Goal: Task Accomplishment & Management: Use online tool/utility

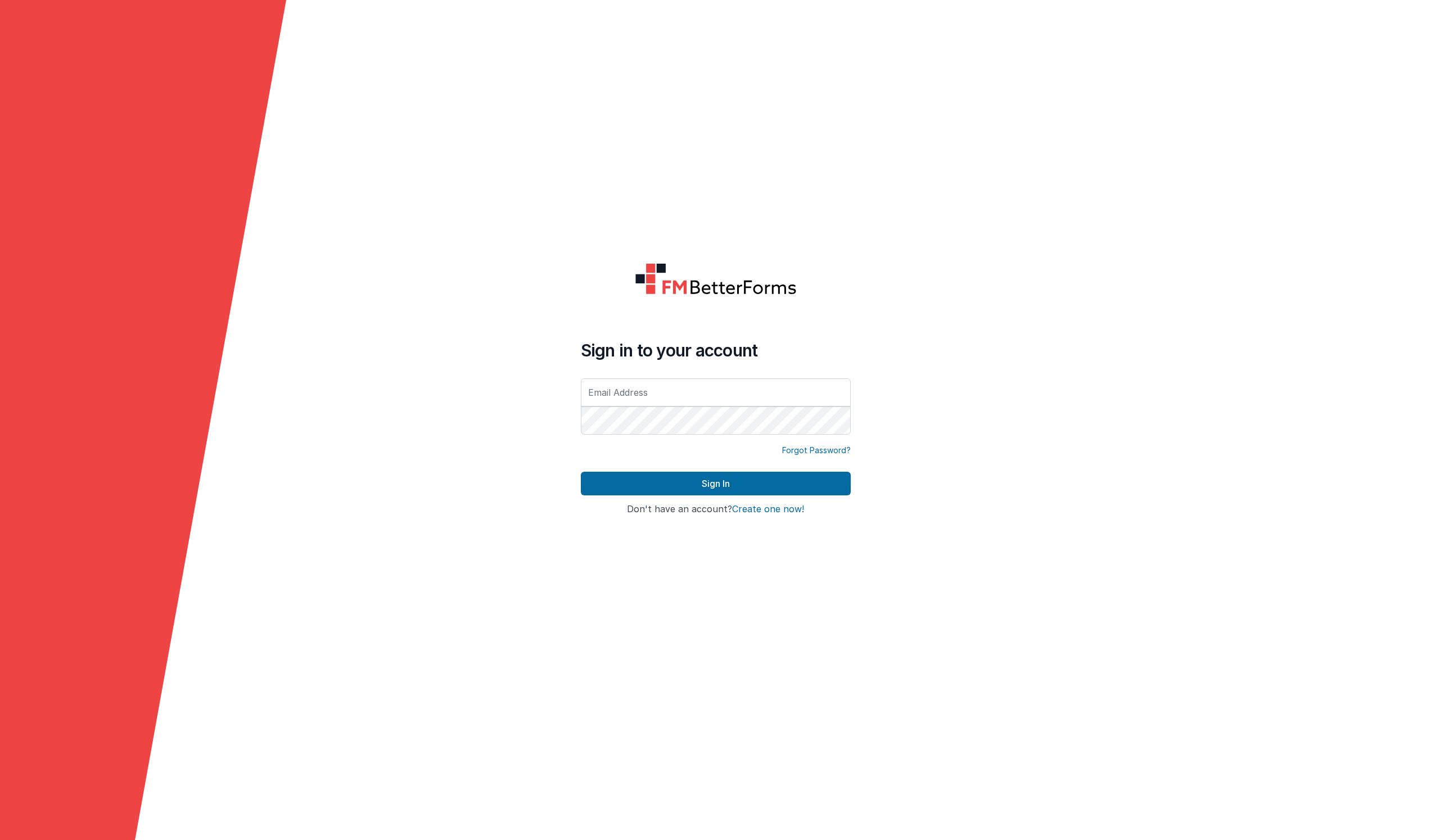
click at [642, 394] on input "text" at bounding box center [716, 393] width 270 height 28
type input "[EMAIL_ADDRESS][DOMAIN_NAME]"
click at [626, 476] on button "Sign In" at bounding box center [716, 483] width 270 height 24
type input "[EMAIL_ADDRESS][DOMAIN_NAME]"
click at [615, 483] on button "Sign In" at bounding box center [716, 483] width 270 height 24
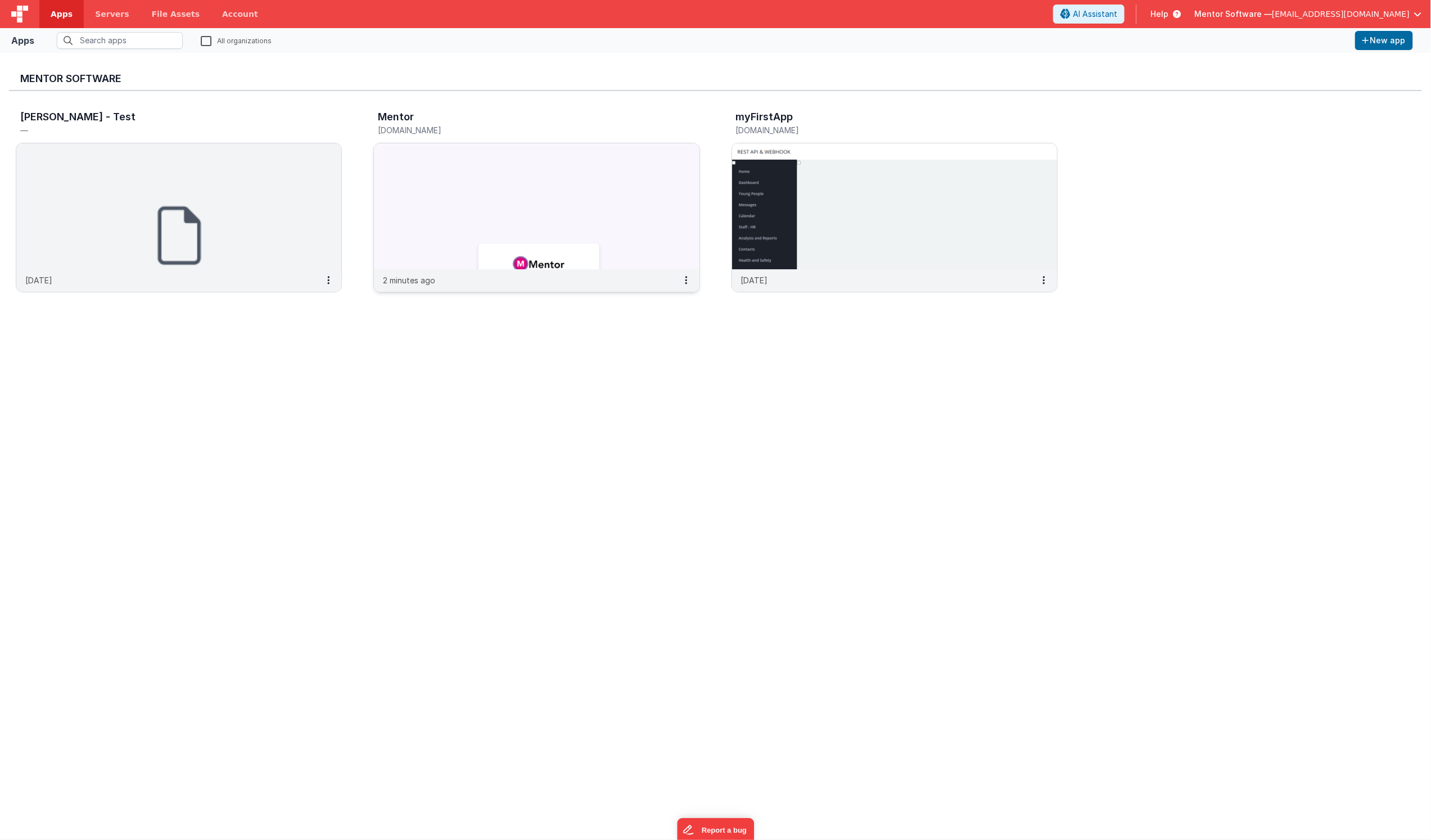
click at [572, 186] on img at bounding box center [536, 206] width 325 height 126
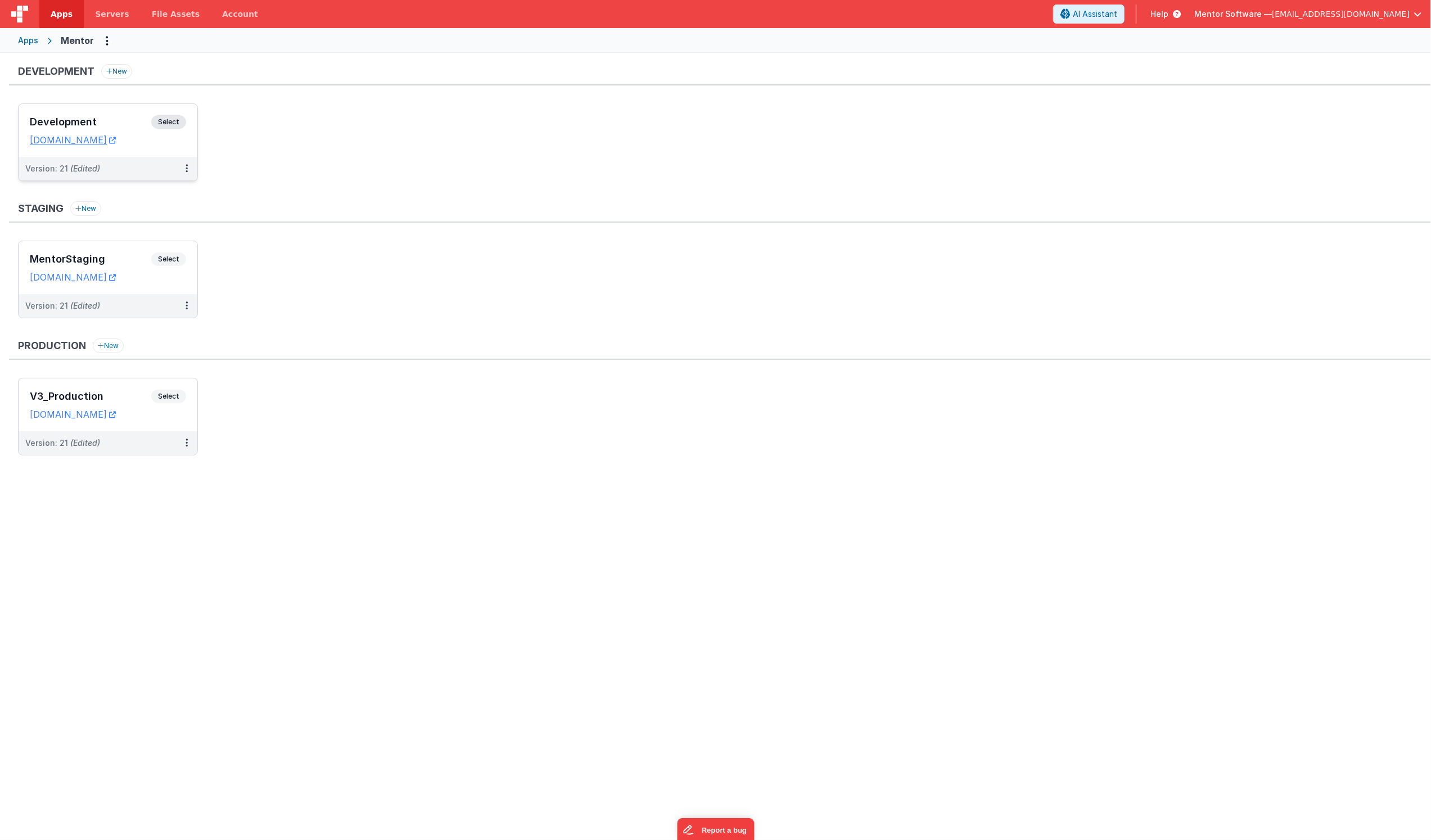
click at [143, 118] on h3 "Development" at bounding box center [90, 121] width 121 height 12
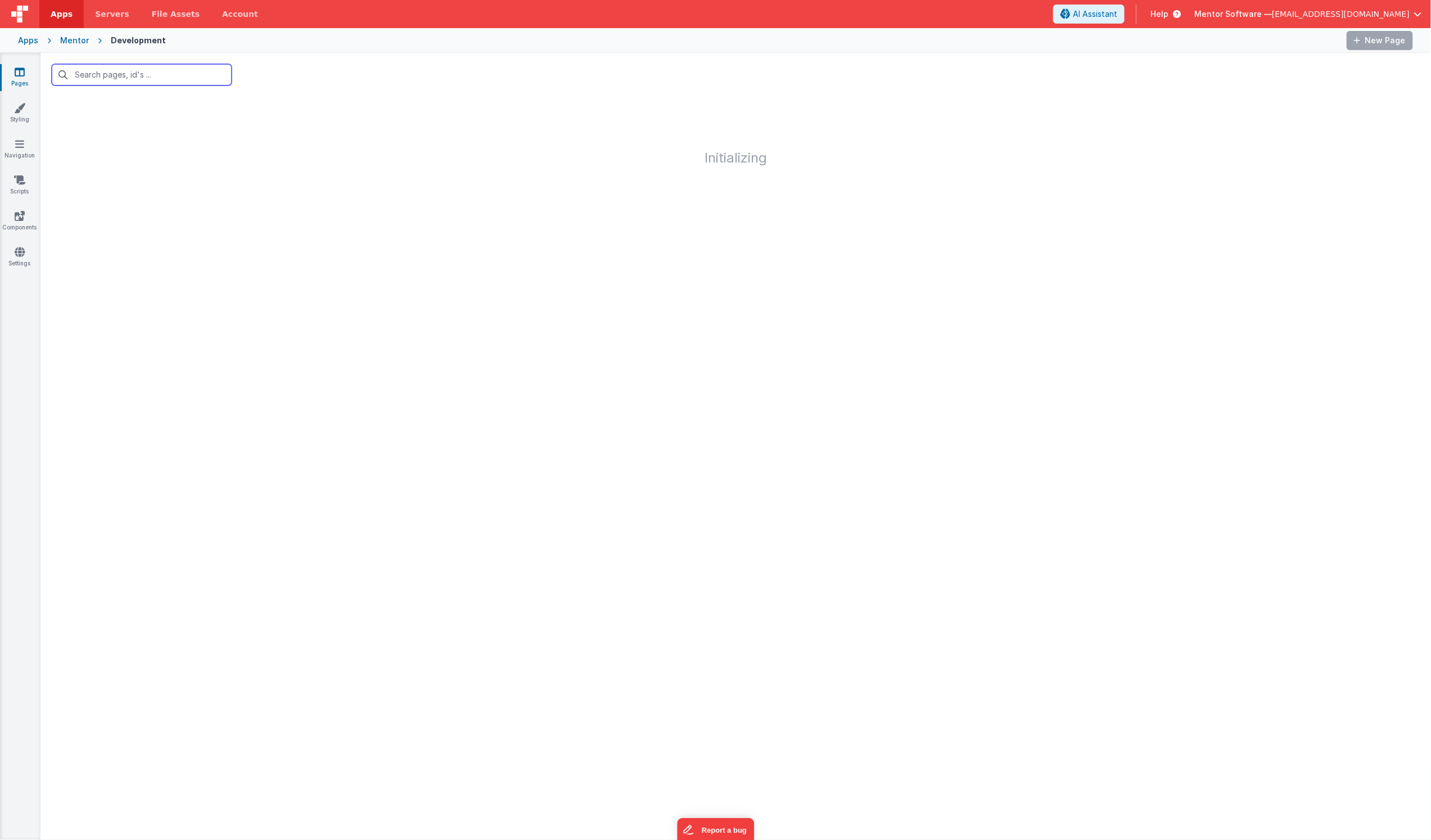
click at [119, 66] on input "text" at bounding box center [141, 74] width 180 height 21
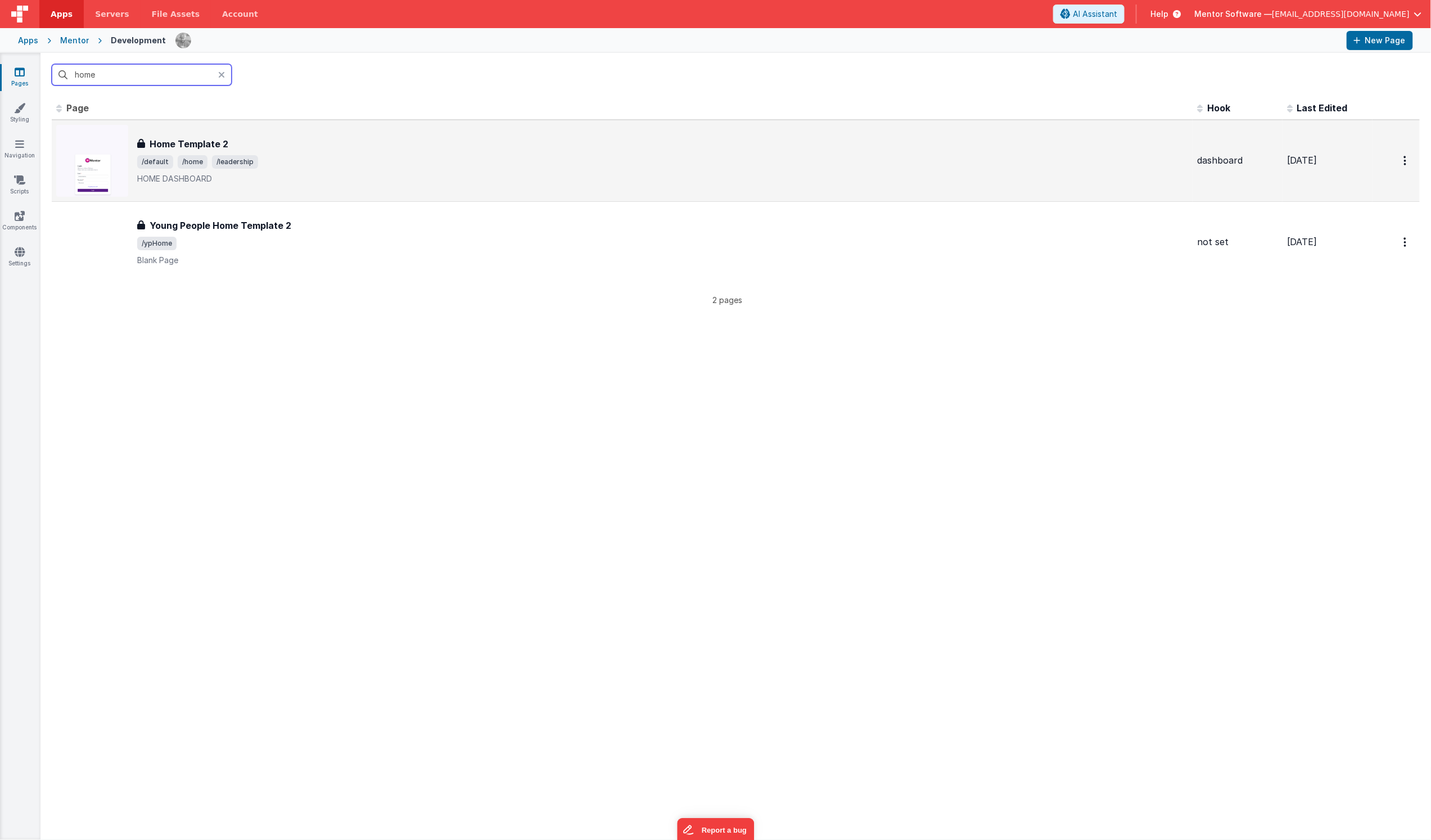
type input "home"
click at [331, 146] on div "Home Template 2" at bounding box center [663, 144] width 1051 height 13
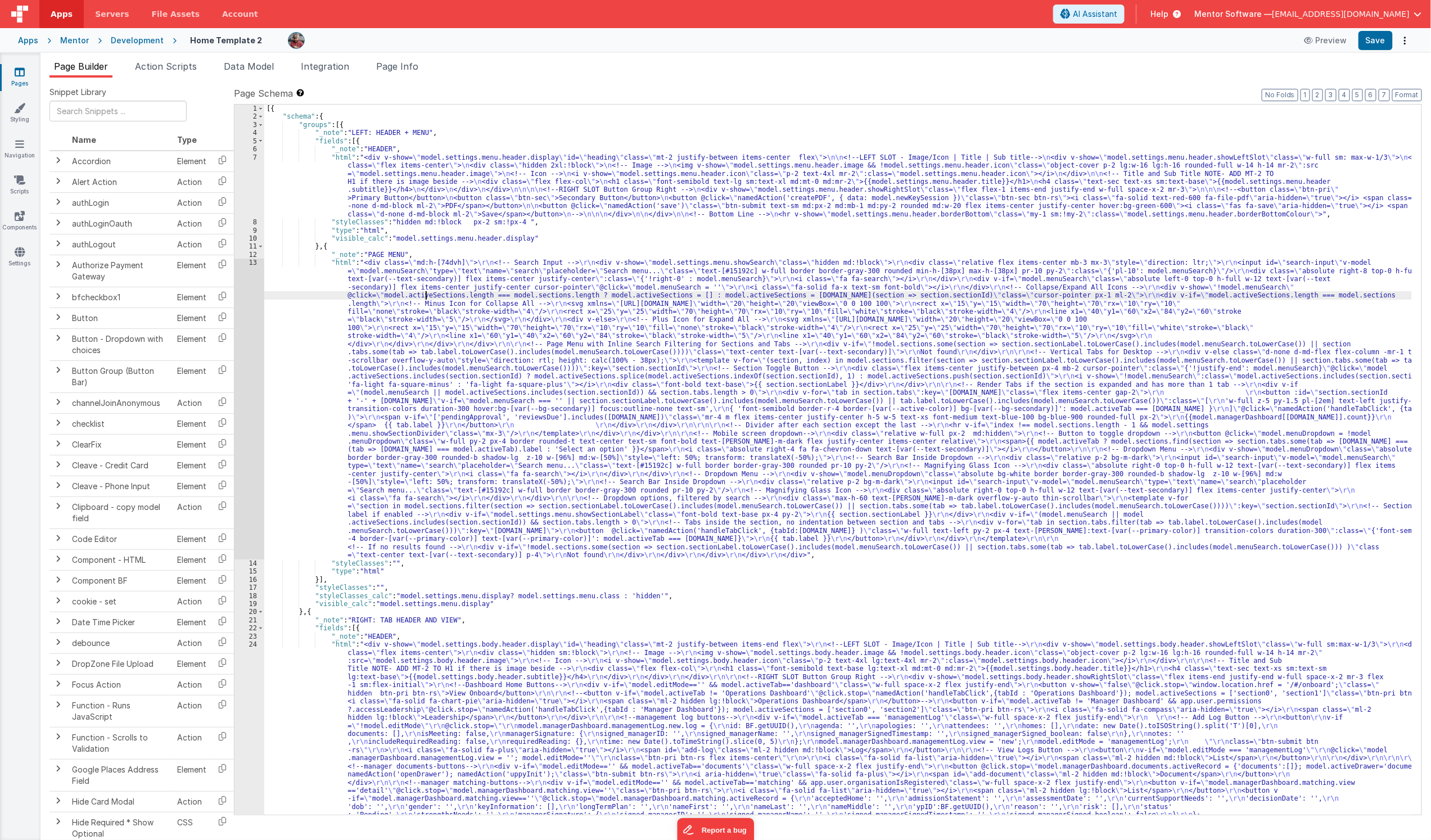
click at [424, 297] on div "[{ "schema" : { "groups" : [{ "_note" : "LEFT: HEADER + MENU" , "fields" : [{ "…" at bounding box center [837, 589] width 1147 height 970
click at [242, 372] on div "13" at bounding box center [250, 408] width 30 height 300
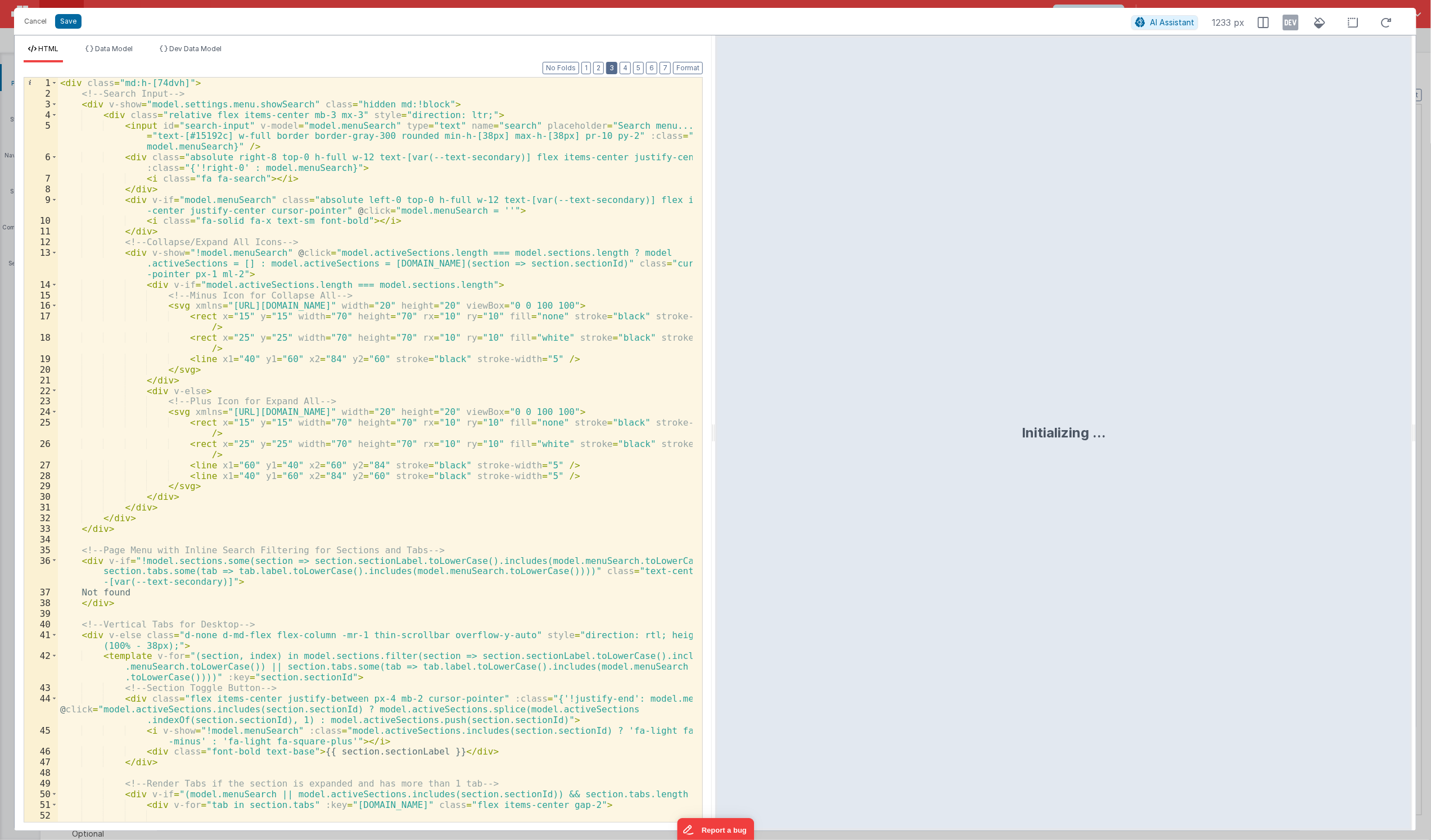
click at [614, 67] on button "3" at bounding box center [611, 68] width 12 height 12
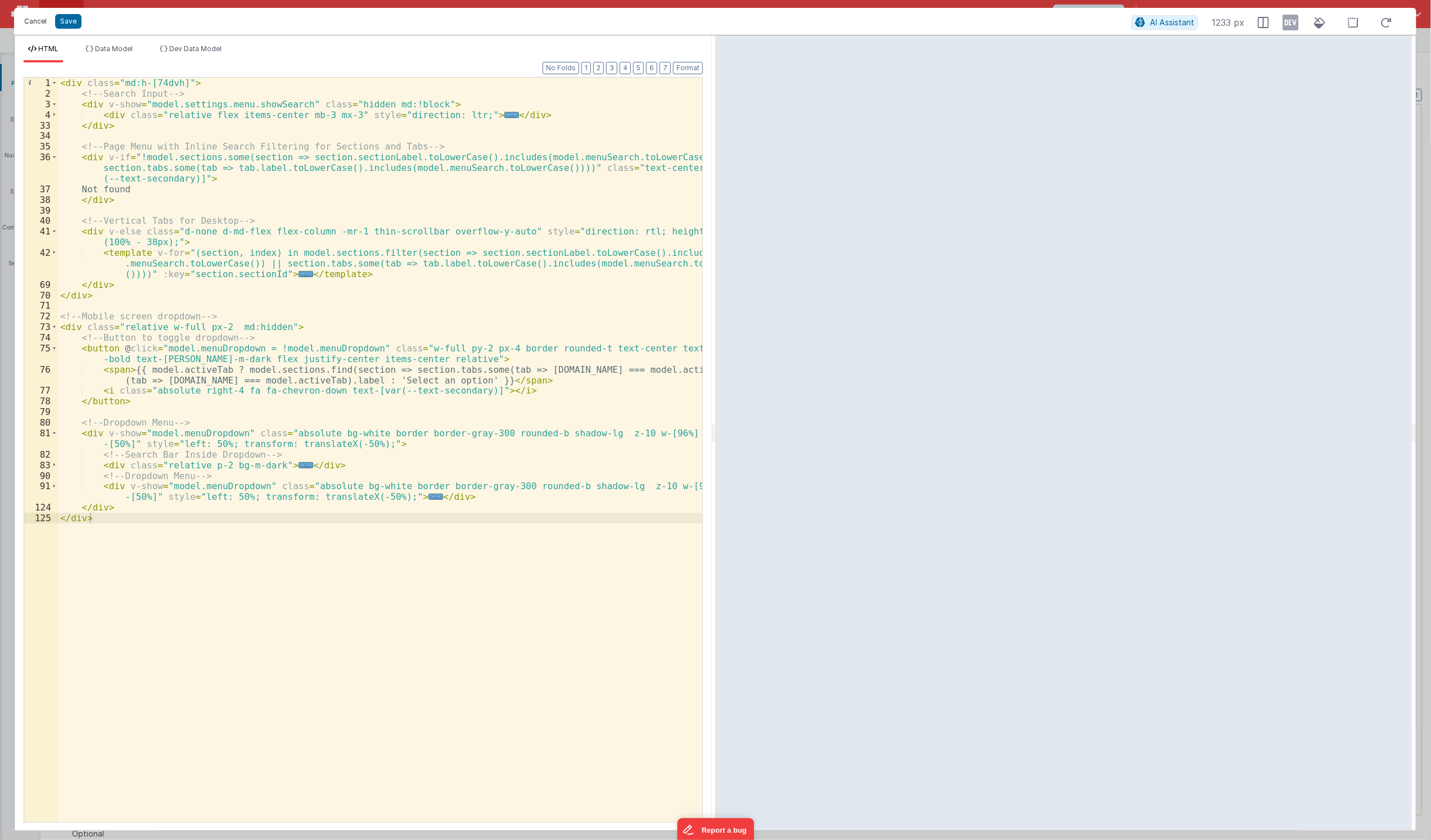
click at [32, 15] on button "Cancel" at bounding box center [35, 21] width 34 height 16
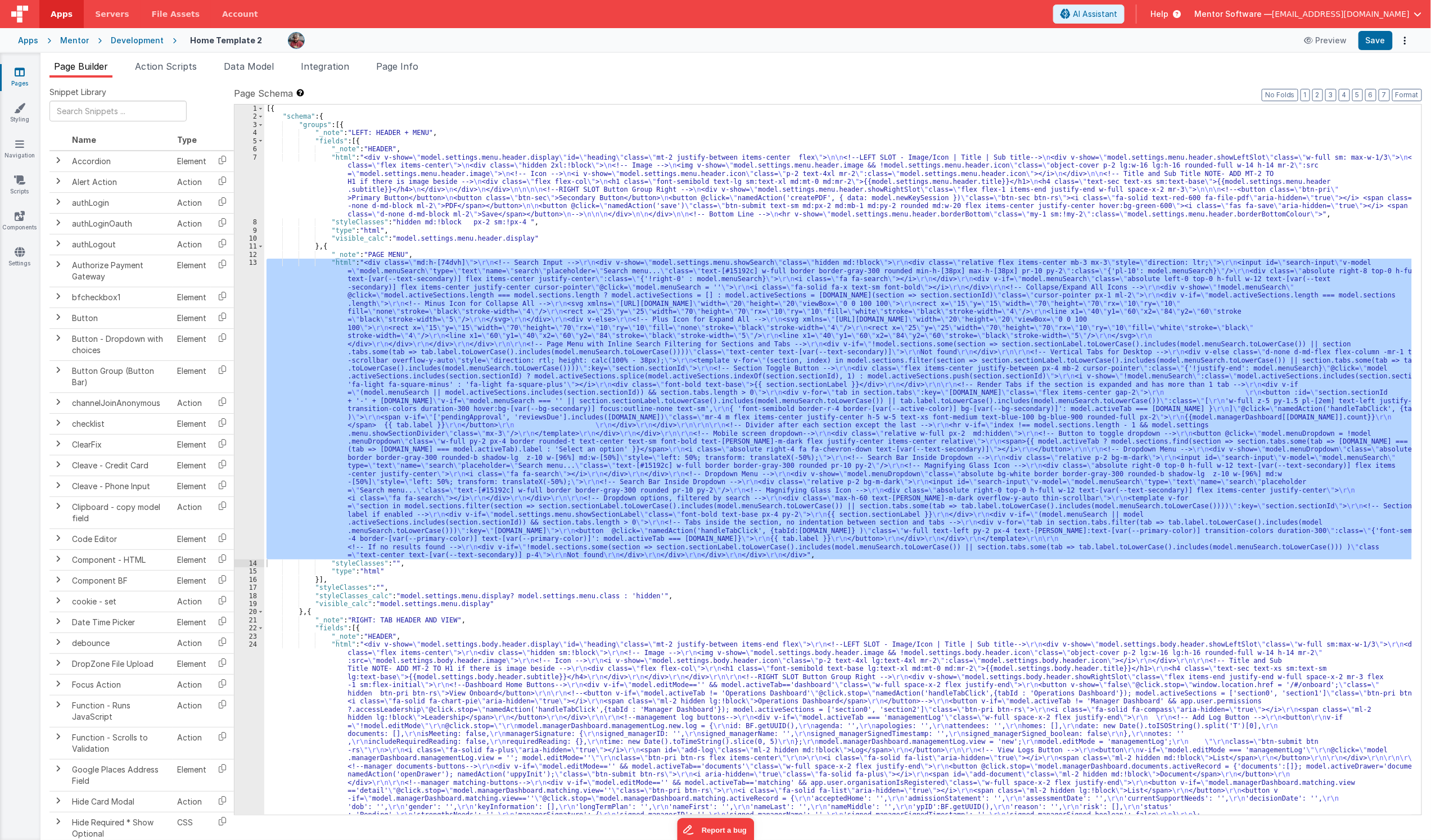
click at [426, 672] on div "[{ "schema" : { "groups" : [{ "_note" : "LEFT: HEADER + MENU" , "fields" : [{ "…" at bounding box center [837, 589] width 1147 height 970
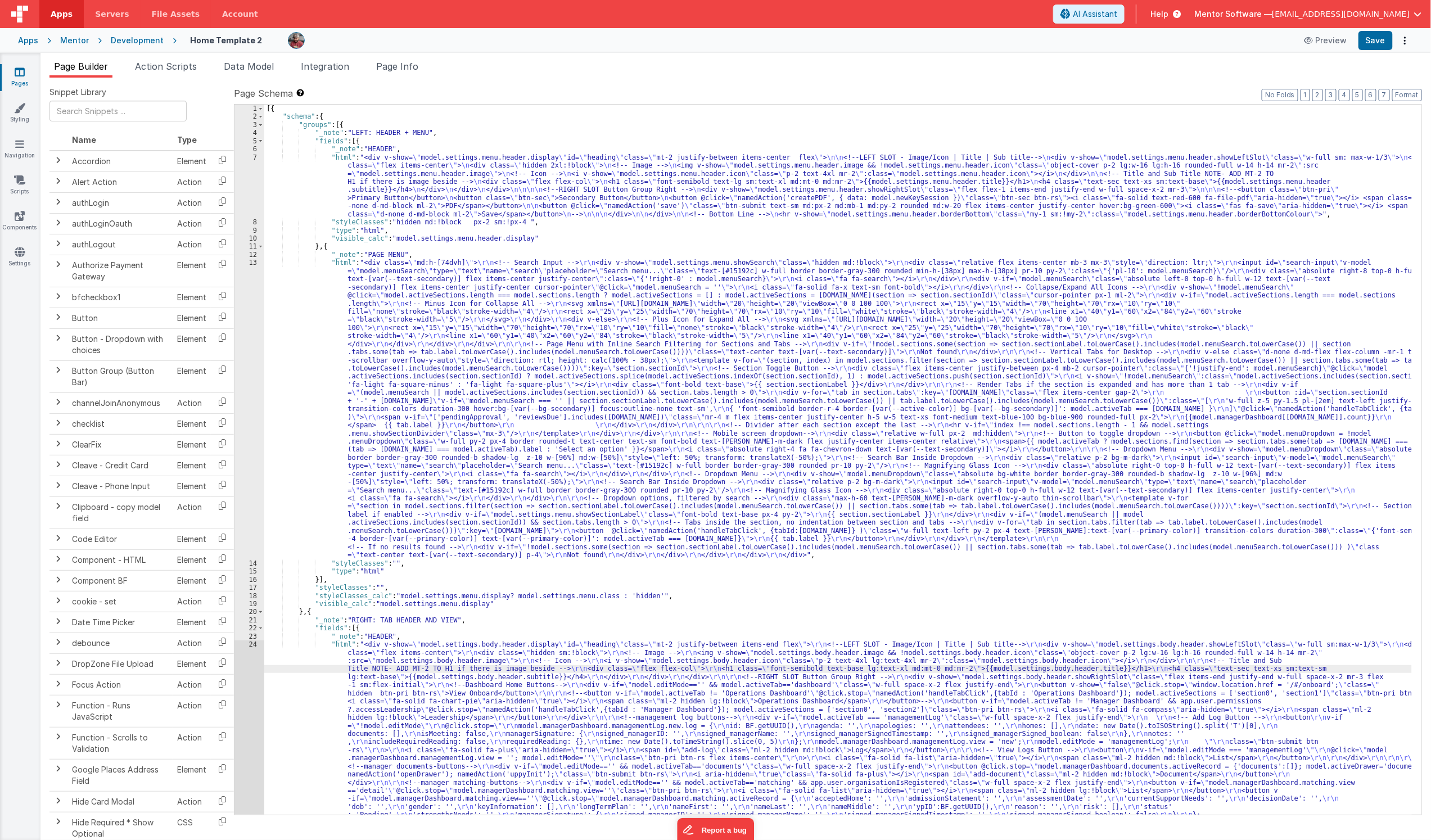
click at [249, 704] on div "24" at bounding box center [250, 766] width 30 height 252
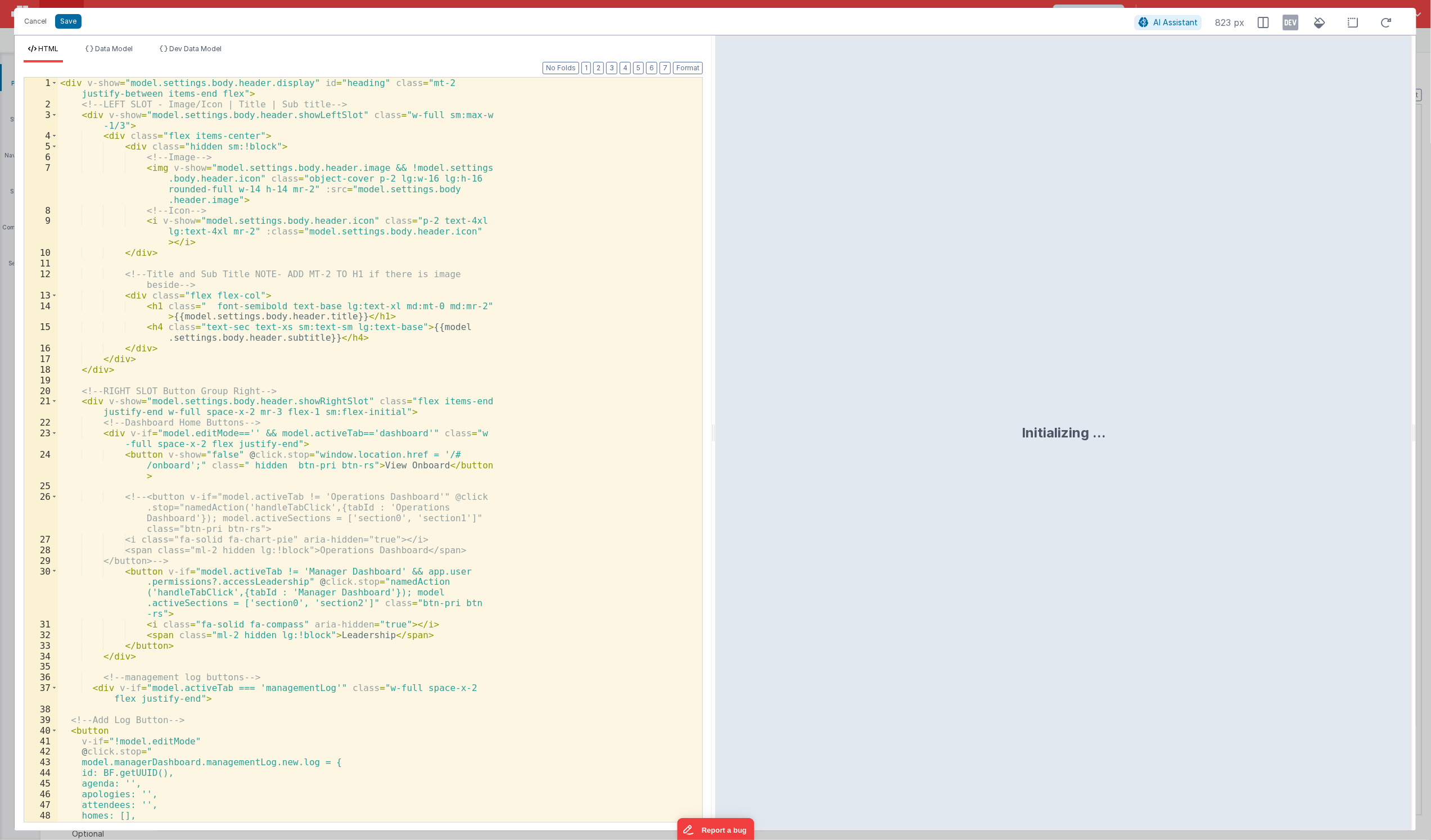
scroll to position [85, 0]
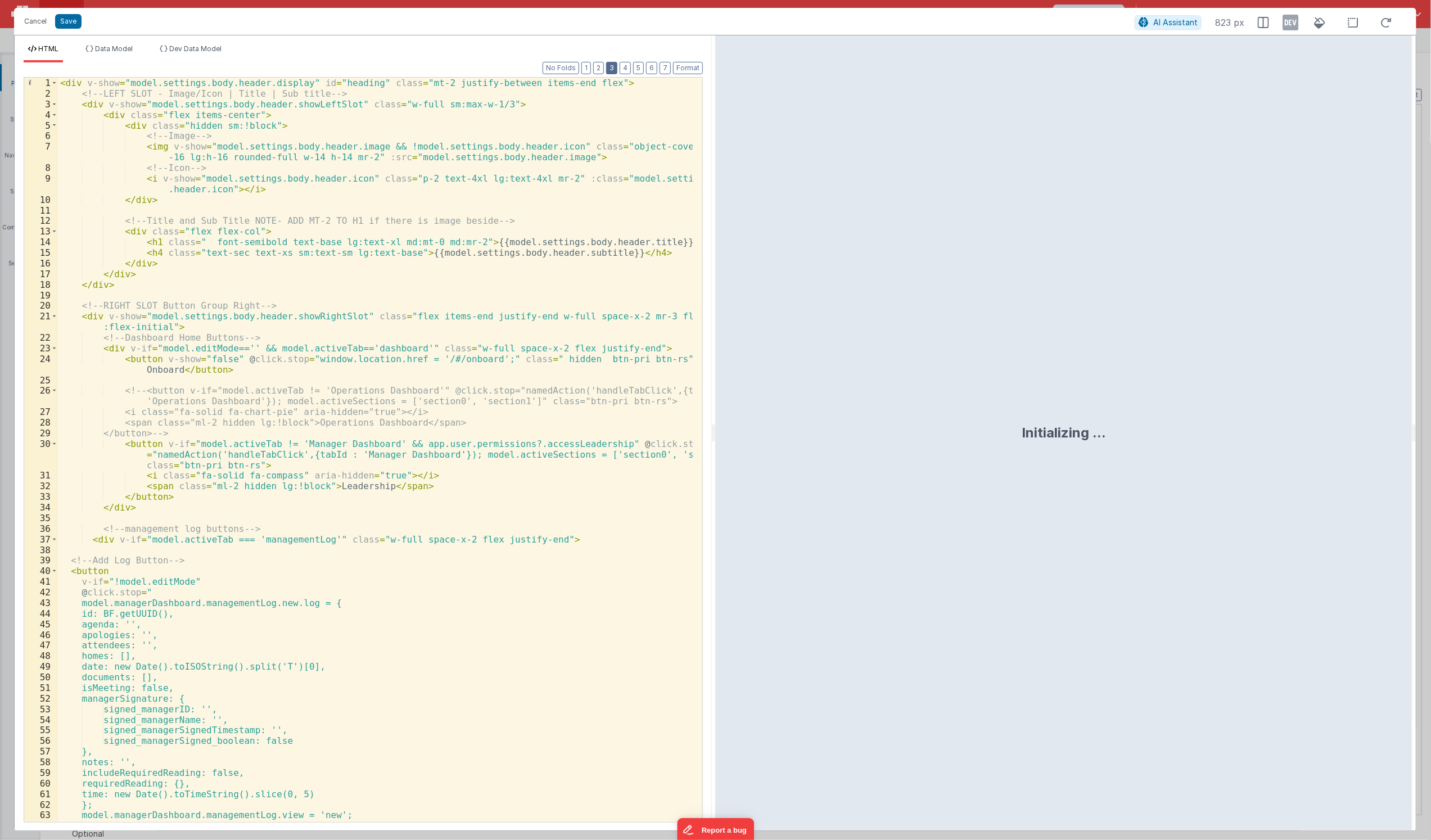
click at [615, 66] on button "3" at bounding box center [611, 68] width 12 height 12
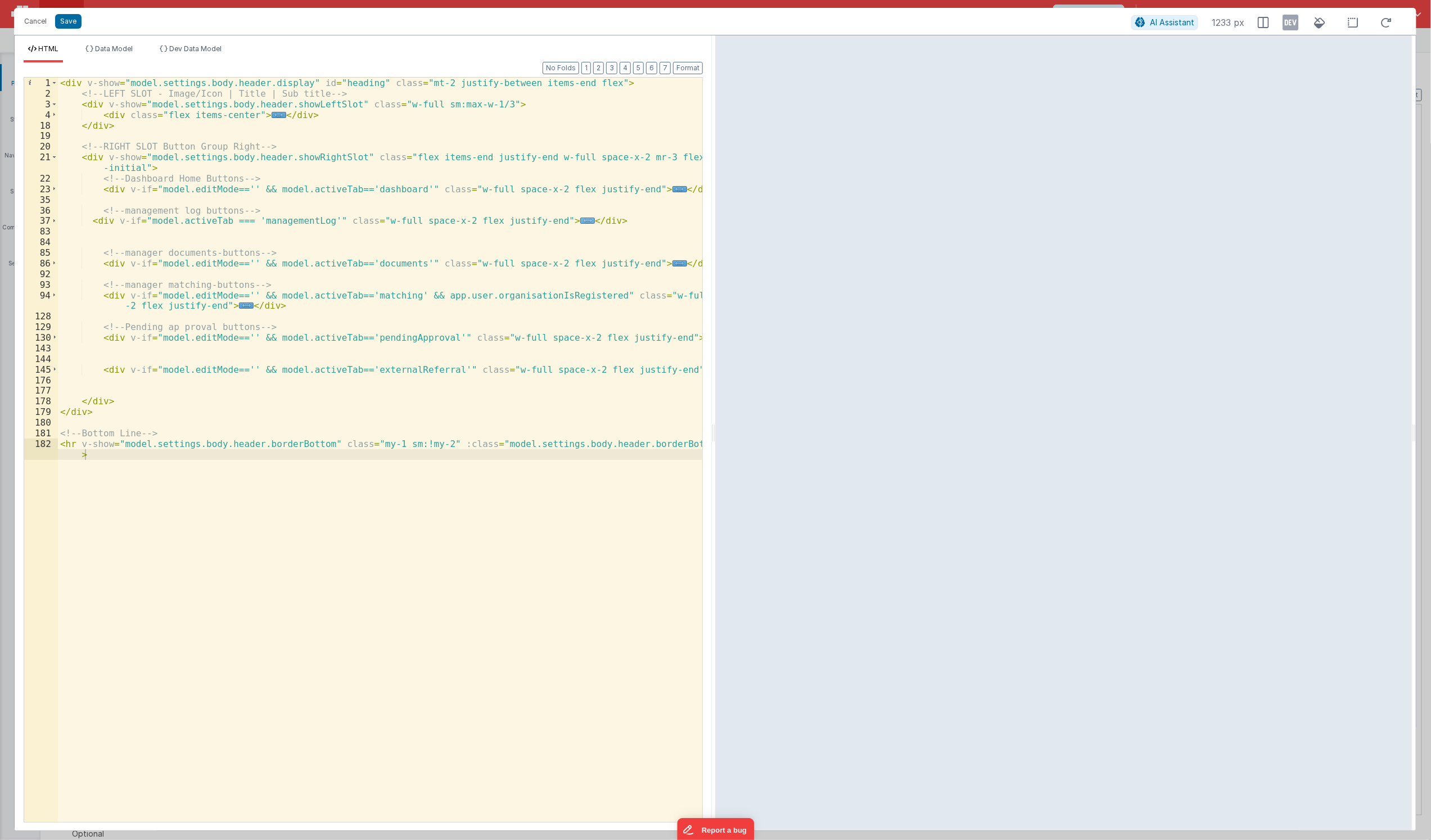
click at [580, 218] on span "..." at bounding box center [587, 221] width 15 height 6
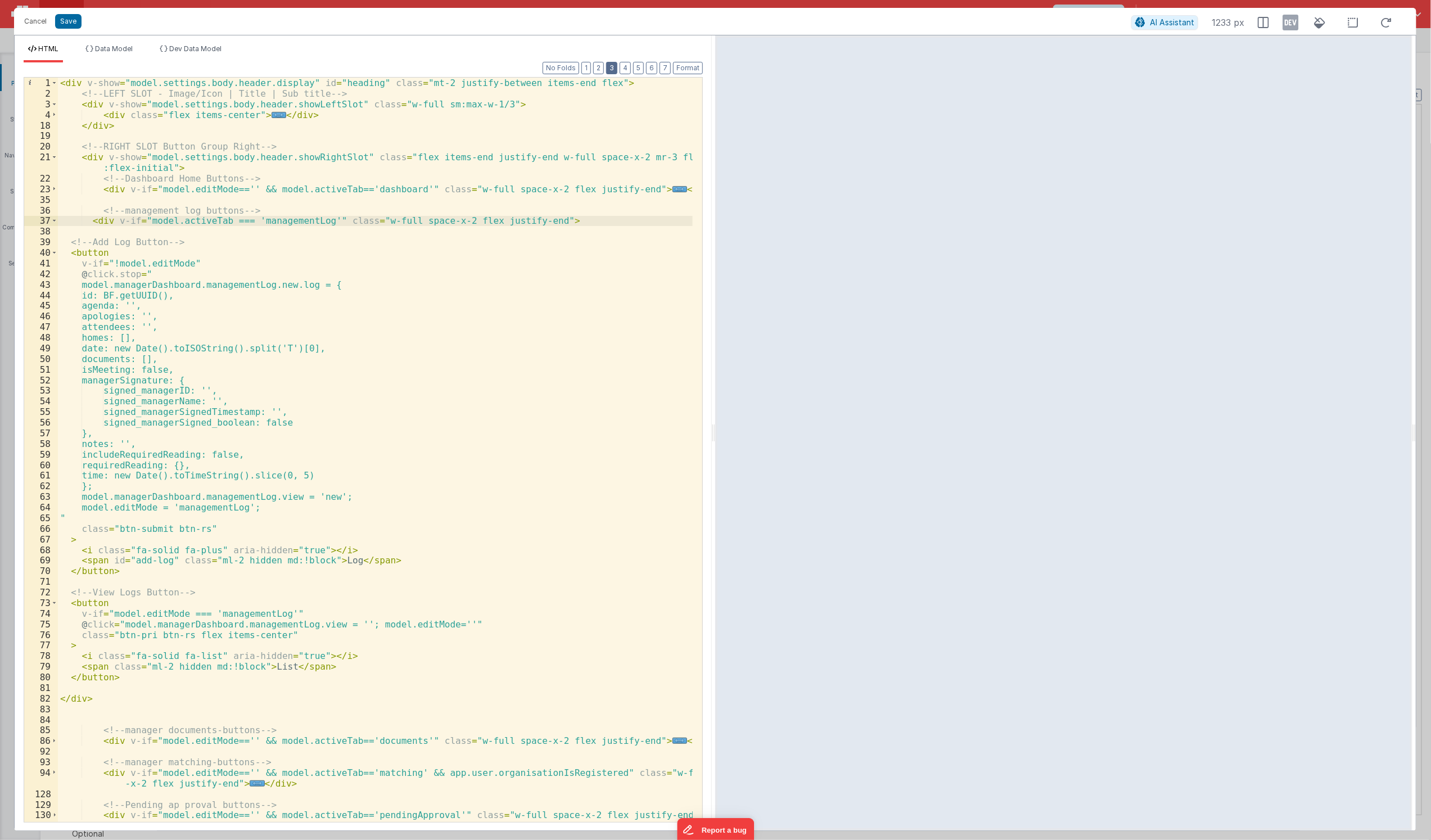
click at [609, 64] on button "3" at bounding box center [611, 68] width 12 height 12
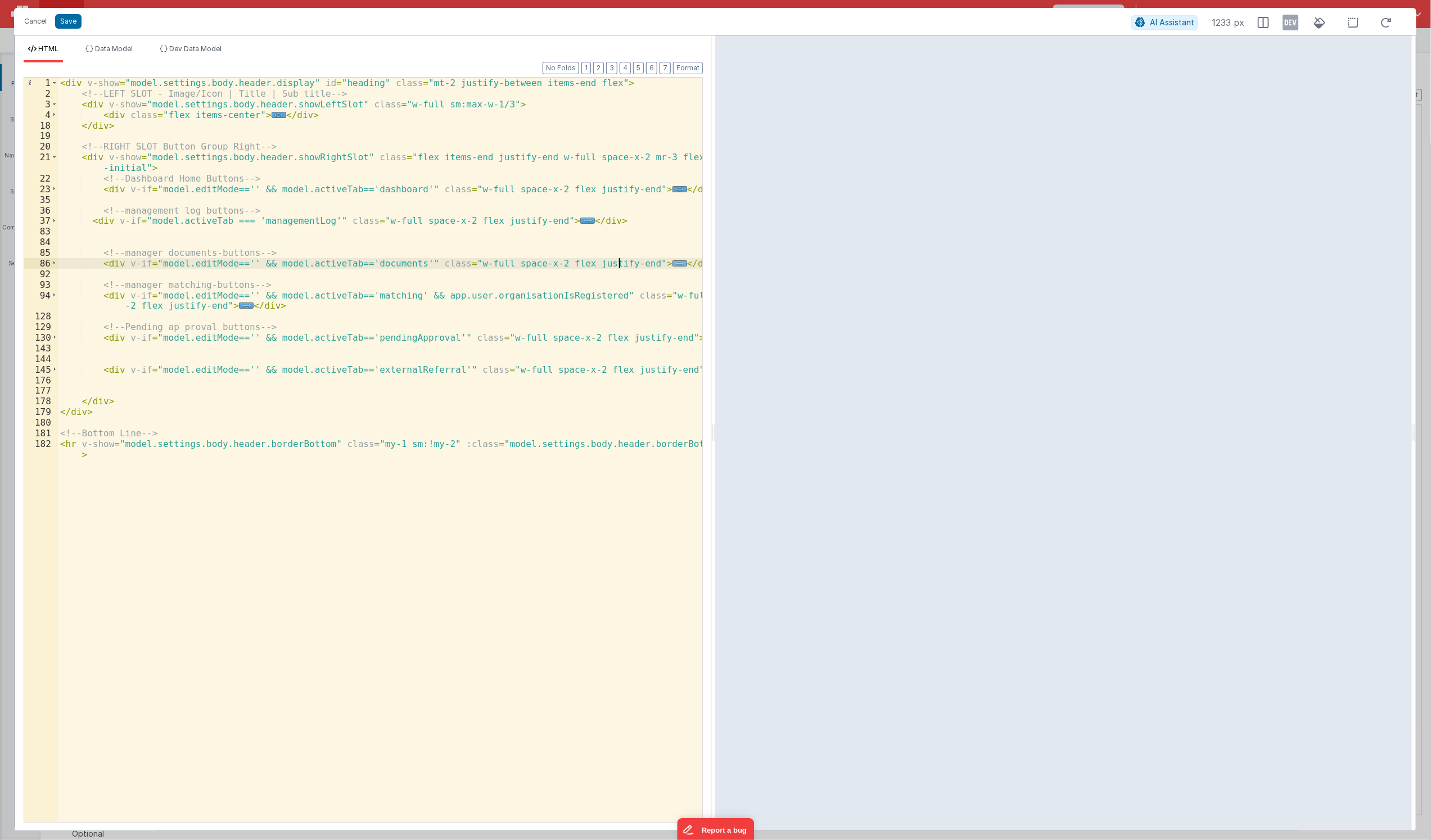
click at [673, 265] on span "..." at bounding box center [680, 263] width 15 height 6
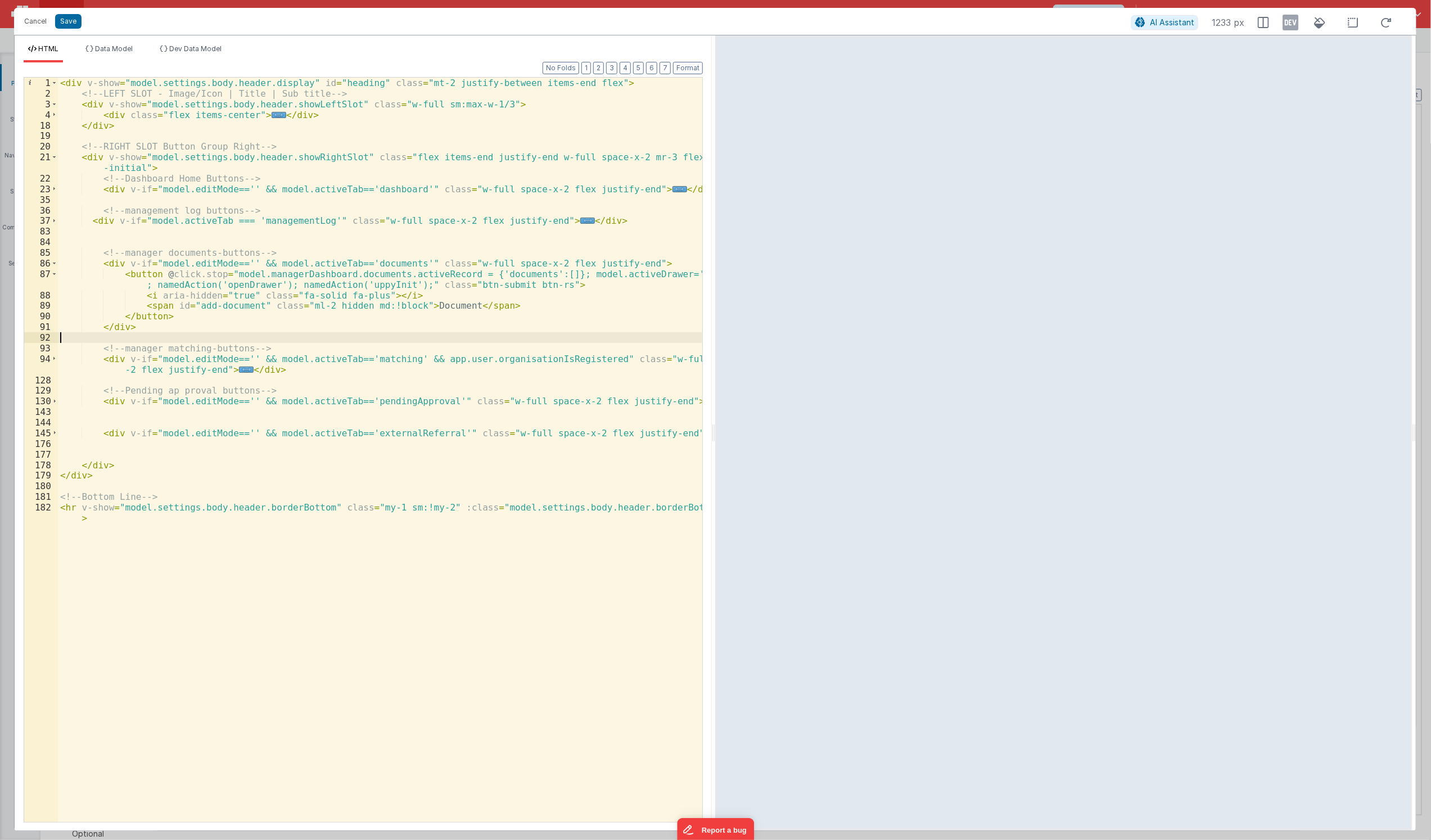
click at [247, 340] on div "< div v-show = "model.settings.body.header.display" id = "heading" class = "mt-…" at bounding box center [379, 466] width 644 height 776
drag, startPoint x: 149, startPoint y: 270, endPoint x: 403, endPoint y: 284, distance: 254.4
click at [403, 284] on div "< div v-show = "model.settings.body.header.display" id = "heading" class = "mt-…" at bounding box center [379, 466] width 644 height 776
click at [567, 278] on div "< div v-show = "model.settings.body.header.display" id = "heading" class = "mt-…" at bounding box center [379, 450] width 644 height 744
drag, startPoint x: 547, startPoint y: 275, endPoint x: 703, endPoint y: 278, distance: 156.0
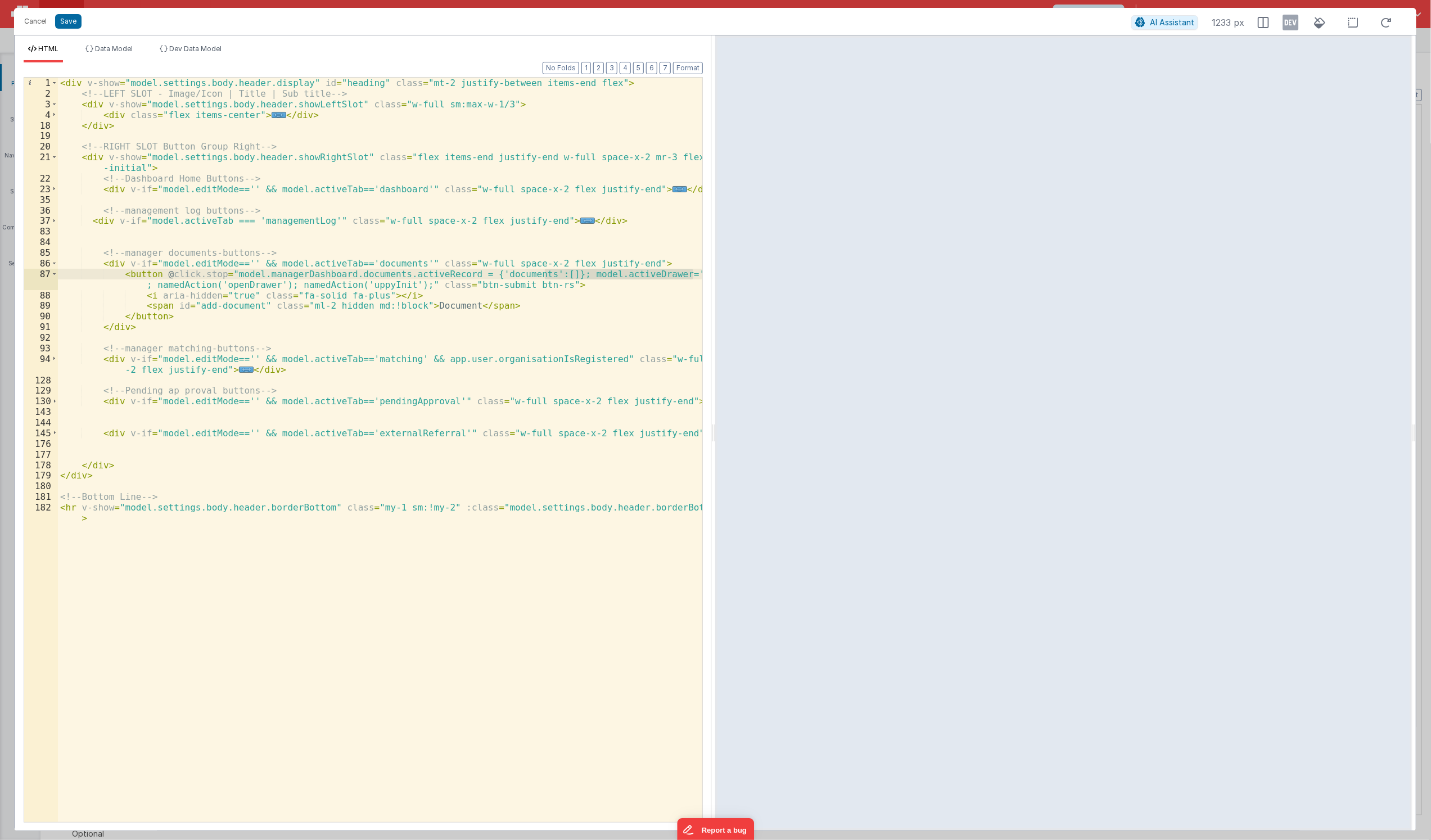
click at [703, 278] on div "1 2 3 4 18 19 20 21 22 23 35 36 37 83 84 85 86 87 88 89 90 91 92 93 94 128 129 …" at bounding box center [363, 450] width 680 height 746
click at [654, 289] on div "< div v-show = "model.settings.body.header.display" id = "heading" class = "mt-…" at bounding box center [379, 466] width 644 height 776
drag, startPoint x: 549, startPoint y: 275, endPoint x: 696, endPoint y: 271, distance: 147.1
click at [696, 271] on div "< div v-show = "model.settings.body.header.display" id = "heading" class = "mt-…" at bounding box center [379, 466] width 644 height 776
click at [32, 25] on button "Cancel" at bounding box center [35, 21] width 34 height 16
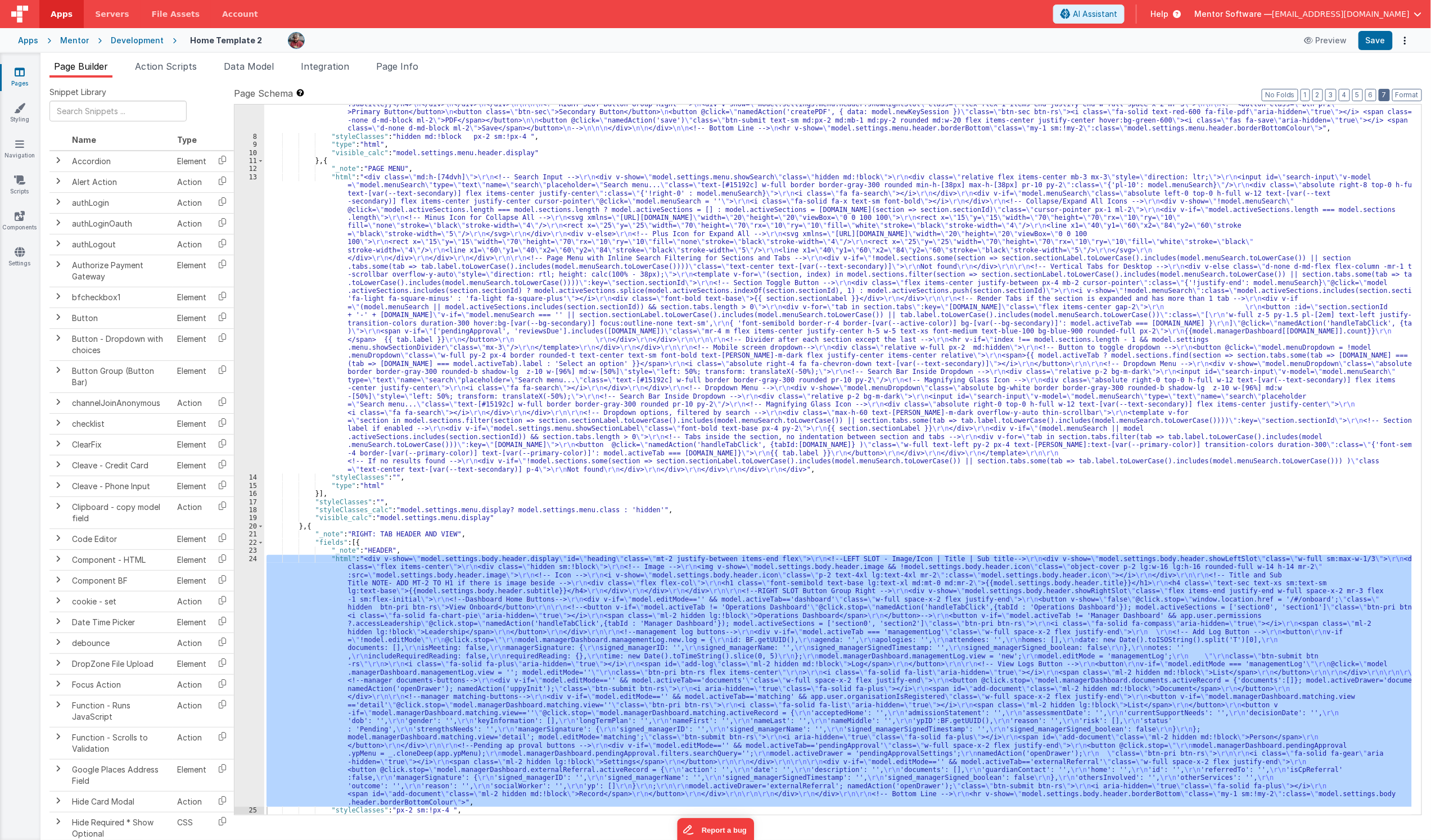
click at [1386, 95] on button "7" at bounding box center [1384, 95] width 12 height 12
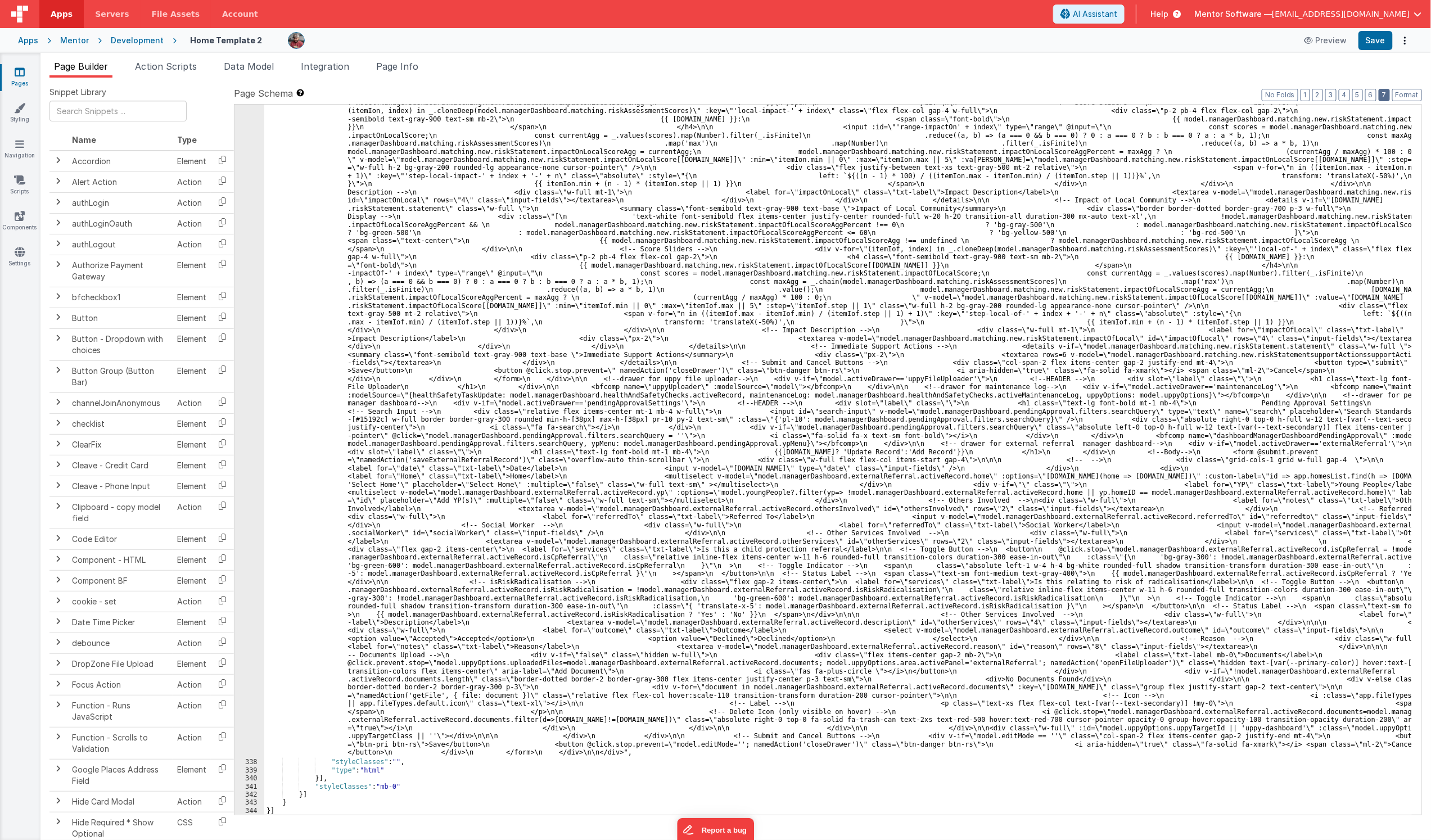
scroll to position [5000, 0]
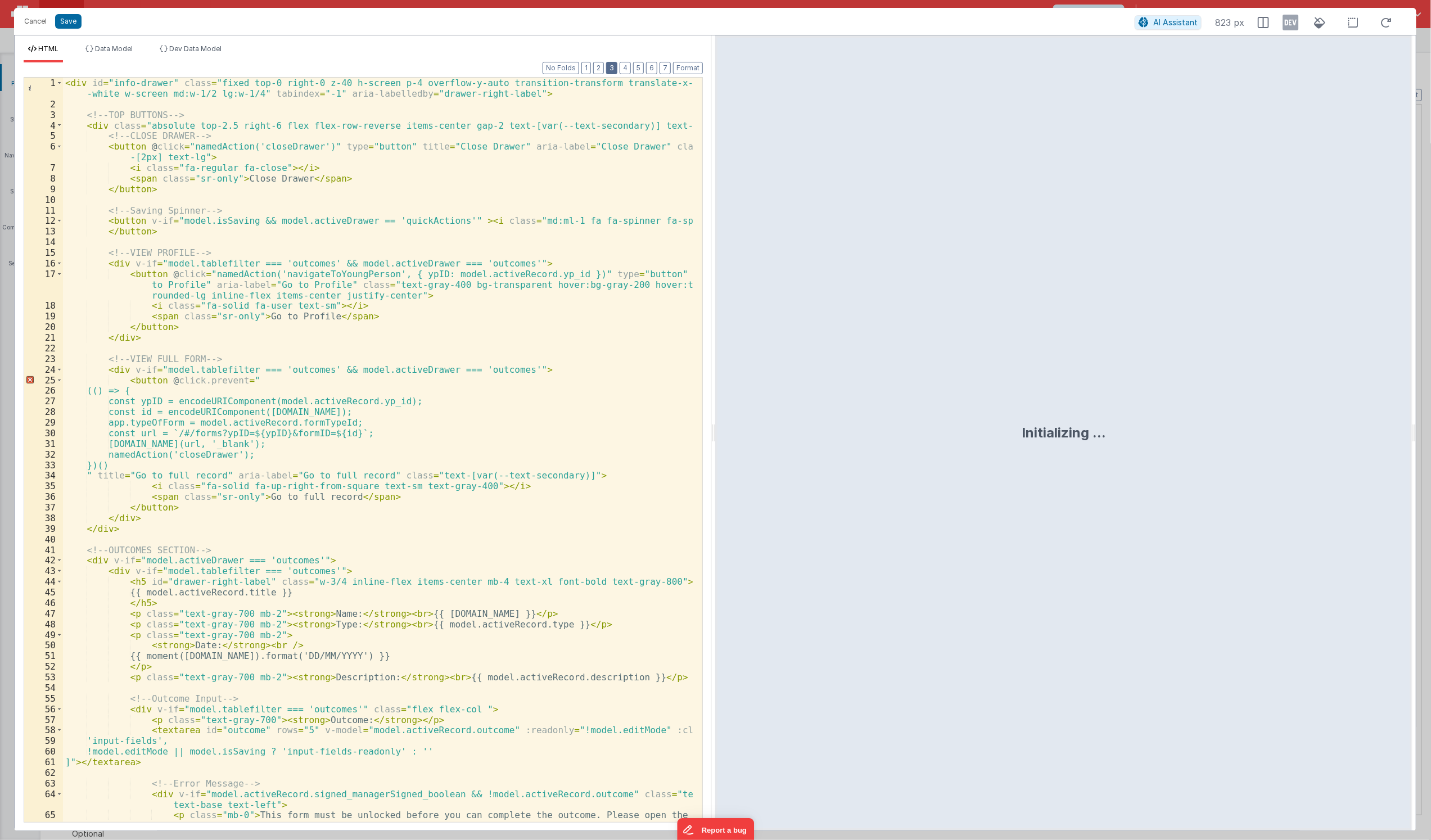
click at [611, 67] on button "3" at bounding box center [611, 68] width 12 height 12
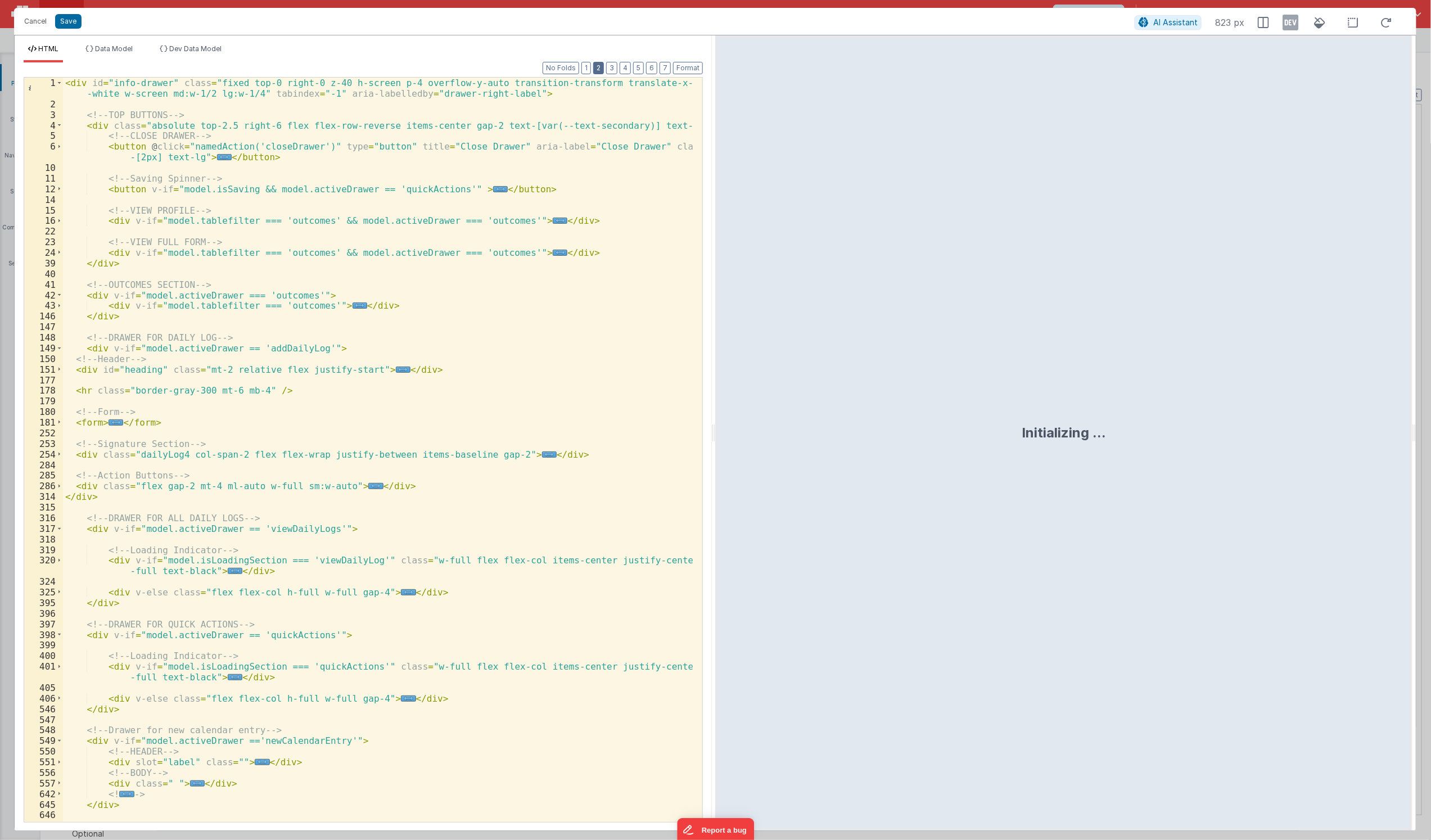
click at [600, 71] on button "2" at bounding box center [599, 68] width 11 height 12
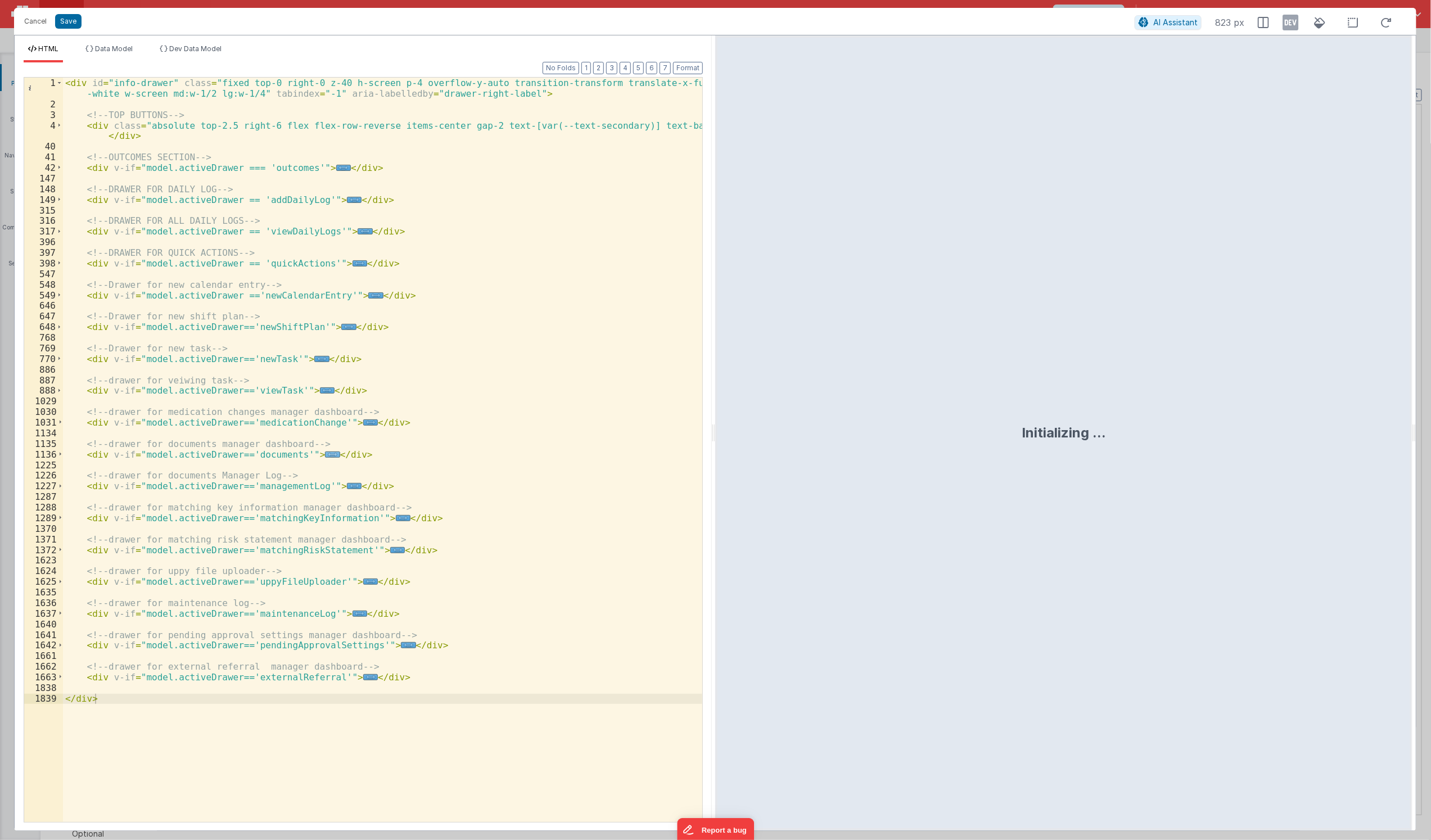
click at [325, 458] on span "..." at bounding box center [332, 455] width 15 height 6
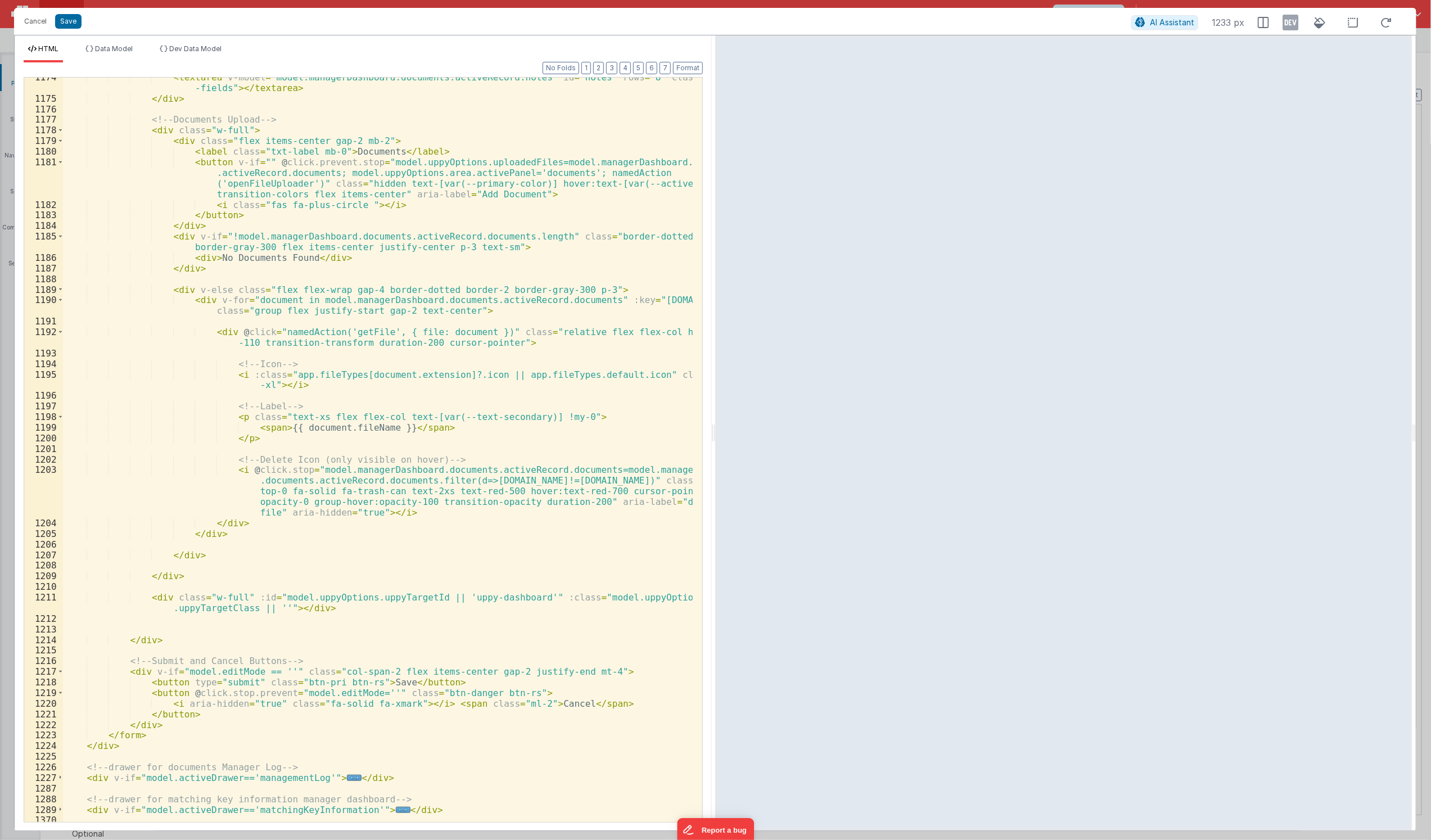
scroll to position [823, 0]
click at [20, 25] on button "Cancel" at bounding box center [35, 21] width 34 height 16
click at [19, 79] on div "Format 7 6 5 4 3 2 1 No Folds 1174 1175 1176 1177 1178 1179 1180 1181 1182 1183…" at bounding box center [363, 446] width 697 height 768
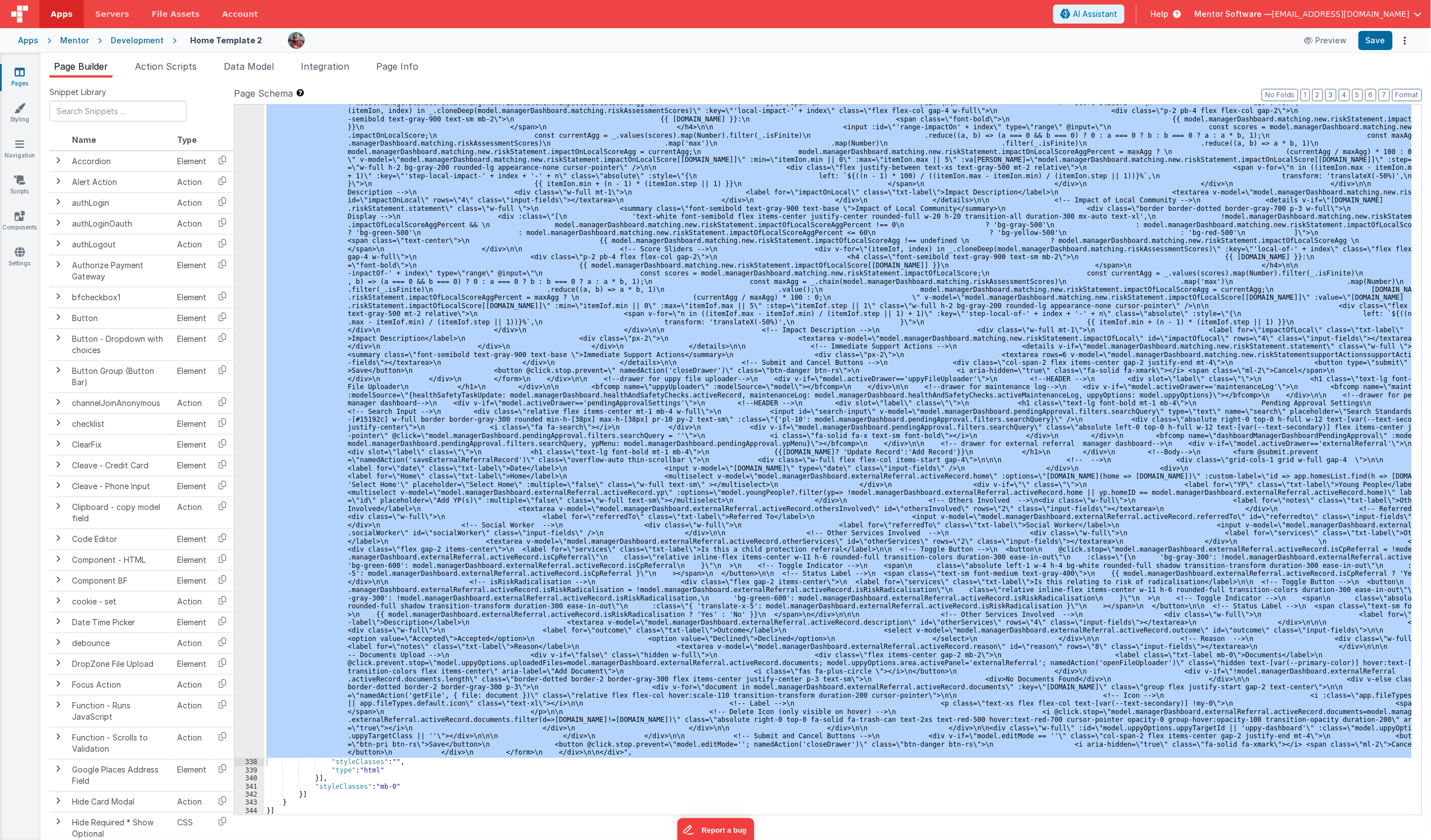
click at [20, 74] on icon at bounding box center [19, 72] width 10 height 12
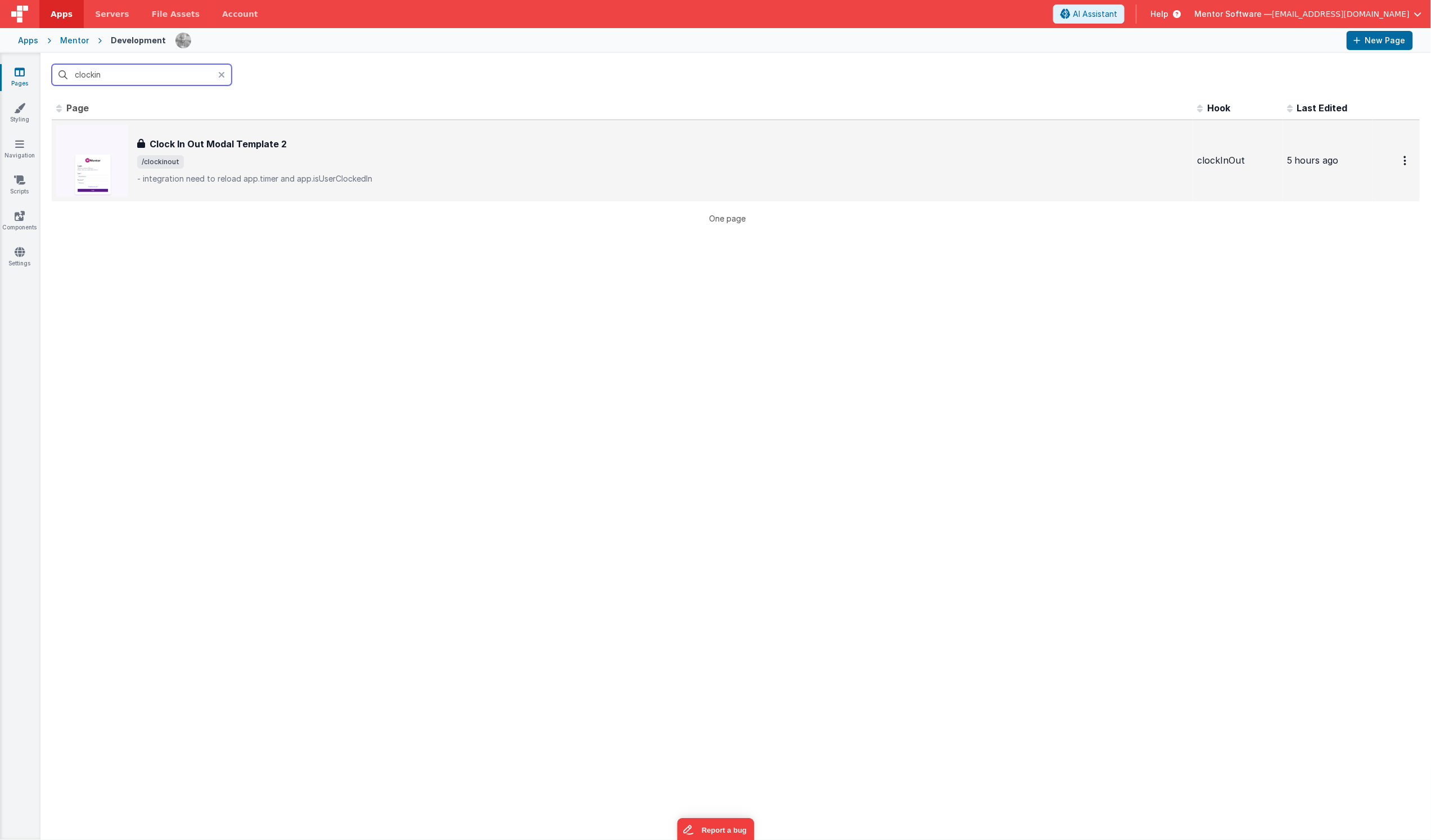
type input "clockin"
click at [229, 180] on p "- integration need to reload app.timer and app.isUserClockedIn" at bounding box center [663, 178] width 1051 height 12
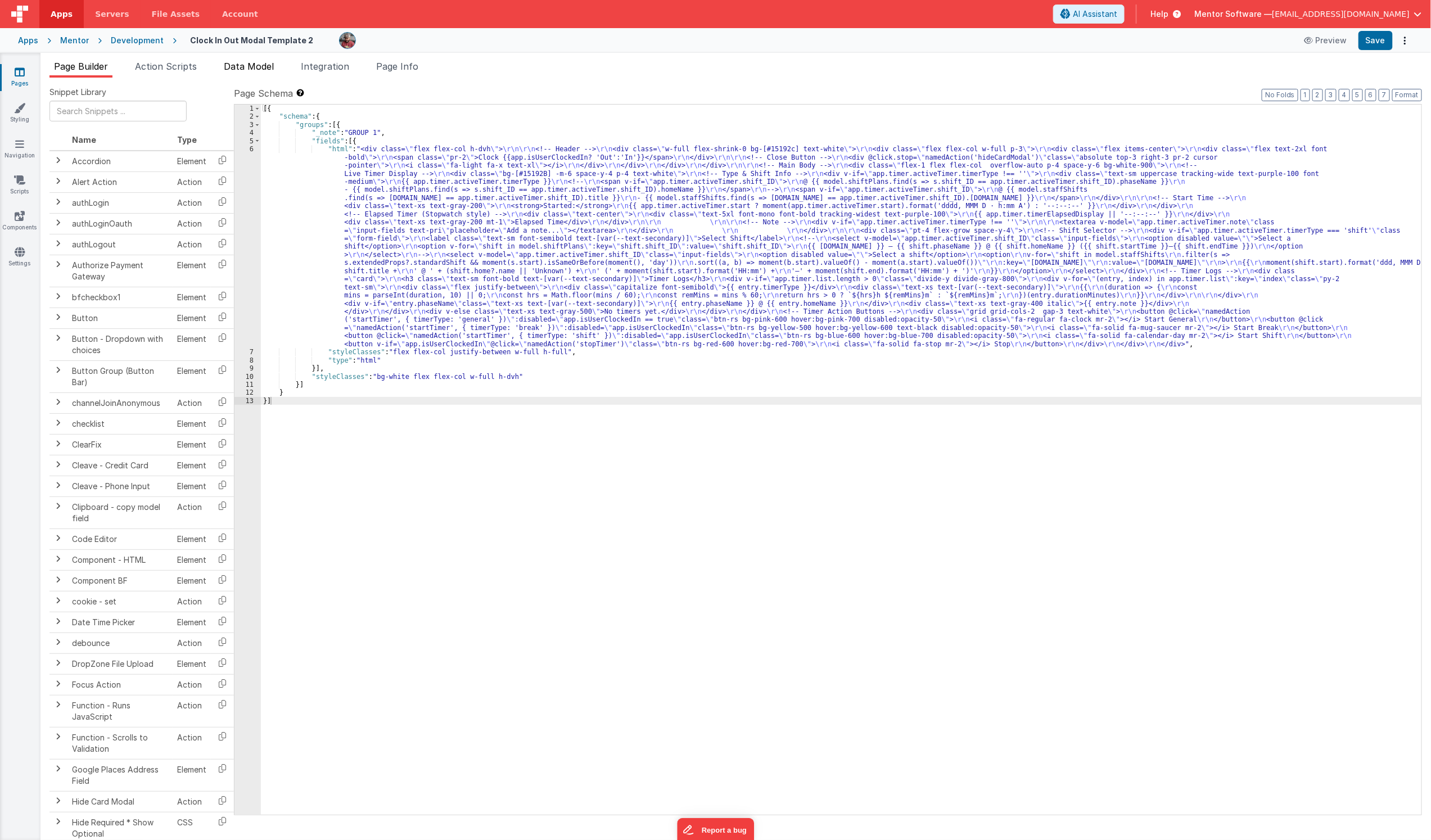
click at [249, 67] on span "Data Model" at bounding box center [249, 66] width 50 height 12
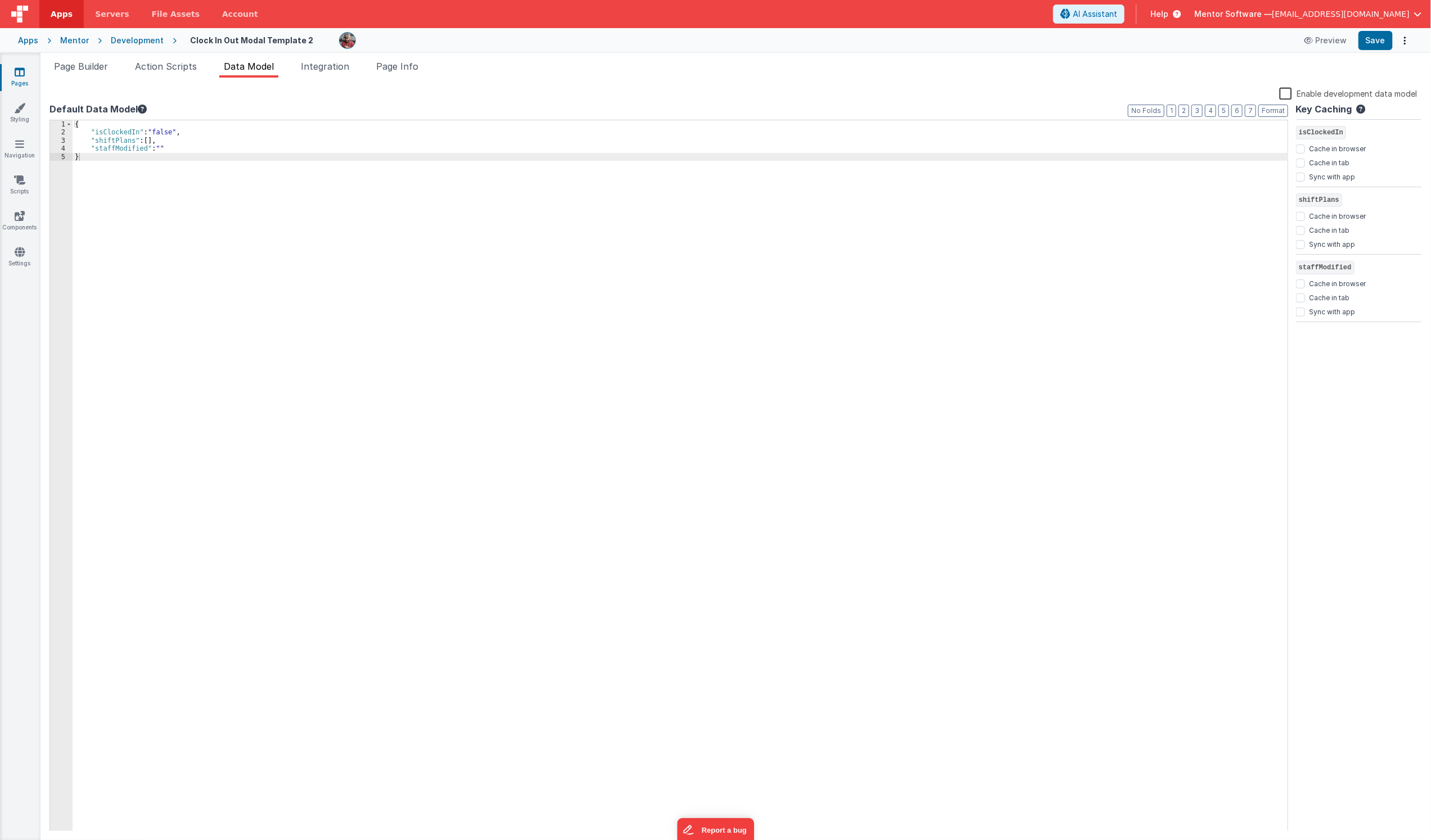
click at [756, 402] on div "{ "isClockedIn" : "false" , "shiftPlans" : [ ] , "staffModified" : "" }" at bounding box center [681, 485] width 1216 height 728
click at [613, 300] on div "{ "isClockedIn" : "false" , "shiftPlans" : [ ] , "staffModified" : "" }" at bounding box center [681, 485] width 1216 height 728
click at [1289, 91] on label "Enable development data model" at bounding box center [1349, 93] width 138 height 13
click at [0, 0] on input "Enable development data model" at bounding box center [0, 0] width 0 height 0
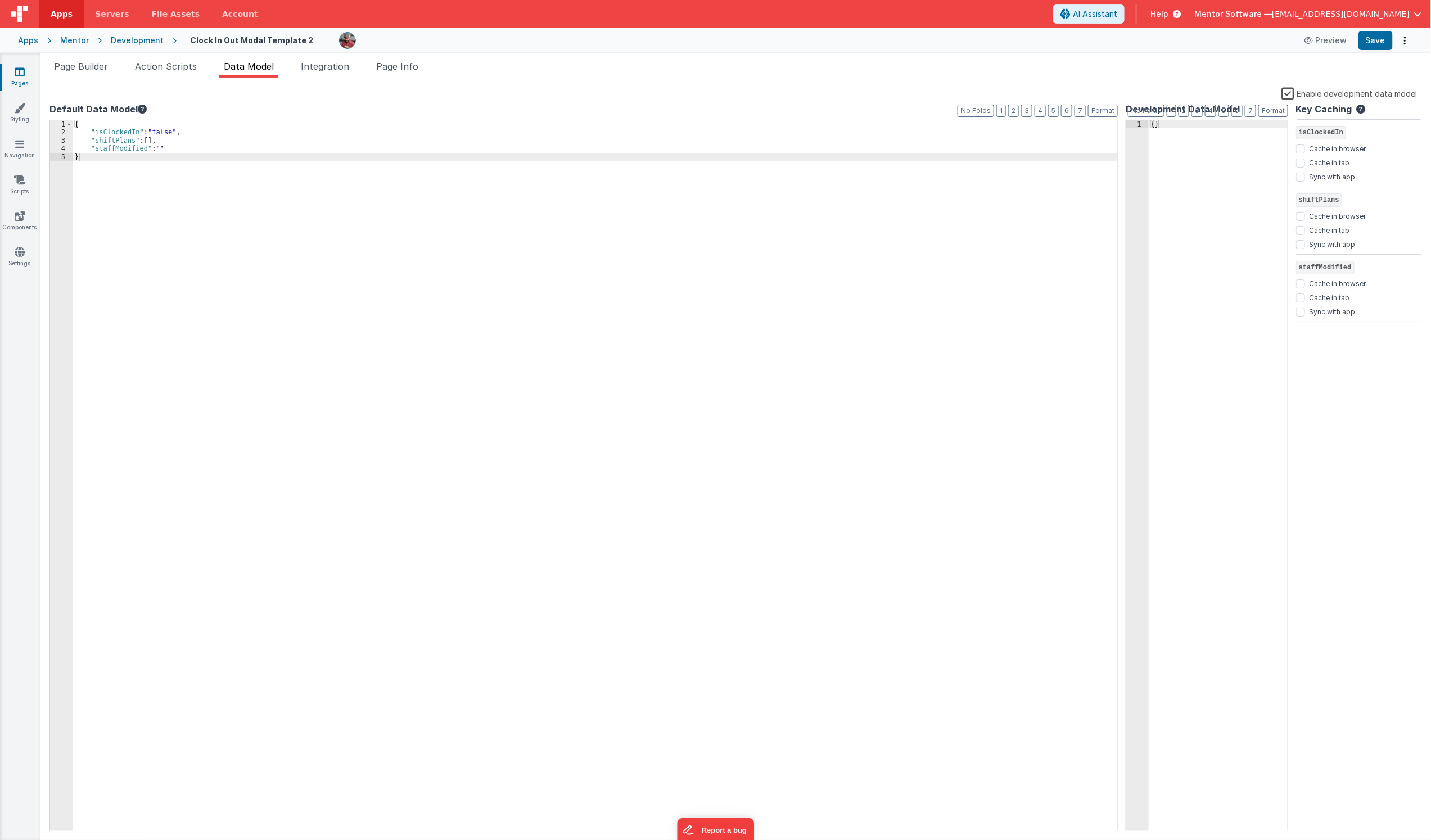
click at [1289, 91] on label "Enable development data model" at bounding box center [1349, 93] width 136 height 13
click at [0, 0] on input "Enable development data model" at bounding box center [0, 0] width 0 height 0
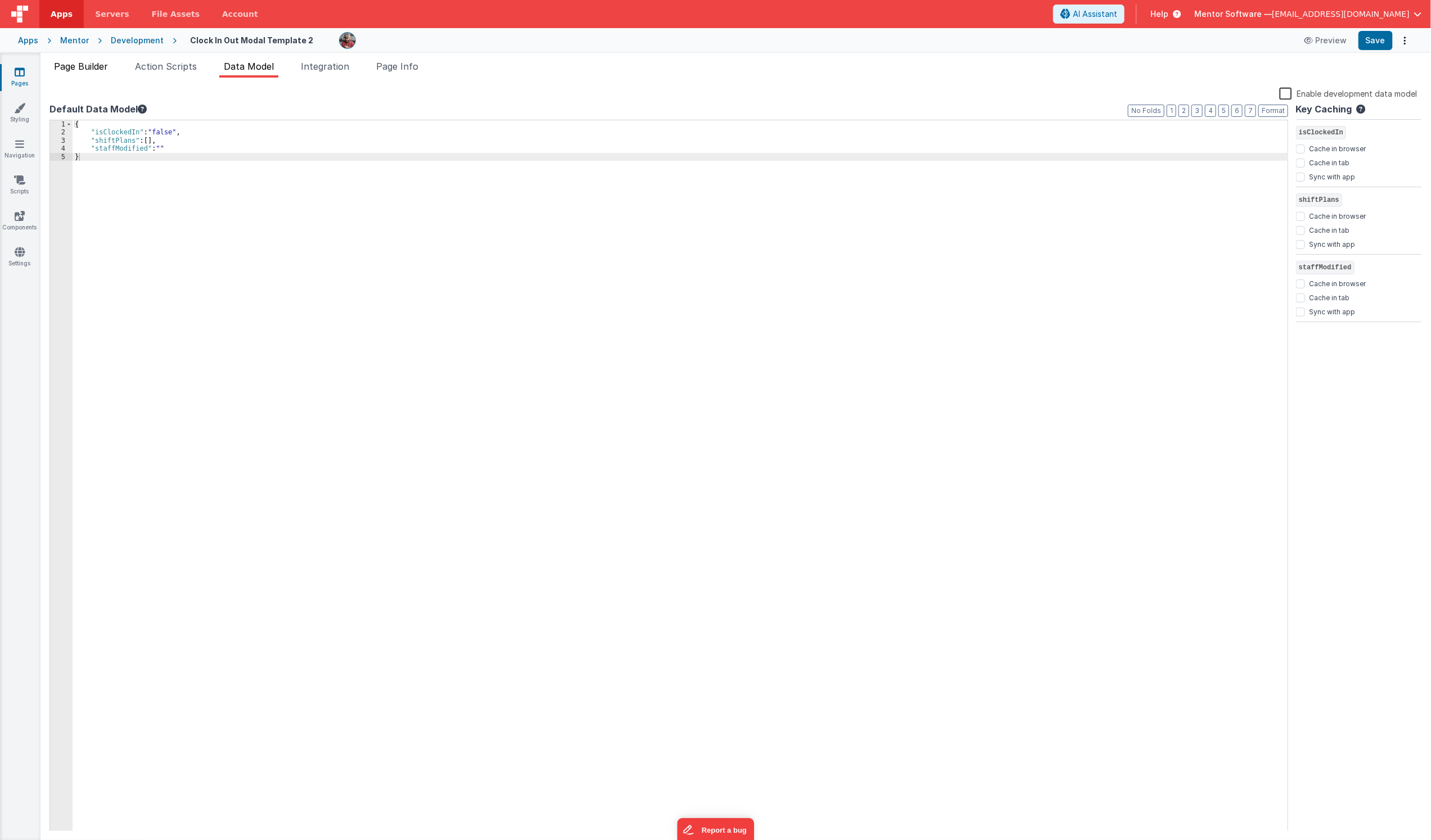
click at [99, 71] on span "Page Builder" at bounding box center [81, 66] width 54 height 12
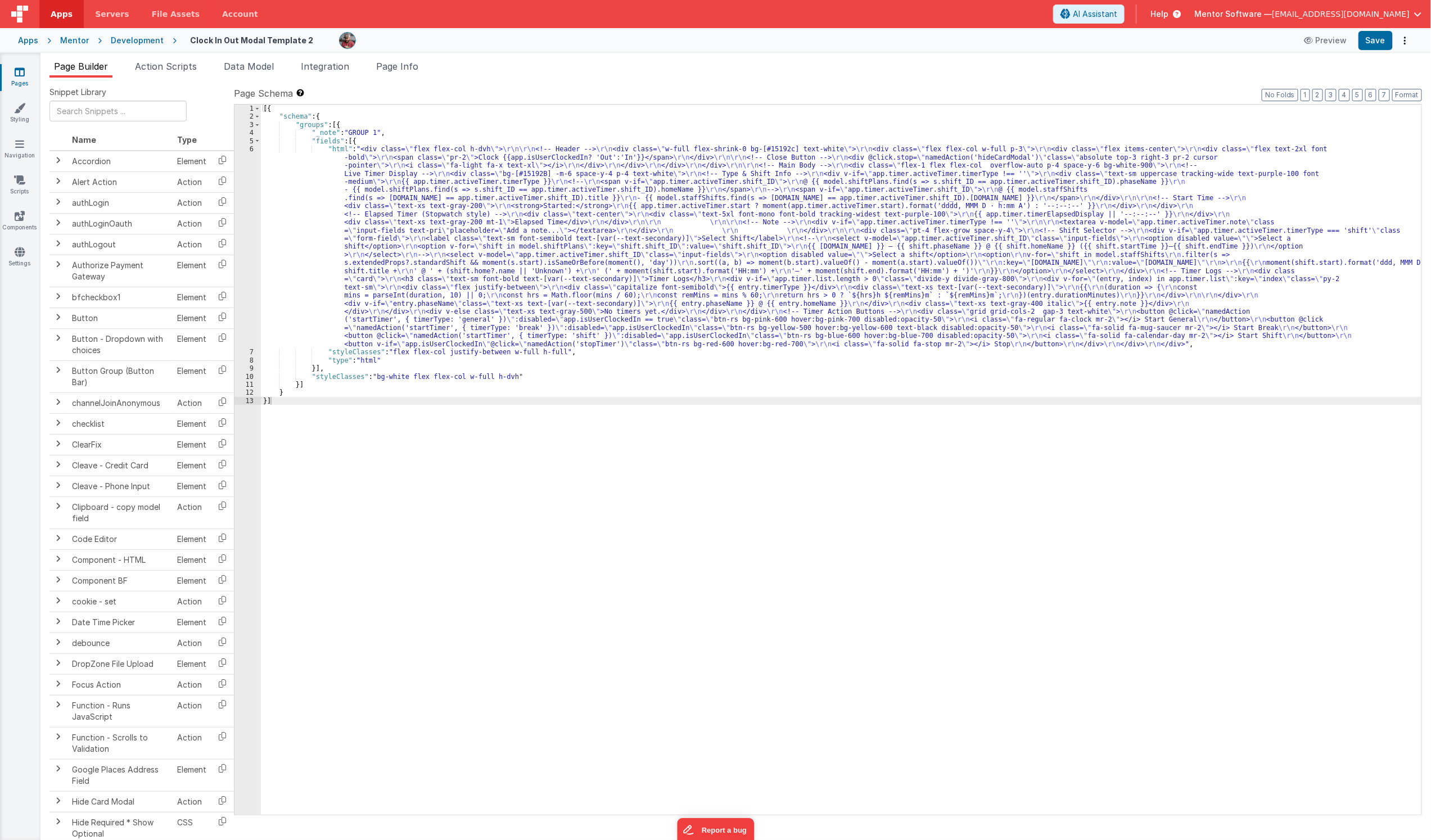
click at [428, 251] on div "[{ "schema" : { "groups" : [{ "_note" : "GROUP 1" , "fields" : [{ "html" : "<di…" at bounding box center [841, 468] width 1161 height 727
click at [243, 270] on div "6" at bounding box center [248, 246] width 27 height 203
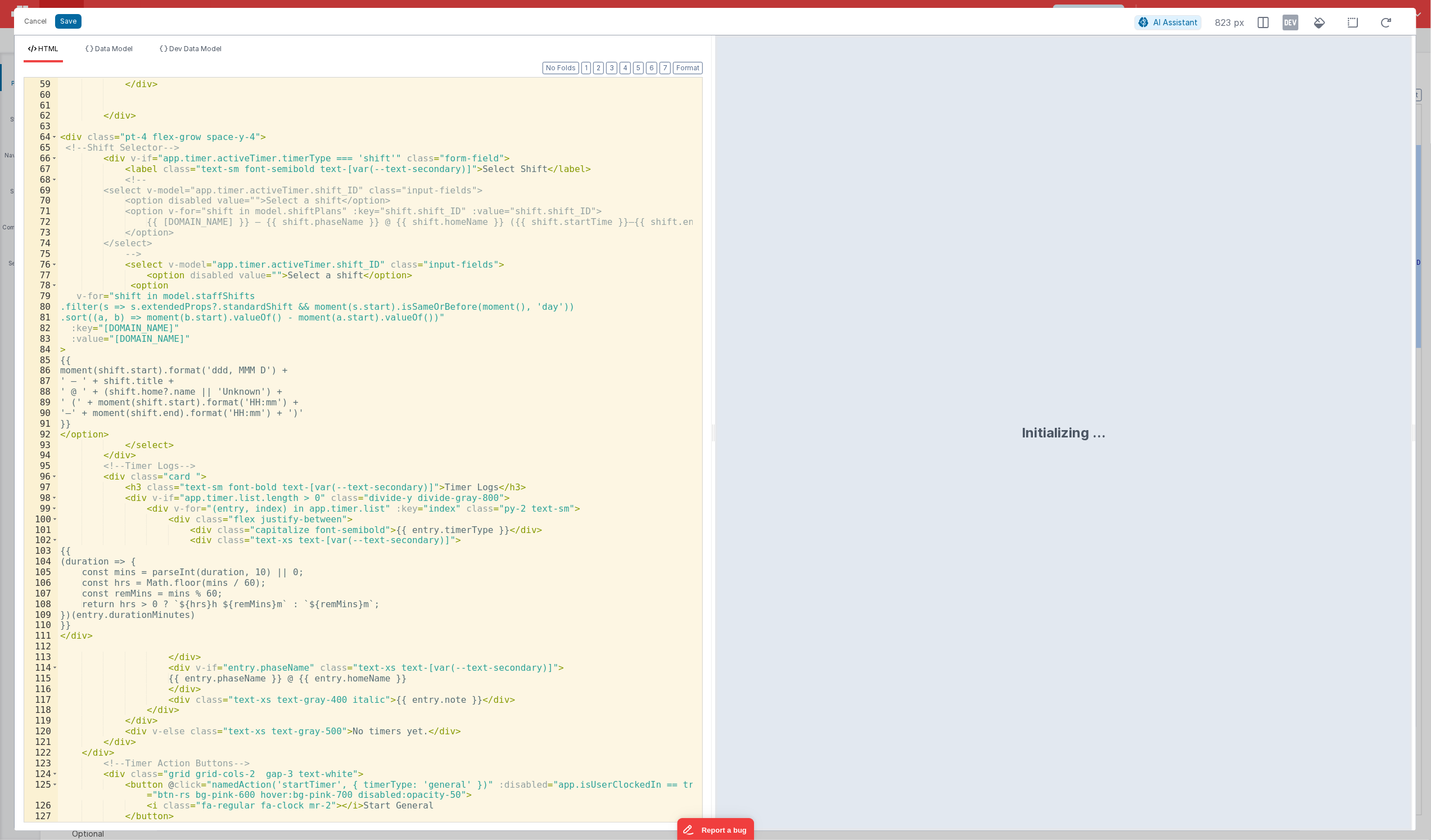
scroll to position [784, 0]
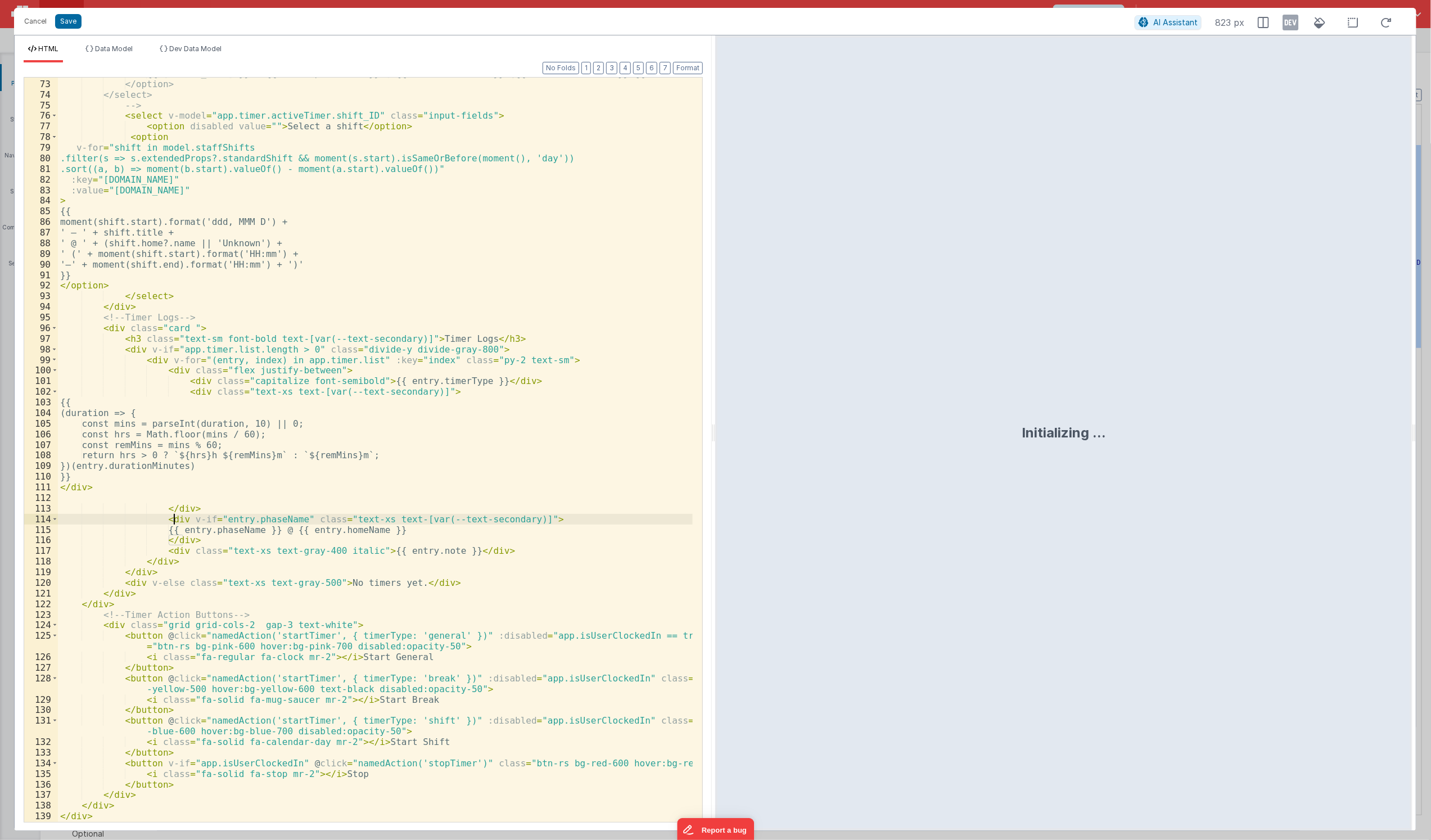
click at [175, 517] on div "{{ [DOMAIN_NAME] }} – {{ shift.phaseName }} @ {{ shift.homeName }} ({{ shift.st…" at bounding box center [375, 451] width 635 height 766
click at [331, 358] on div "{{ [DOMAIN_NAME] }} – {{ shift.phaseName }} @ {{ shift.homeName }} ({{ shift.st…" at bounding box center [375, 451] width 635 height 766
click at [357, 359] on div "{{ [DOMAIN_NAME] }} – {{ shift.phaseName }} @ {{ shift.homeName }} ({{ shift.st…" at bounding box center [375, 451] width 635 height 766
click at [40, 19] on button "Cancel" at bounding box center [35, 21] width 34 height 16
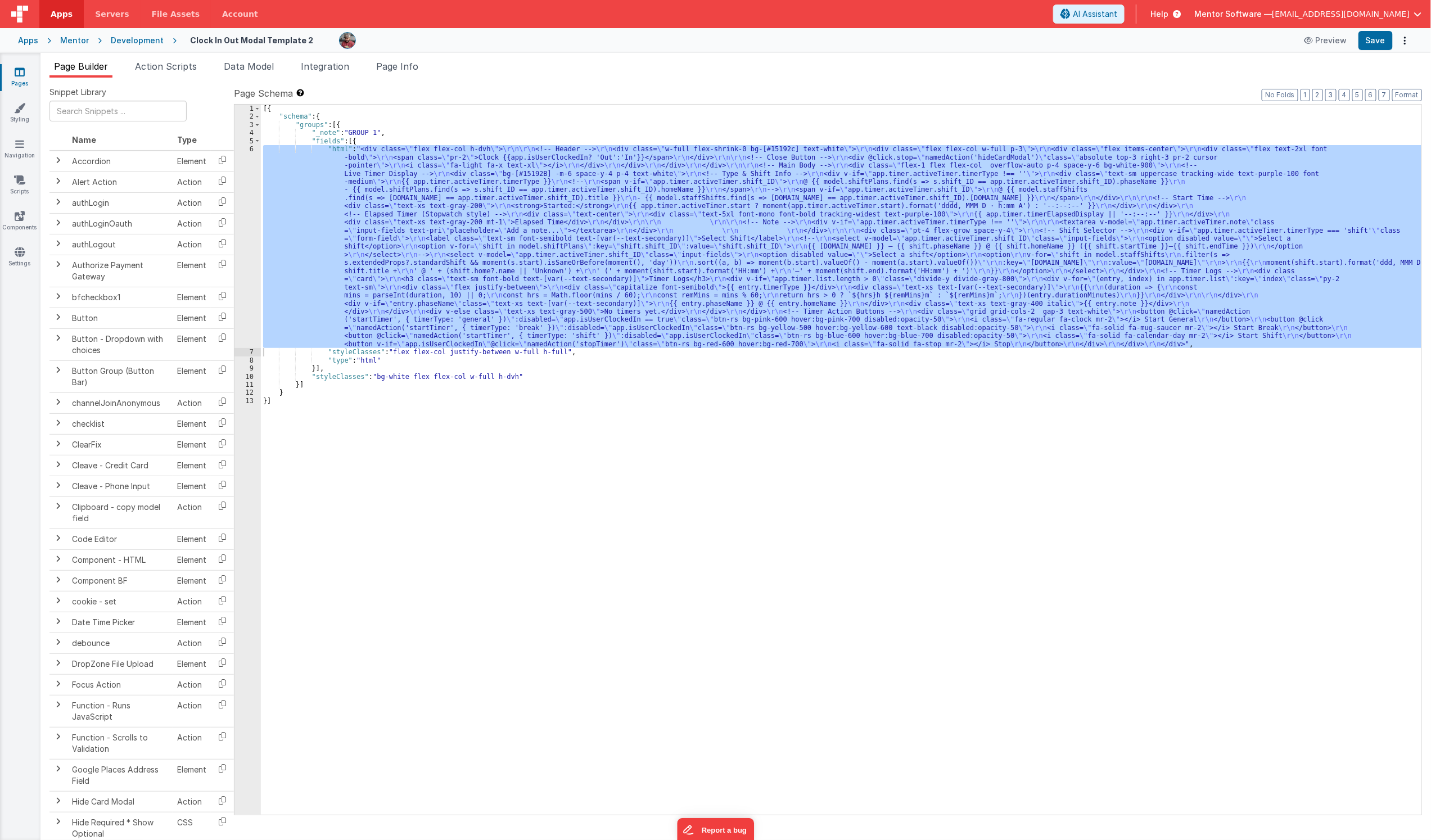
click at [22, 67] on icon at bounding box center [19, 72] width 10 height 12
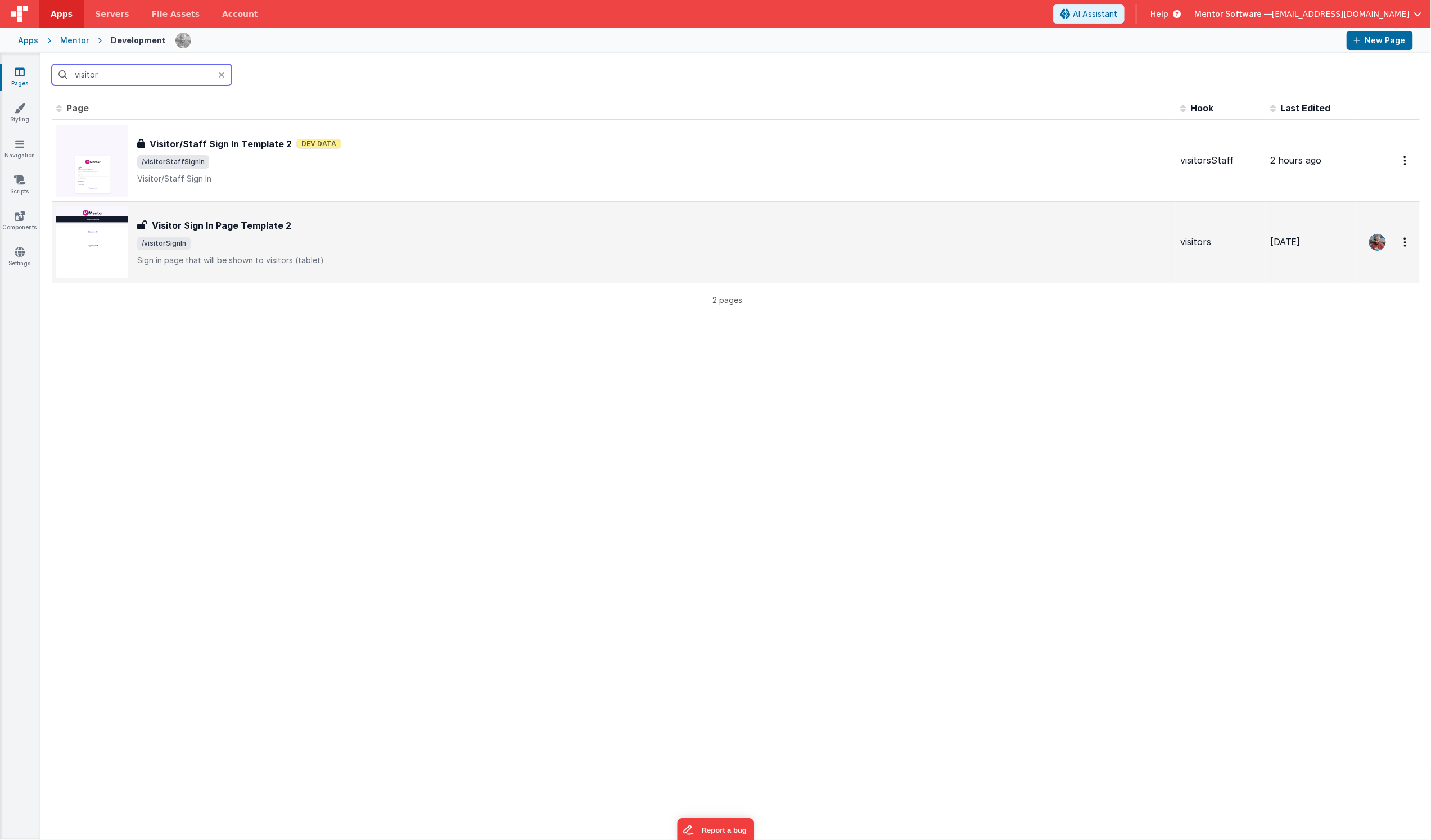
type input "visitor"
click at [305, 246] on span "/visitorSignIn" at bounding box center [654, 243] width 1034 height 13
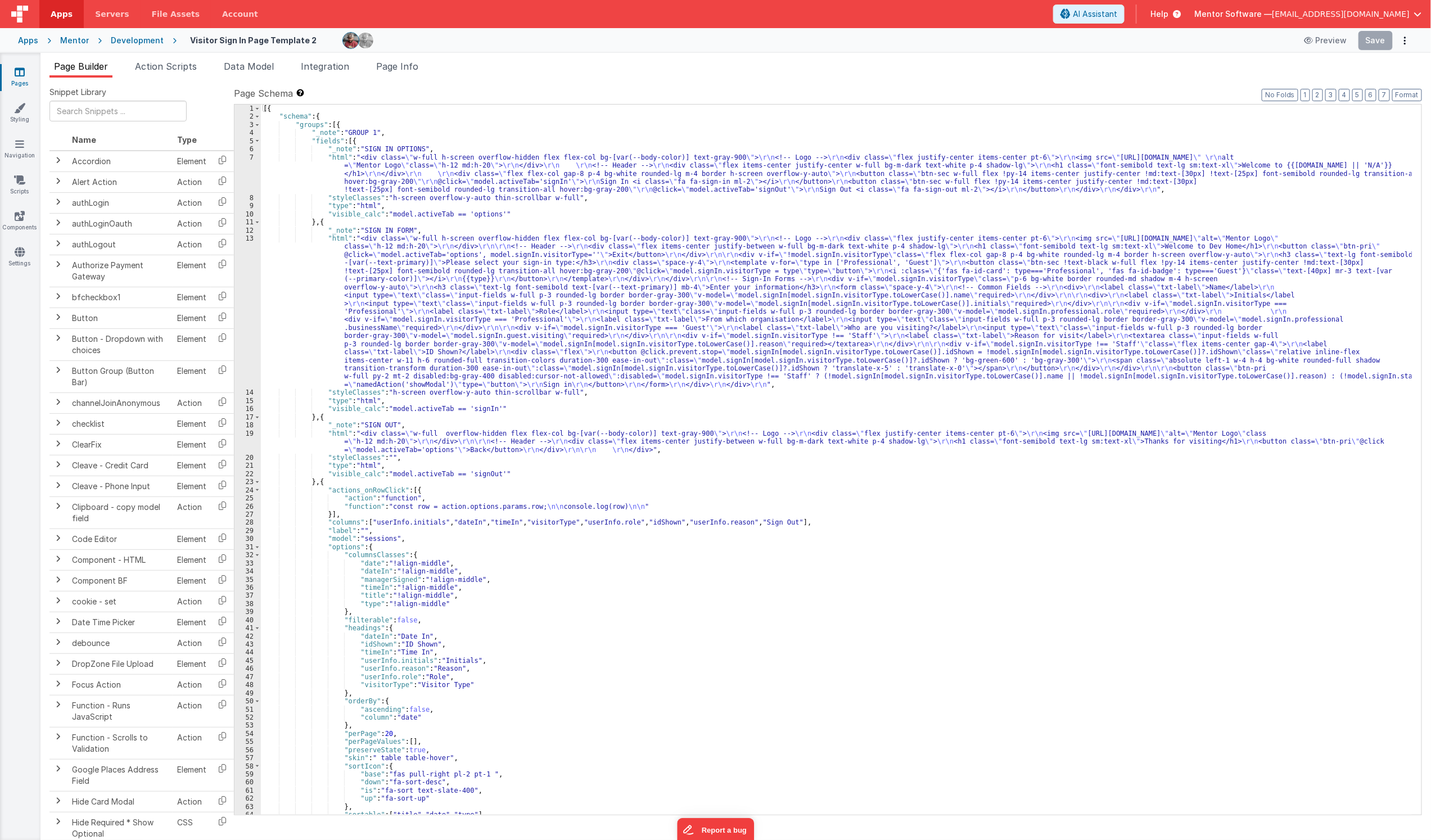
click at [475, 316] on div "[{ "schema" : { "groups" : [{ "_note" : "GROUP 1" , "fields" : [{ "_note" : "SI…" at bounding box center [836, 468] width 1151 height 727
click at [141, 42] on div "Development" at bounding box center [137, 40] width 53 height 12
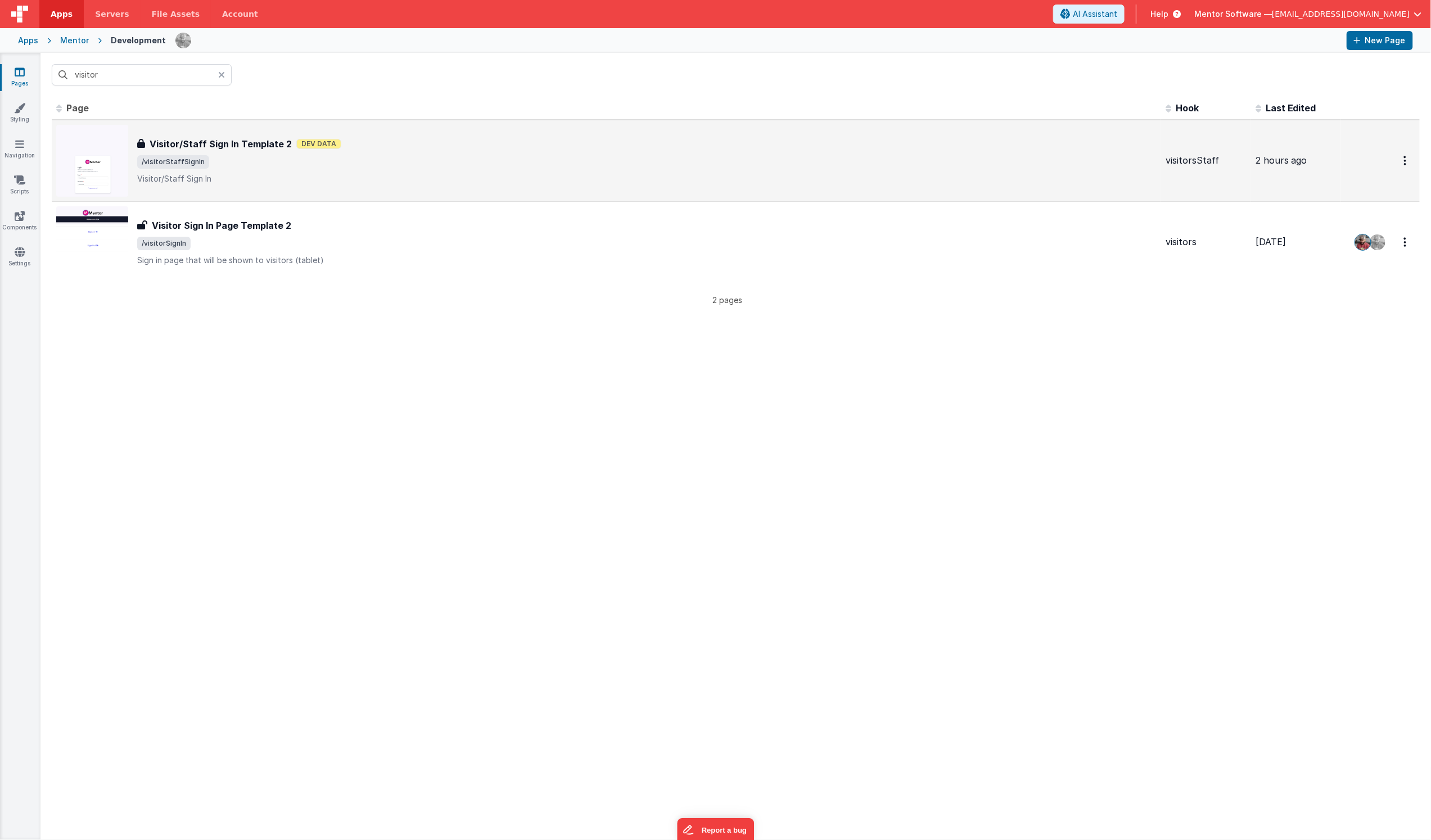
click at [265, 149] on h3 "Visitor/Staff Sign In Template 2" at bounding box center [221, 144] width 143 height 13
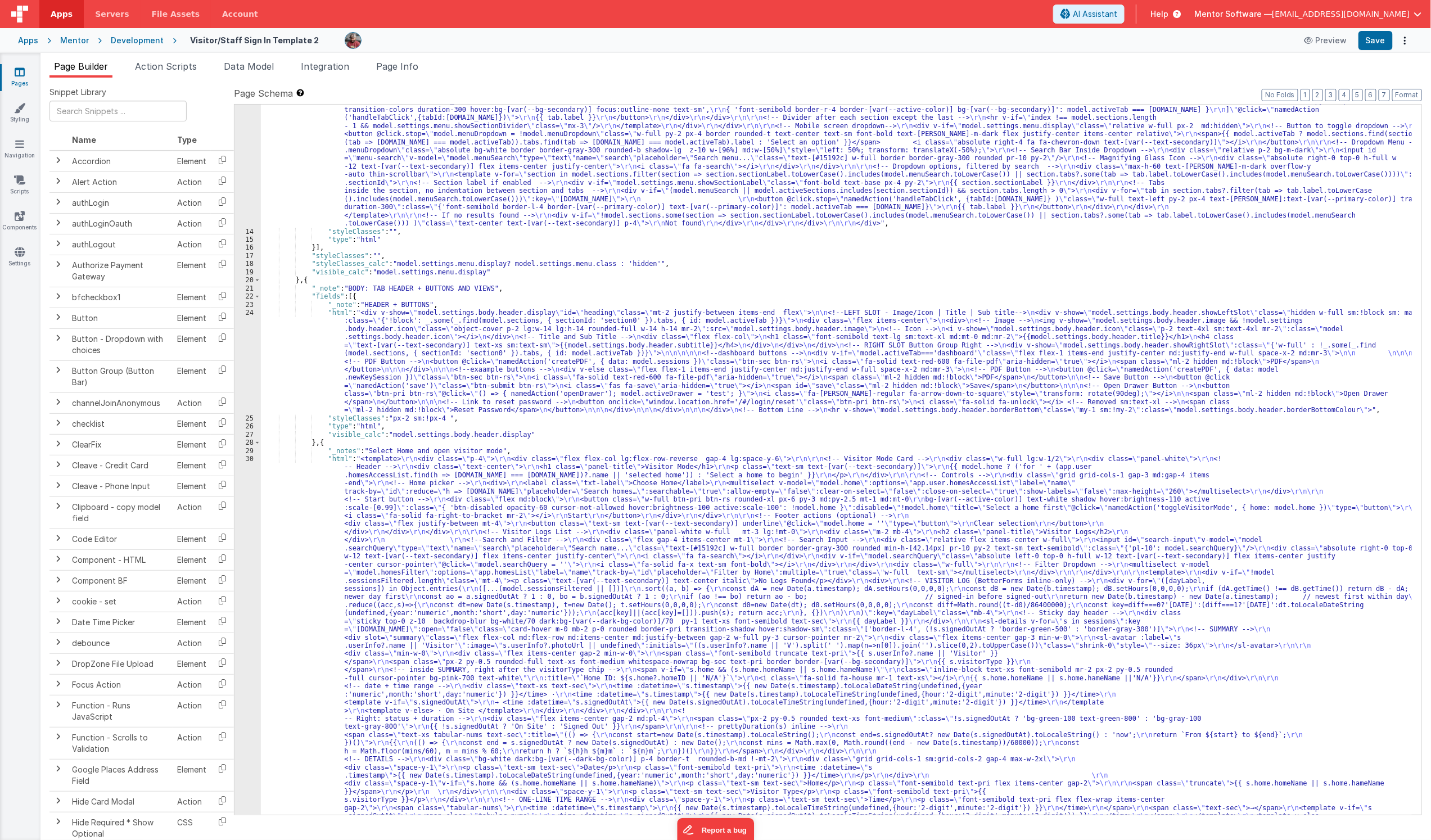
scroll to position [486, 0]
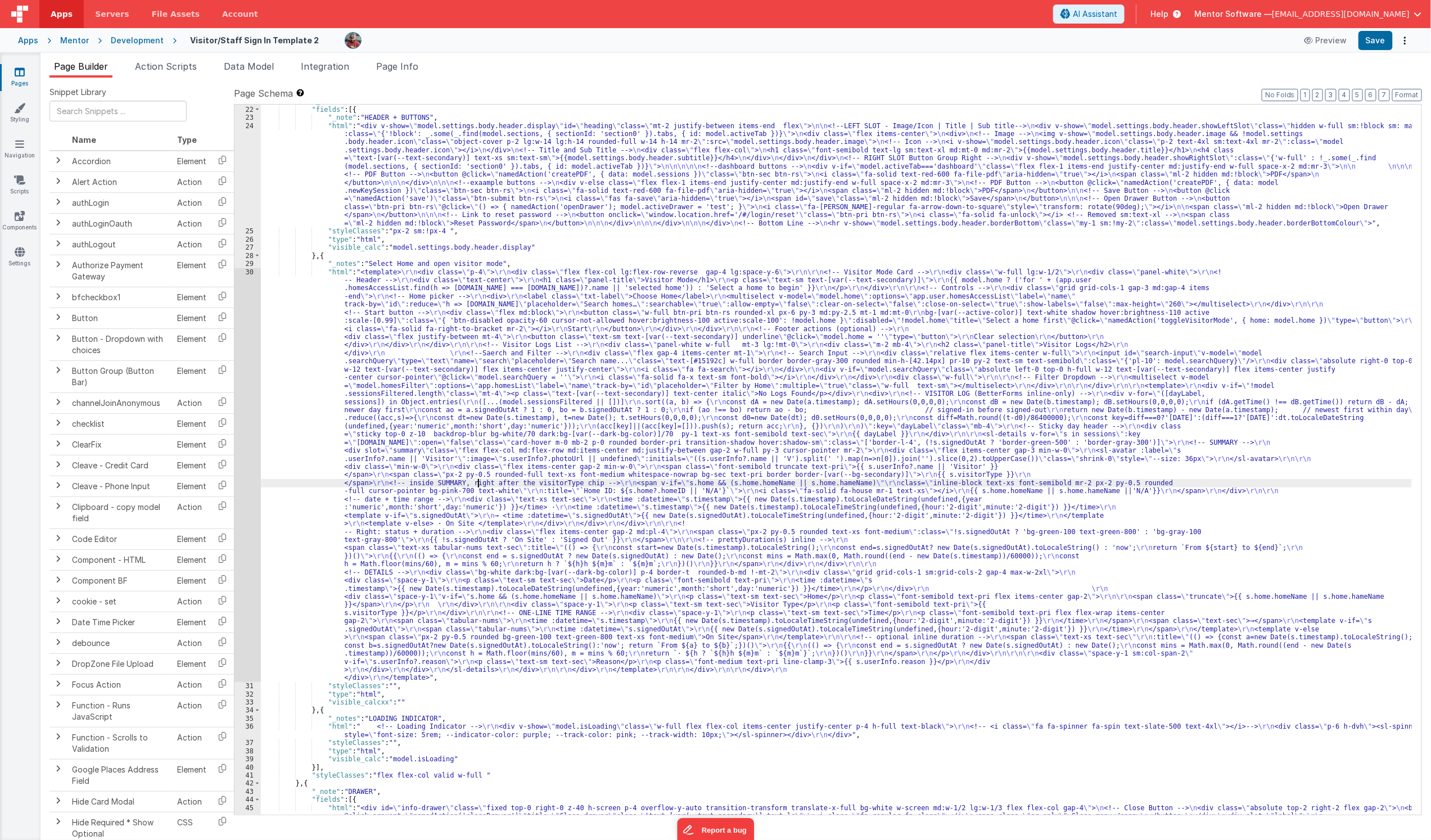
click at [478, 479] on div ""_note" : "BODY: TAB HEADER + BUTTONS AND VIEWS" , "fields" : [{ "_note" : "HEA…" at bounding box center [836, 469] width 1151 height 743
click at [250, 487] on div "30" at bounding box center [248, 476] width 27 height 415
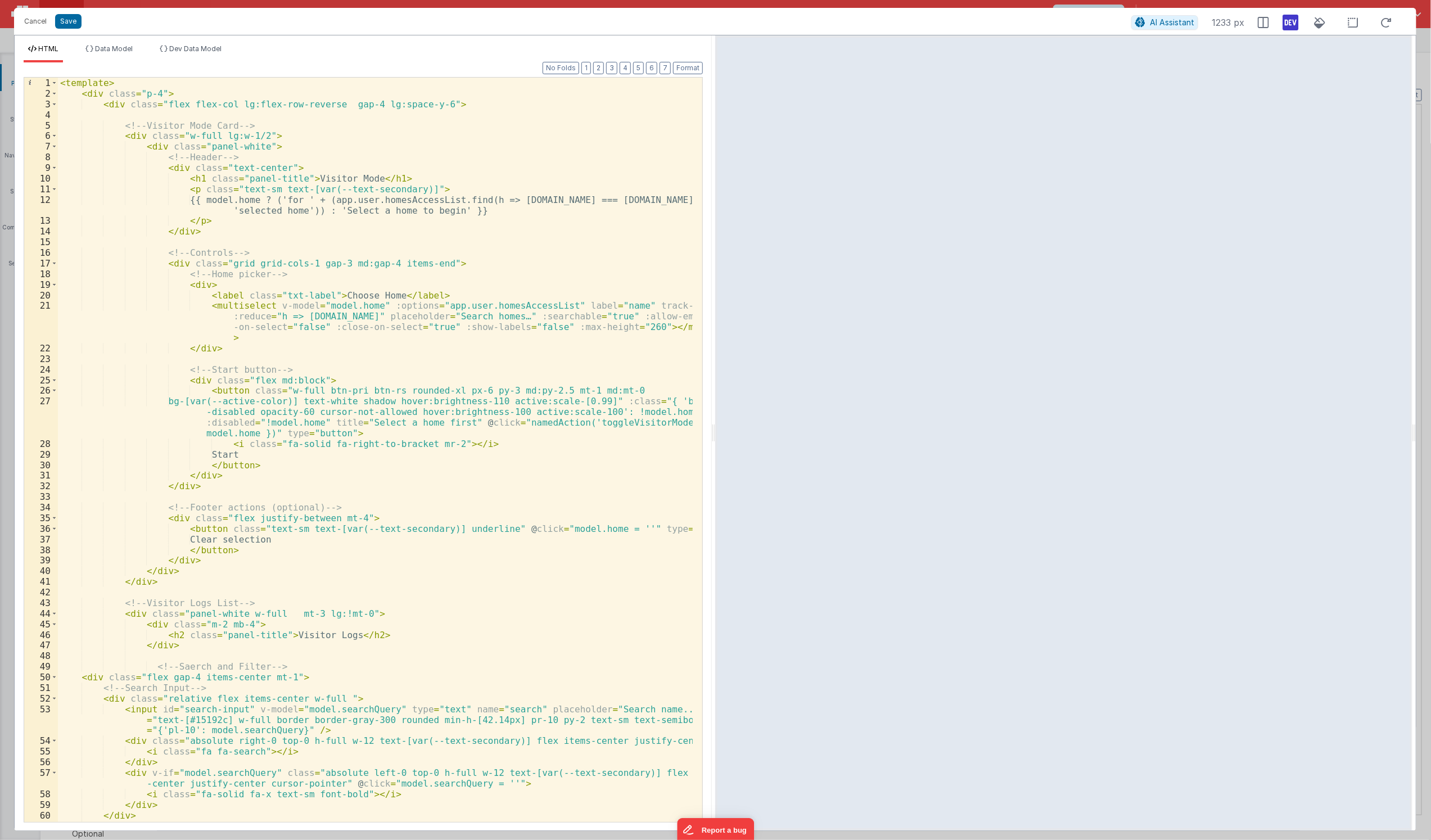
click at [394, 448] on div "< template > < div class = "p-4" > < div class = "flex flex-col lg:flex-row-rev…" at bounding box center [375, 461] width 635 height 766
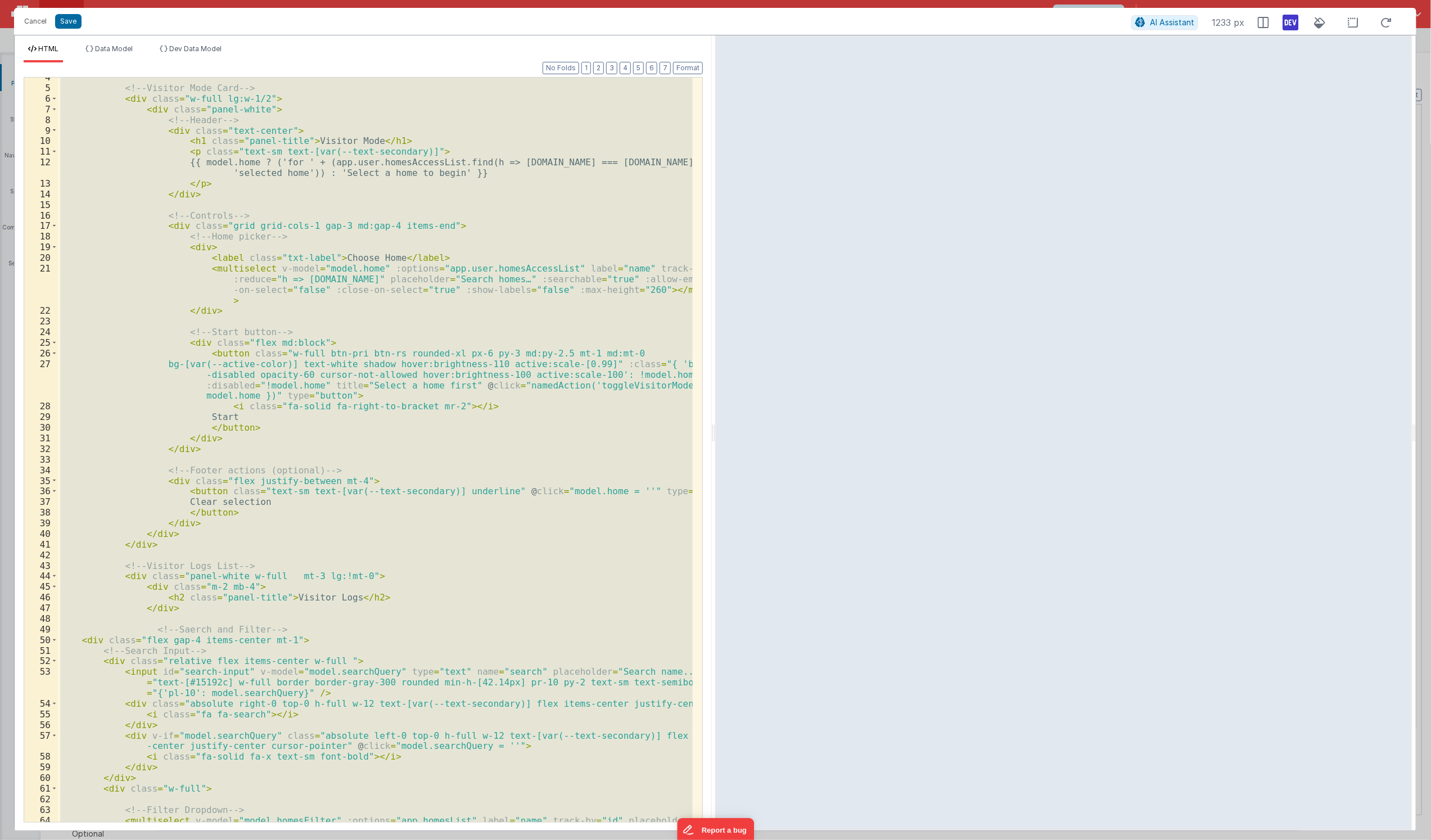
scroll to position [37, 0]
click at [201, 384] on div "<!-- Visitor Mode Card --> < div class = "w-full lg:w-1/2" > < div class = "pan…" at bounding box center [375, 450] width 635 height 744
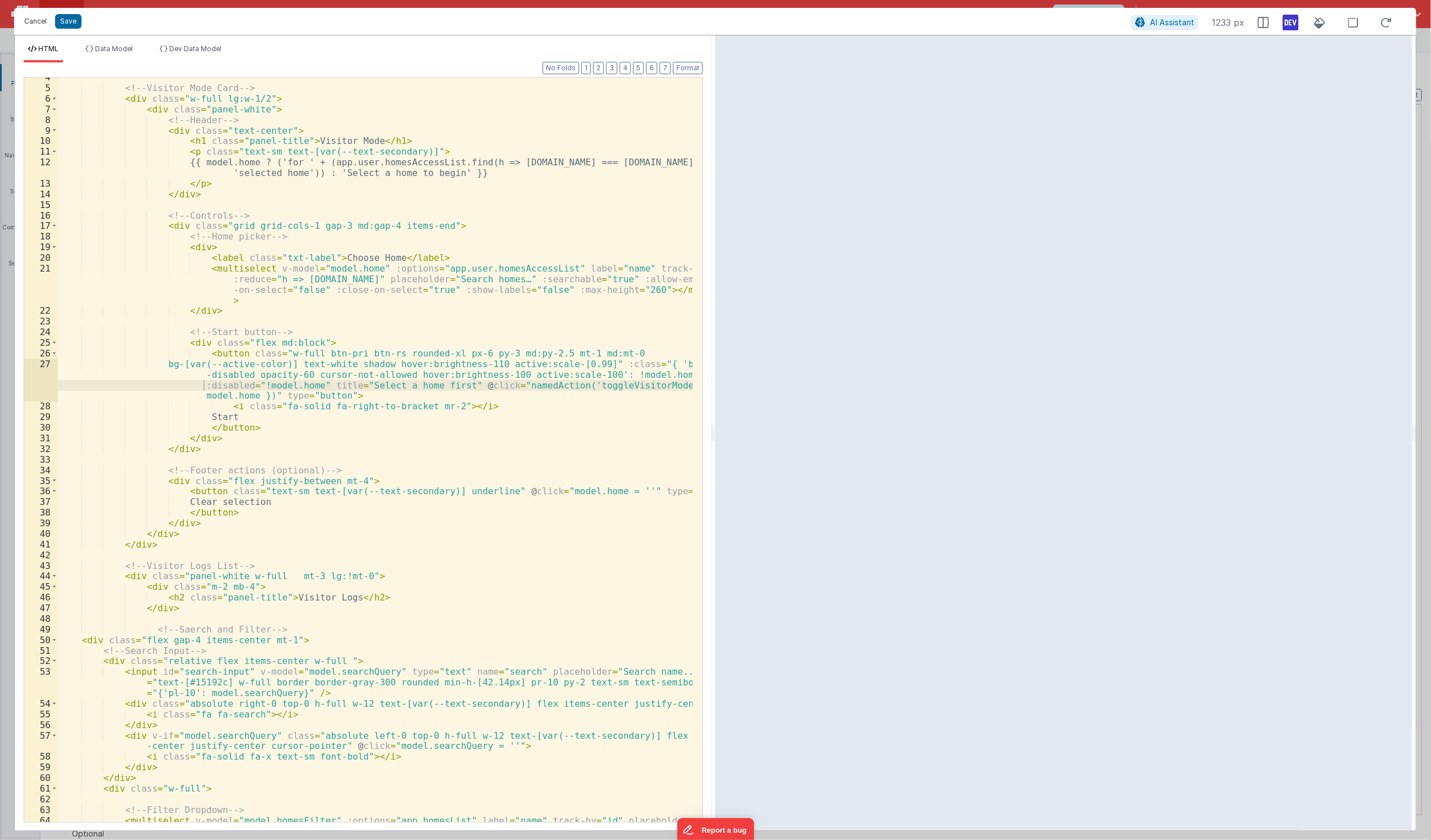
click at [35, 19] on button "Cancel" at bounding box center [35, 21] width 34 height 16
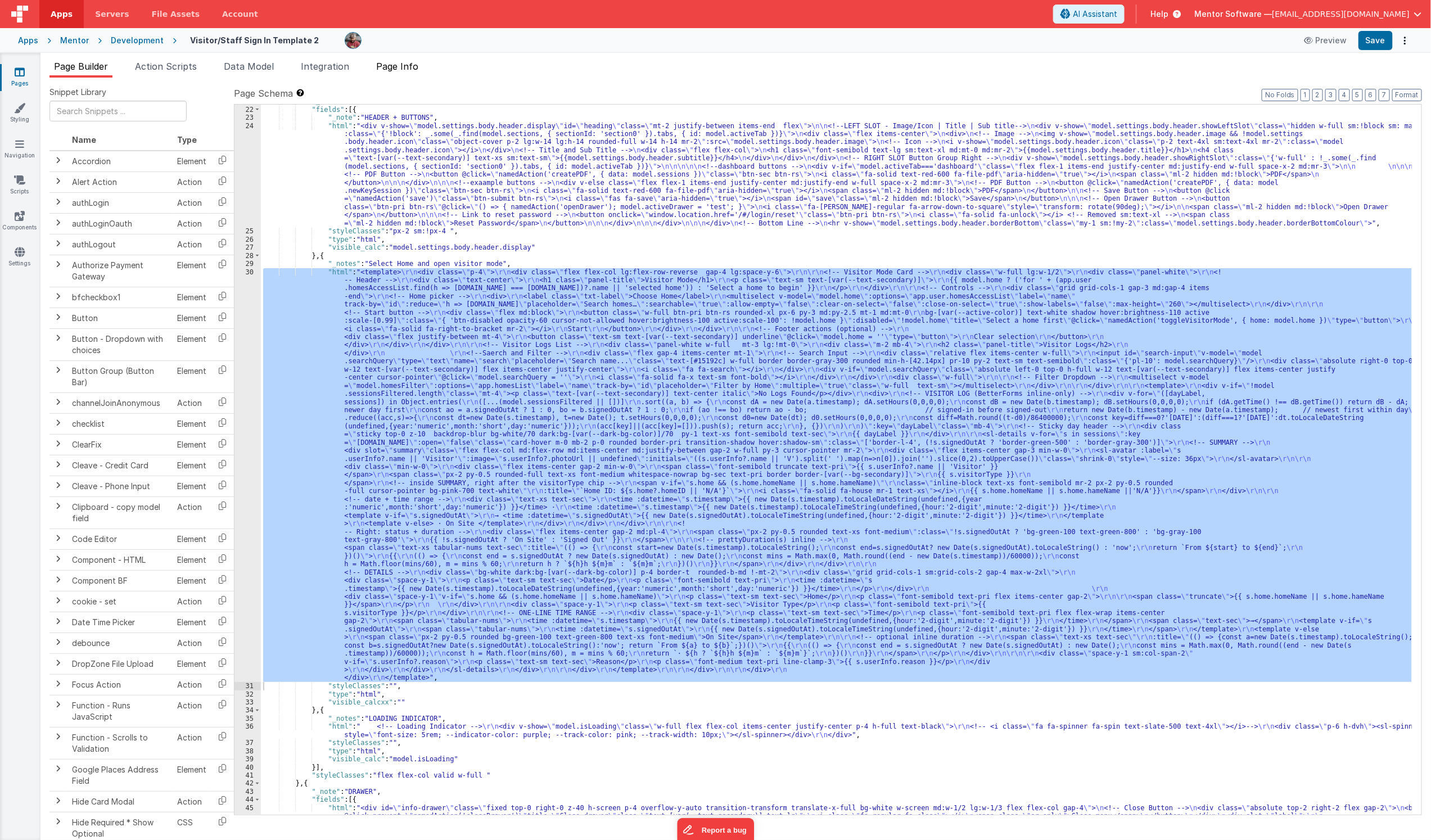
click at [408, 66] on span "Page Info" at bounding box center [398, 66] width 43 height 12
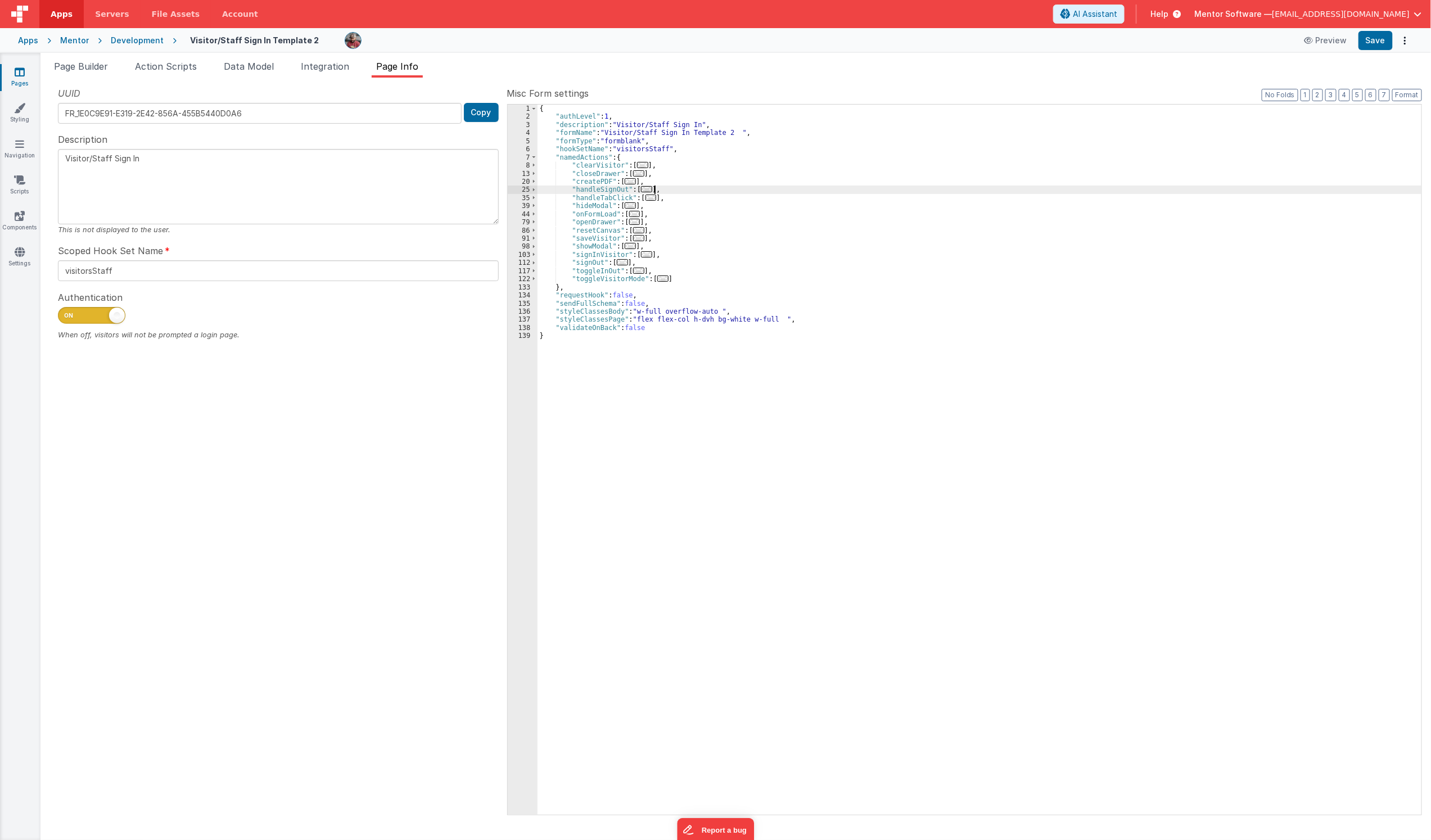
click at [704, 193] on div "{ "authLevel" : 1 , "description" : "Visitor/Staff Sign In" , "formName" : "Vis…" at bounding box center [980, 468] width 884 height 727
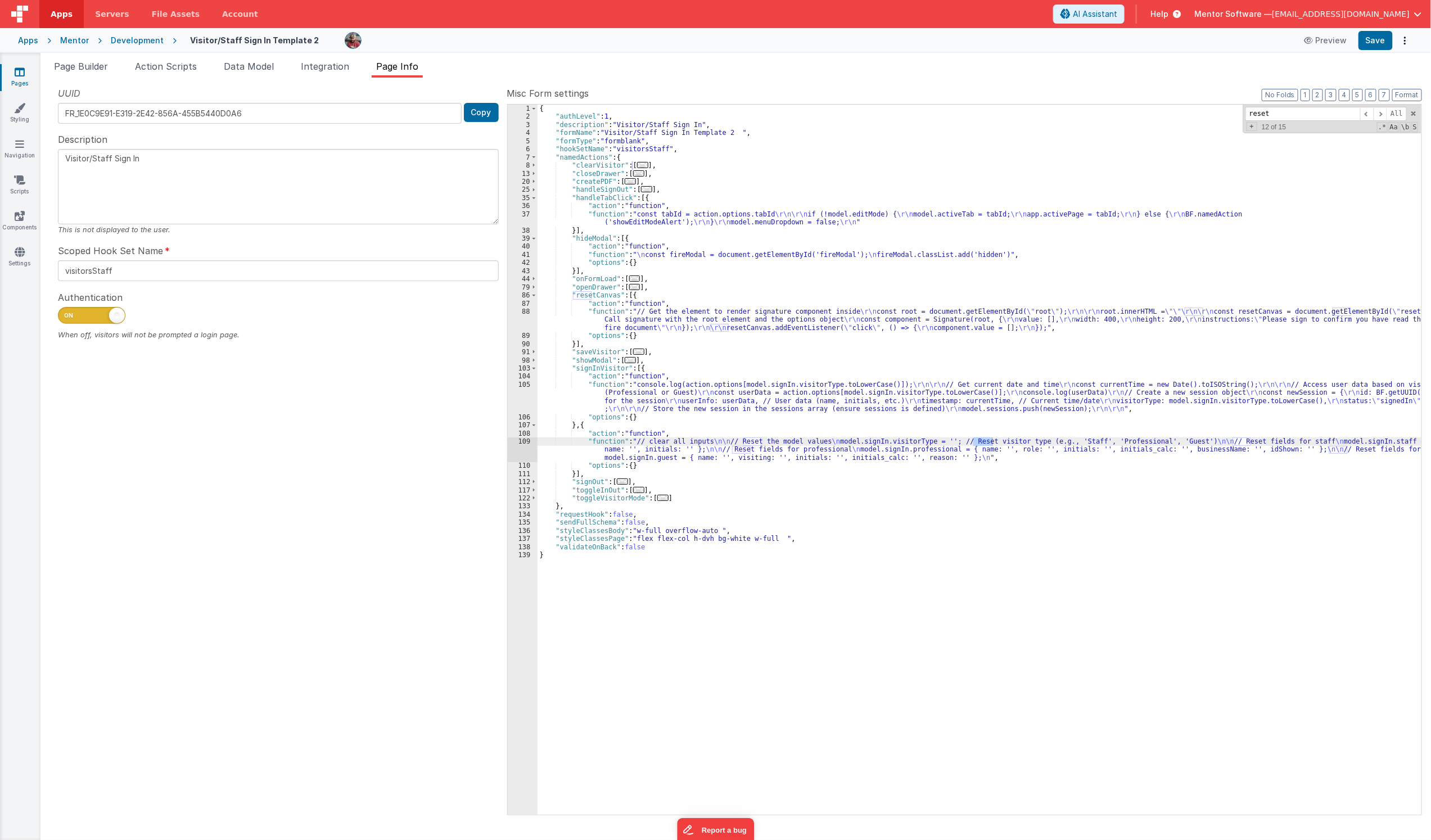
click at [711, 298] on div "{ "authLevel" : 1 , "description" : "Visitor/Staff Sign In" , "formName" : "Vis…" at bounding box center [980, 468] width 884 height 727
paste input "saveVisitor"
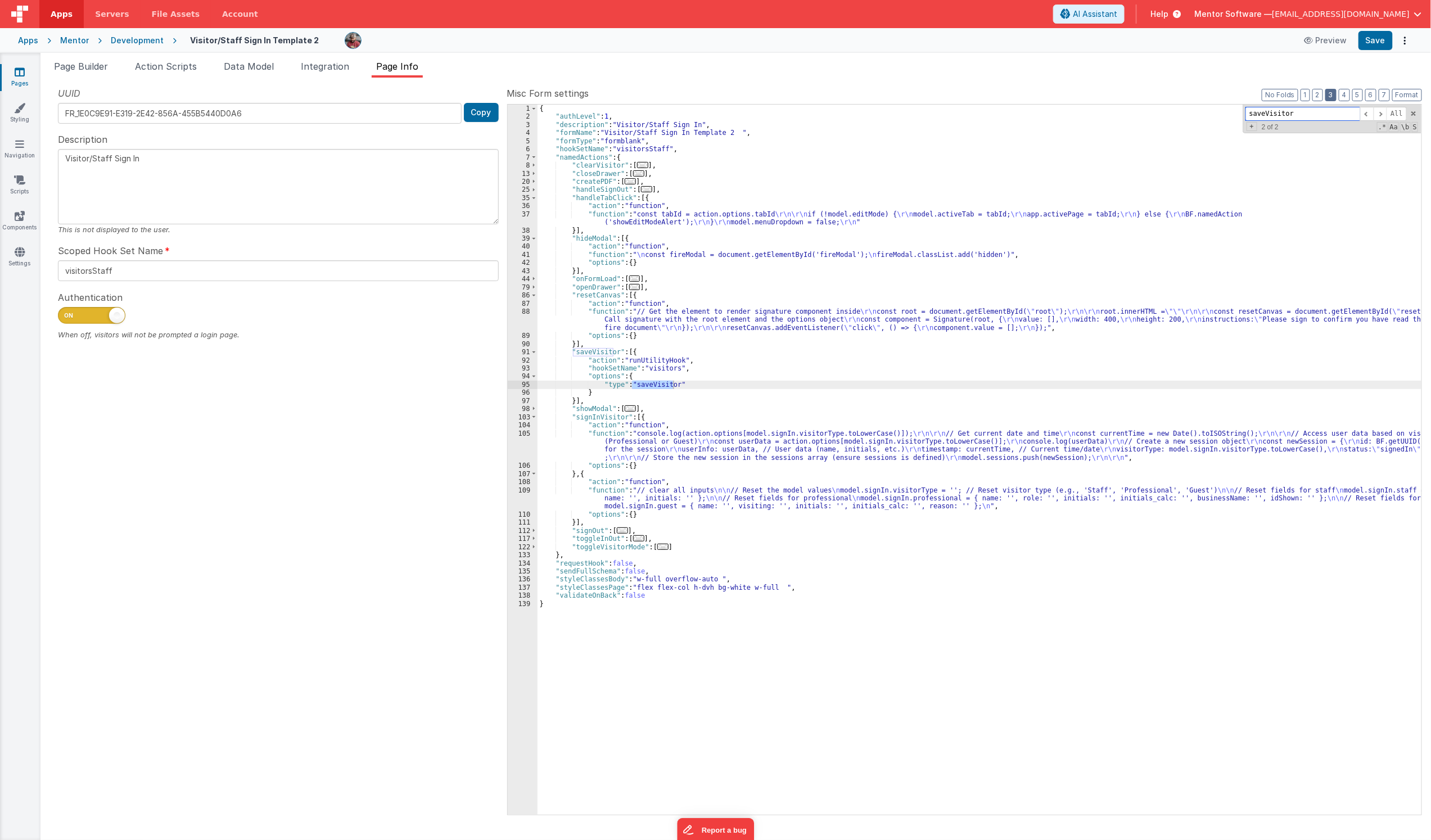
type input "saveVisitor"
click at [1330, 99] on button "3" at bounding box center [1331, 95] width 12 height 12
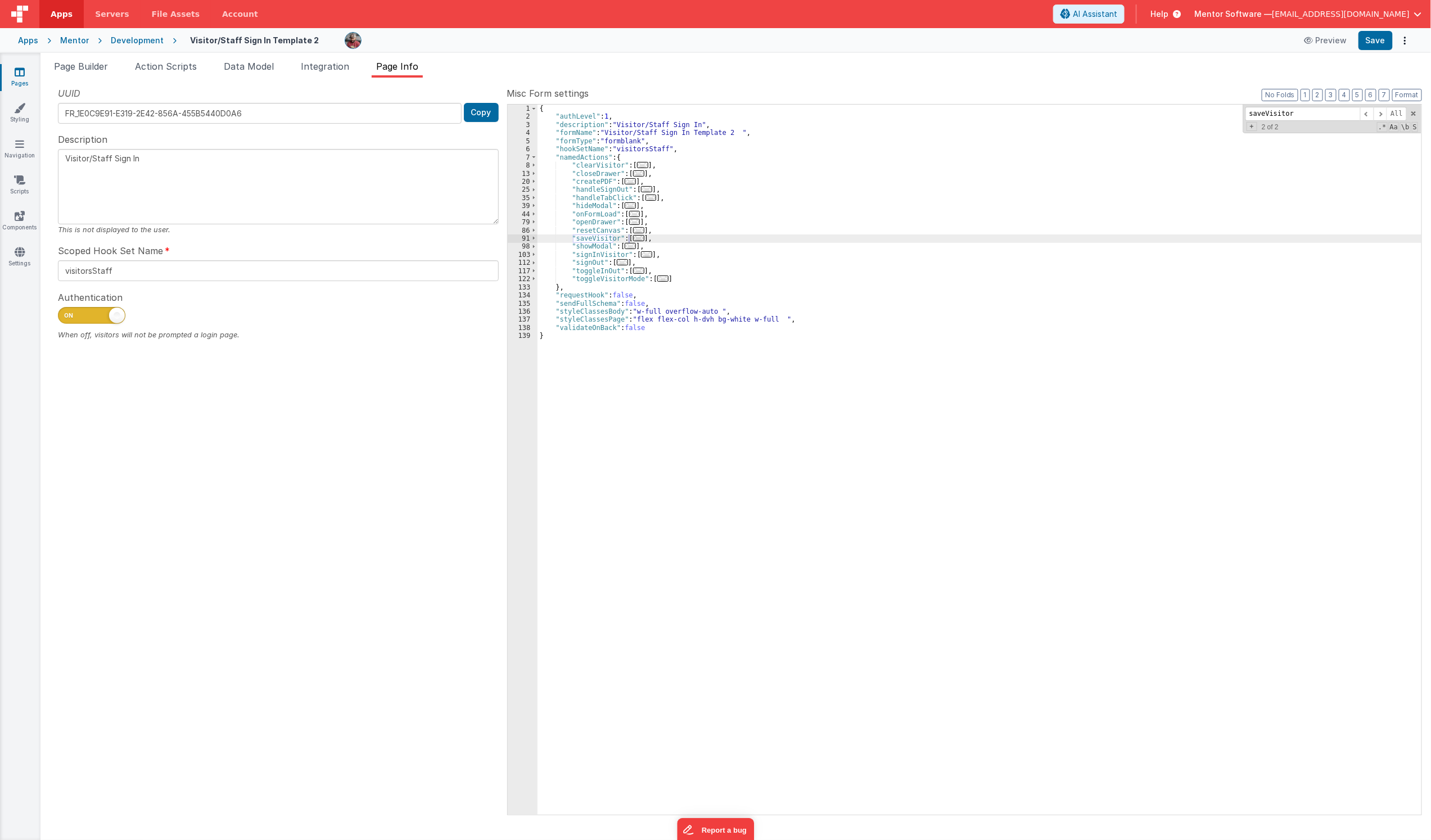
click at [824, 381] on div "{ "authLevel" : 1 , "description" : "Visitor/Staff Sign In" , "formName" : "Vis…" at bounding box center [980, 468] width 884 height 727
click at [629, 211] on span "..." at bounding box center [634, 214] width 12 height 6
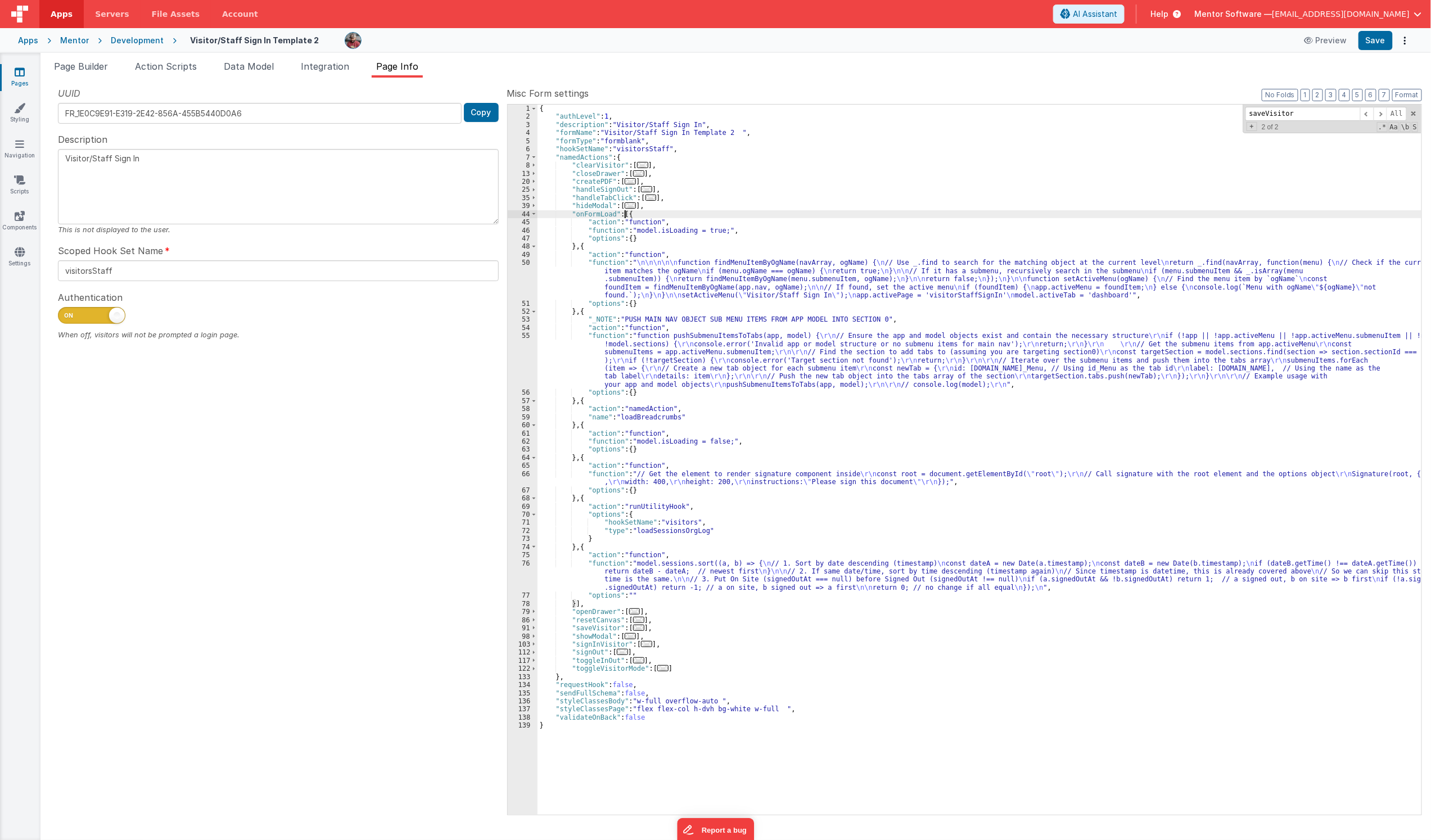
click at [579, 456] on div "{ "authLevel" : 1 , "description" : "Visitor/Staff Sign In" , "formName" : "Vis…" at bounding box center [980, 468] width 884 height 727
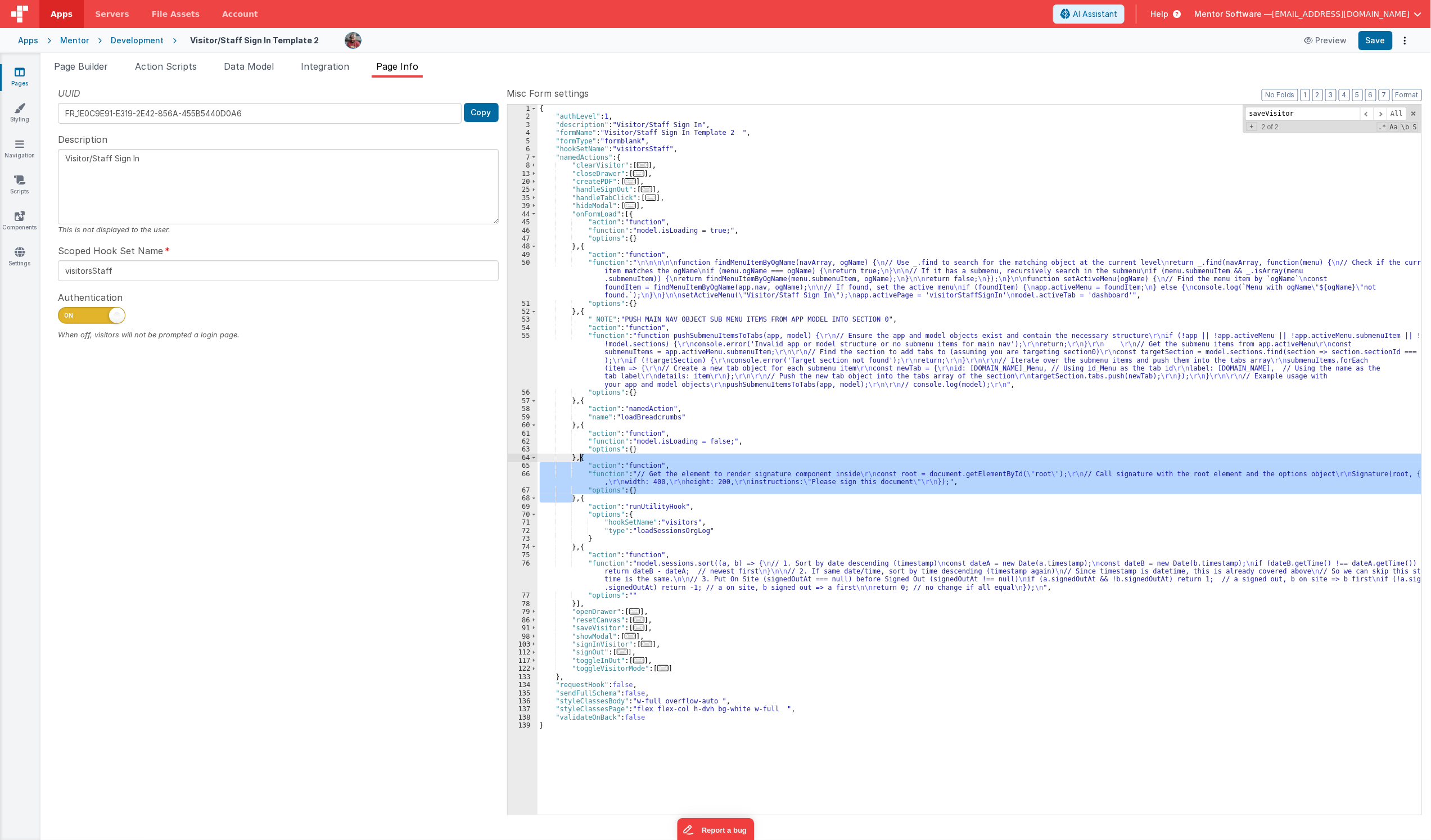
click at [579, 456] on div "{ "authLevel" : 1 , "description" : "Visitor/Staff Sign In" , "formName" : "Vis…" at bounding box center [980, 468] width 884 height 727
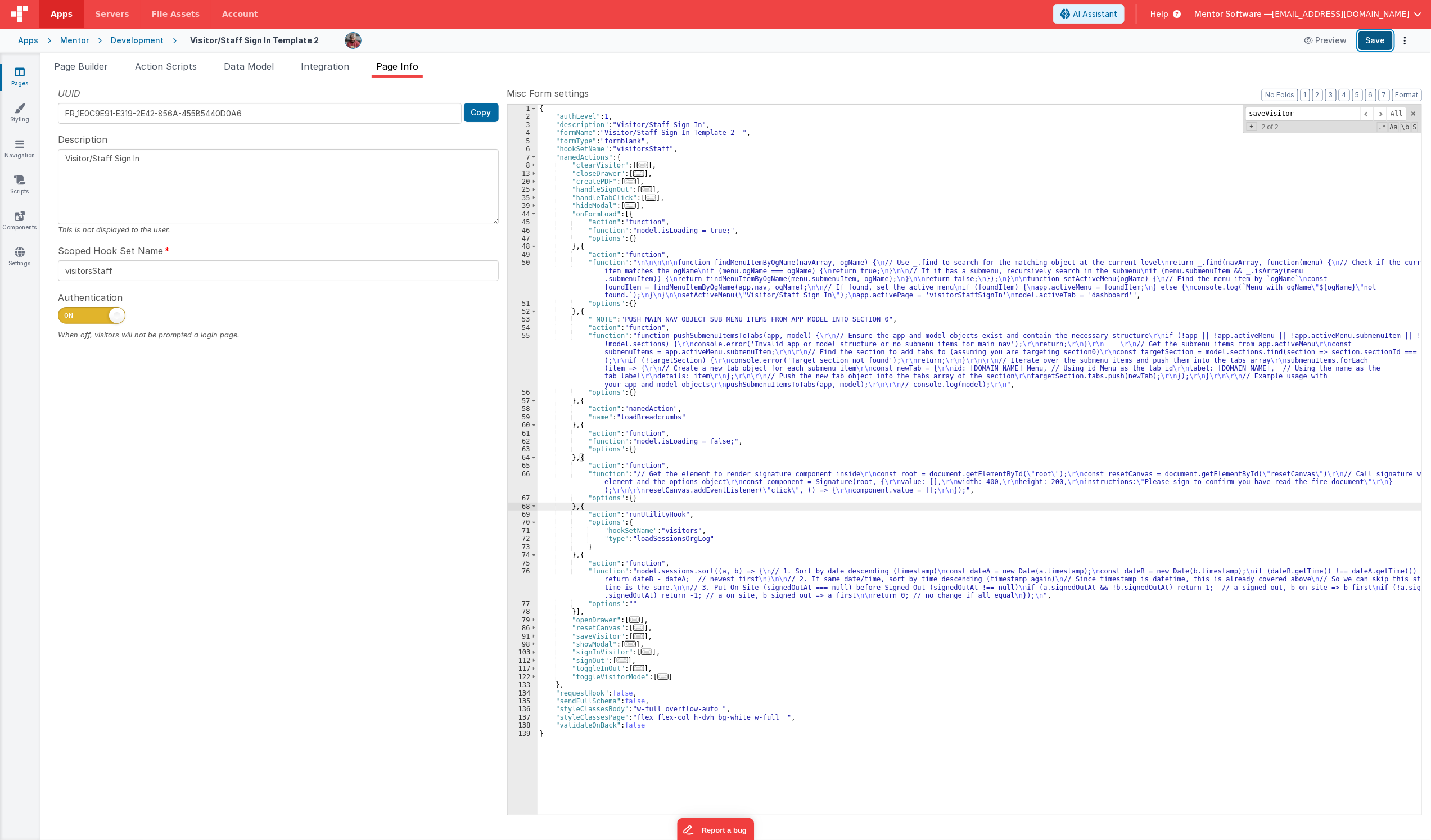
click at [1385, 43] on button "Save" at bounding box center [1375, 41] width 35 height 19
click at [1333, 93] on button "3" at bounding box center [1331, 95] width 12 height 12
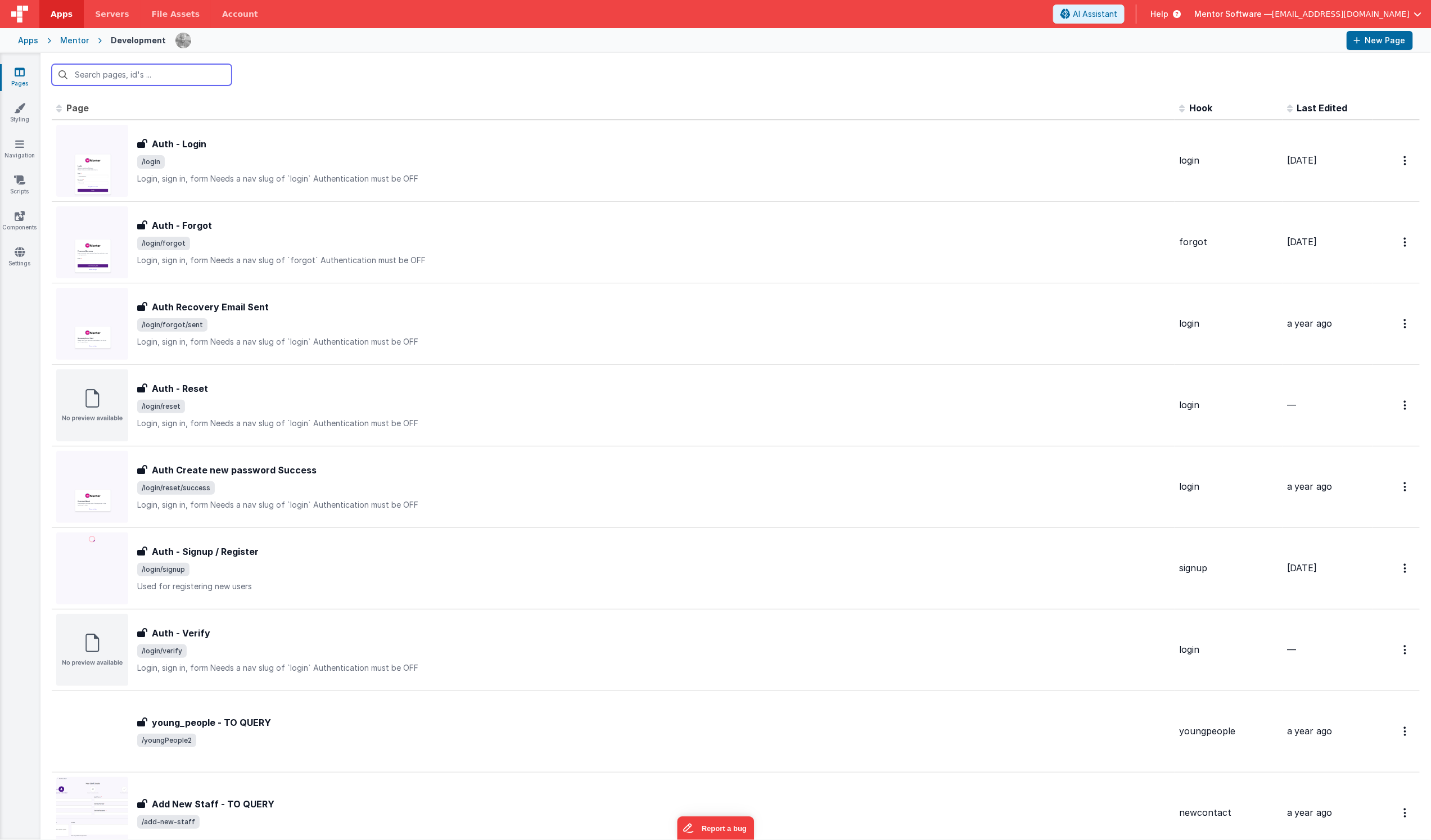
click at [118, 78] on input "text" at bounding box center [141, 74] width 180 height 21
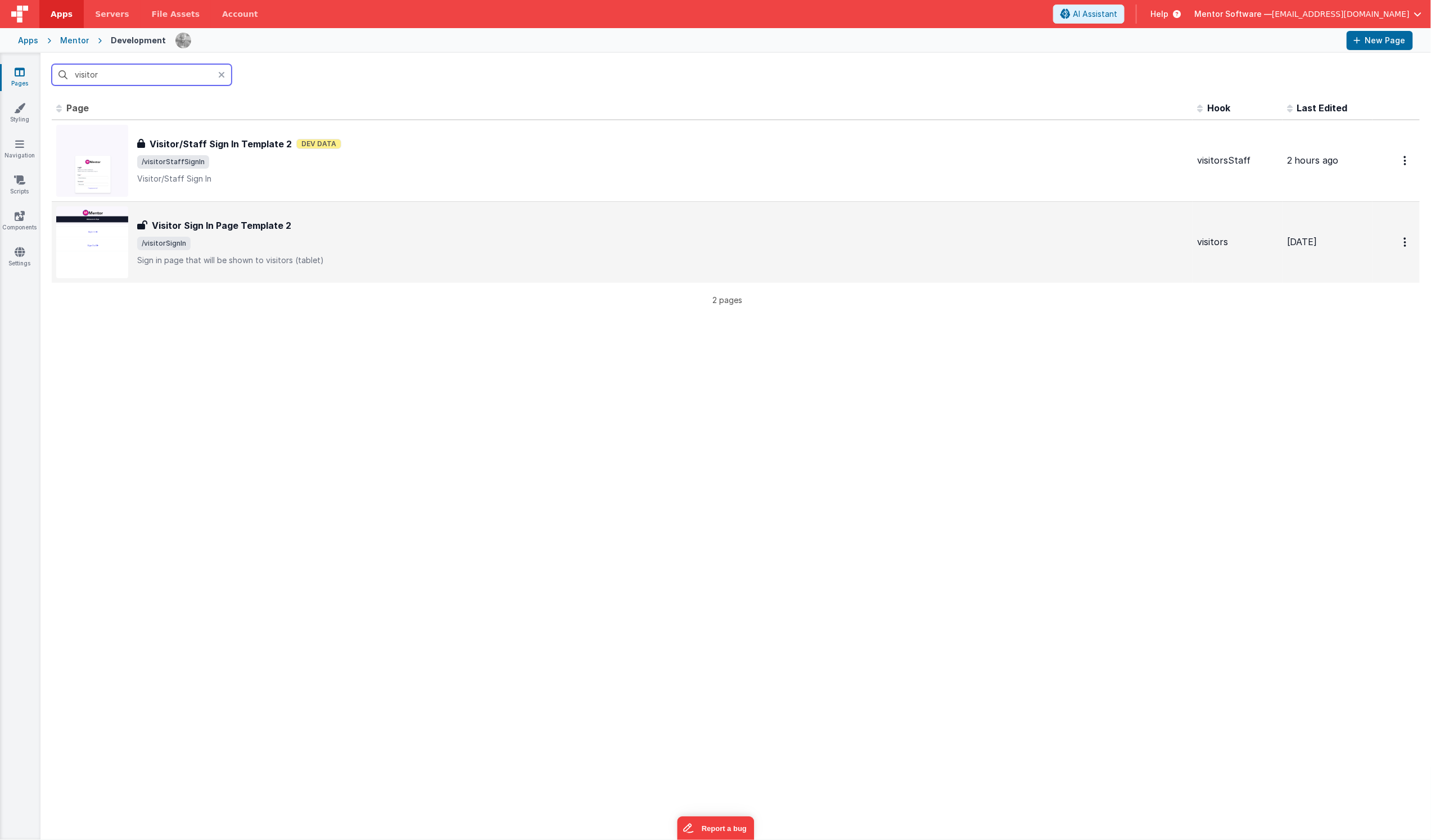
type input "visitor"
click at [401, 255] on p "Sign in page that will be shown to visitors (tablet)" at bounding box center [663, 261] width 1051 height 12
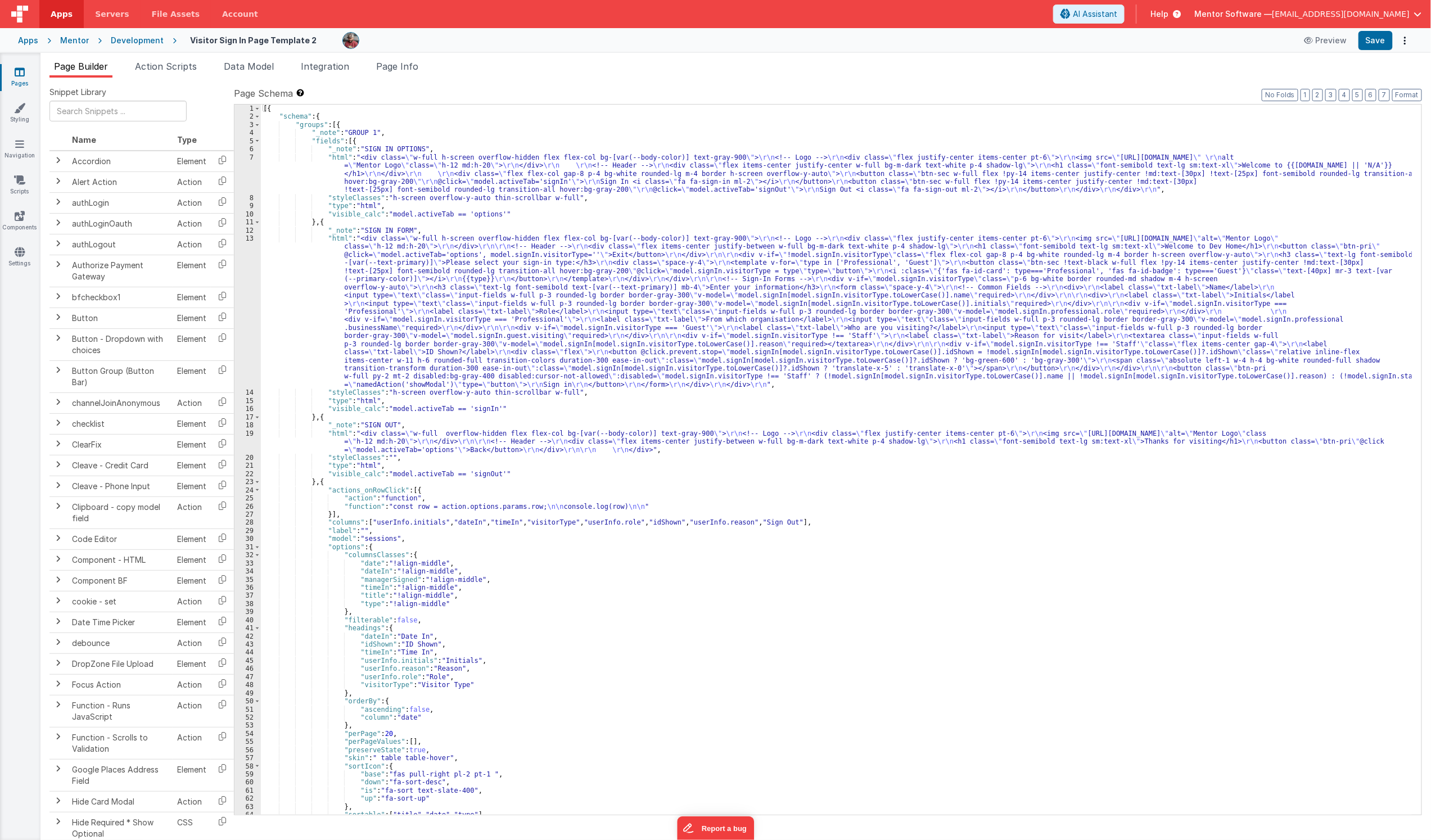
click at [429, 298] on div "[{ "schema" : { "groups" : [{ "_note" : "GROUP 1" , "fields" : [{ "_note" : "SI…" at bounding box center [836, 468] width 1151 height 727
click at [385, 63] on span "Page Info" at bounding box center [398, 66] width 43 height 12
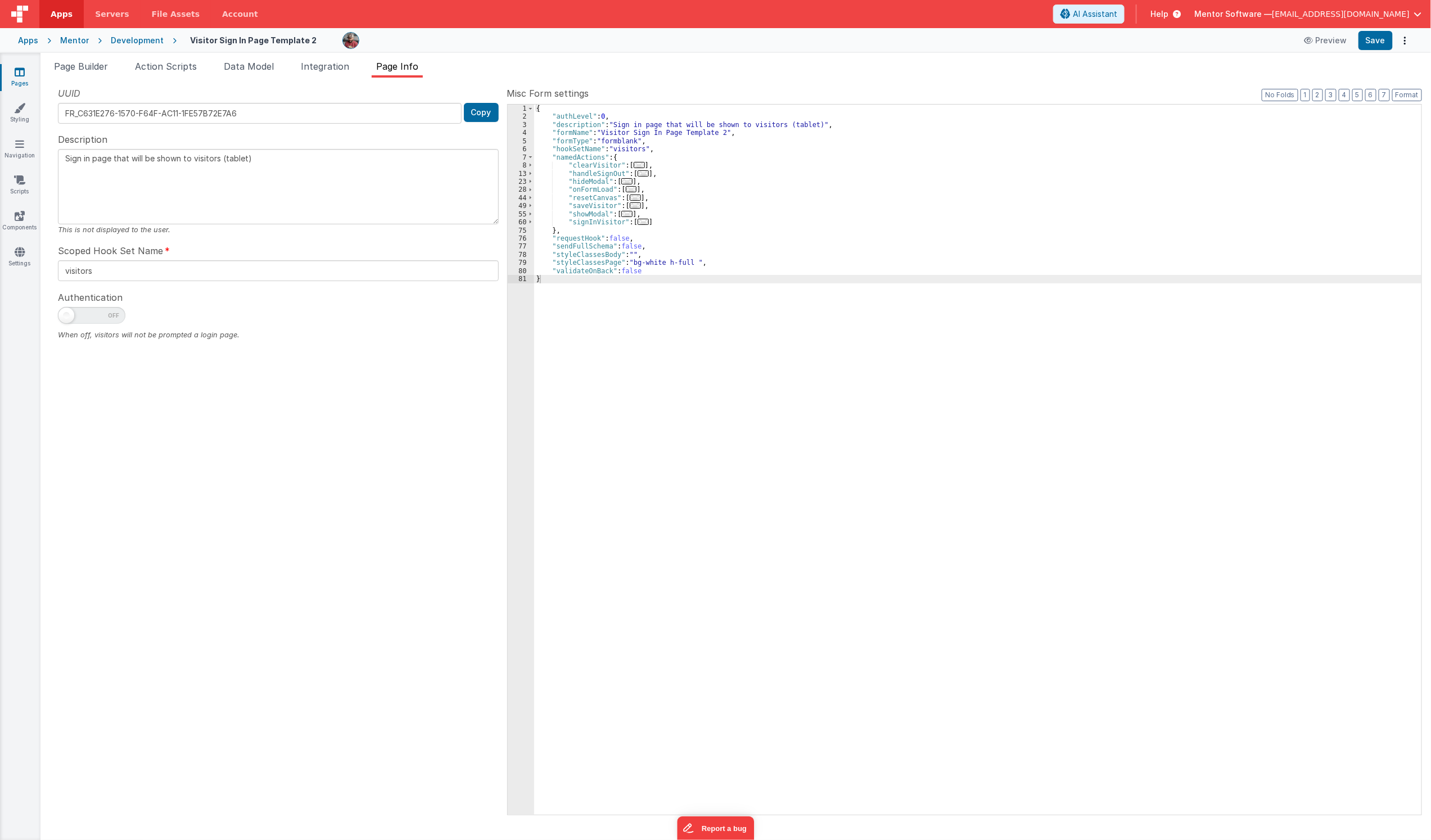
click at [587, 163] on div "{ "authLevel" : 0 , "description" : "Sign in page that will be shown to visitor…" at bounding box center [978, 468] width 888 height 727
click at [587, 171] on div "{ "authLevel" : 0 , "description" : "Sign in page that will be shown to visitor…" at bounding box center [978, 468] width 888 height 727
click at [587, 205] on div "{ "authLevel" : 0 , "description" : "Sign in page that will be shown to visitor…" at bounding box center [978, 468] width 888 height 727
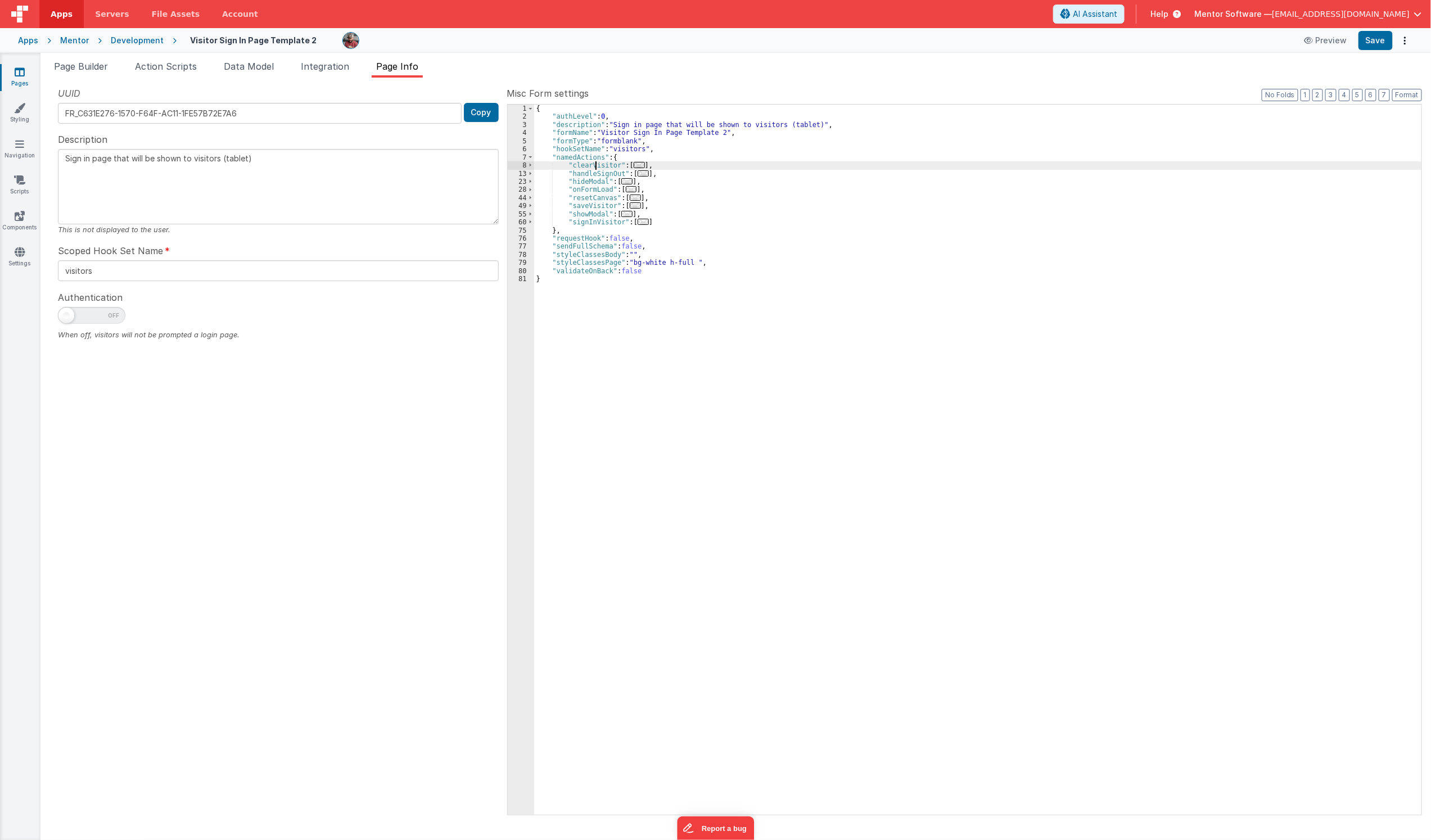
click at [595, 163] on div "{ "authLevel" : 0 , "description" : "Sign in page that will be shown to visitor…" at bounding box center [978, 468] width 888 height 727
click at [627, 187] on span "..." at bounding box center [631, 189] width 12 height 6
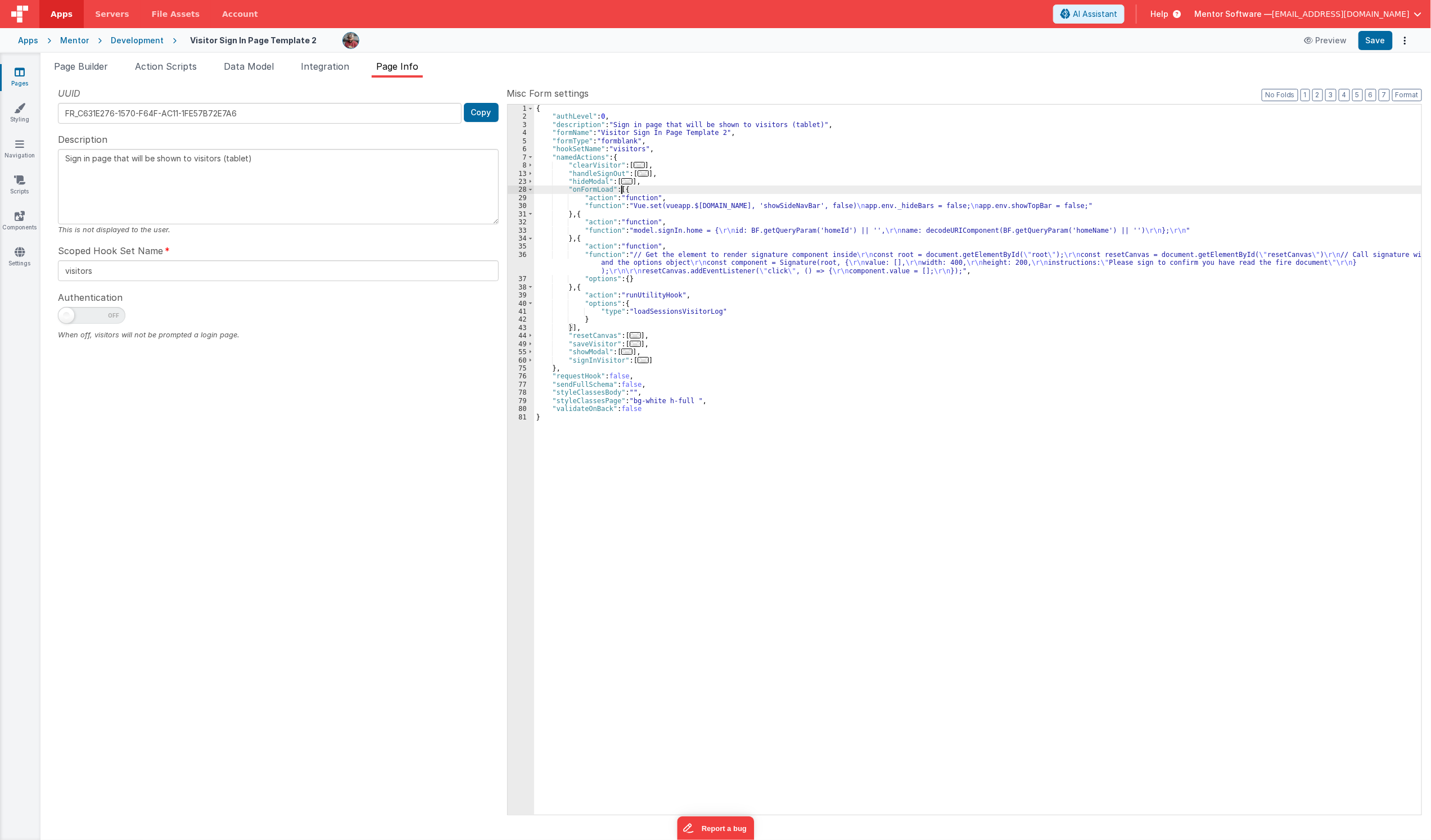
click at [576, 235] on div "{ "authLevel" : 0 , "description" : "Sign in page that will be shown to visitor…" at bounding box center [978, 468] width 888 height 727
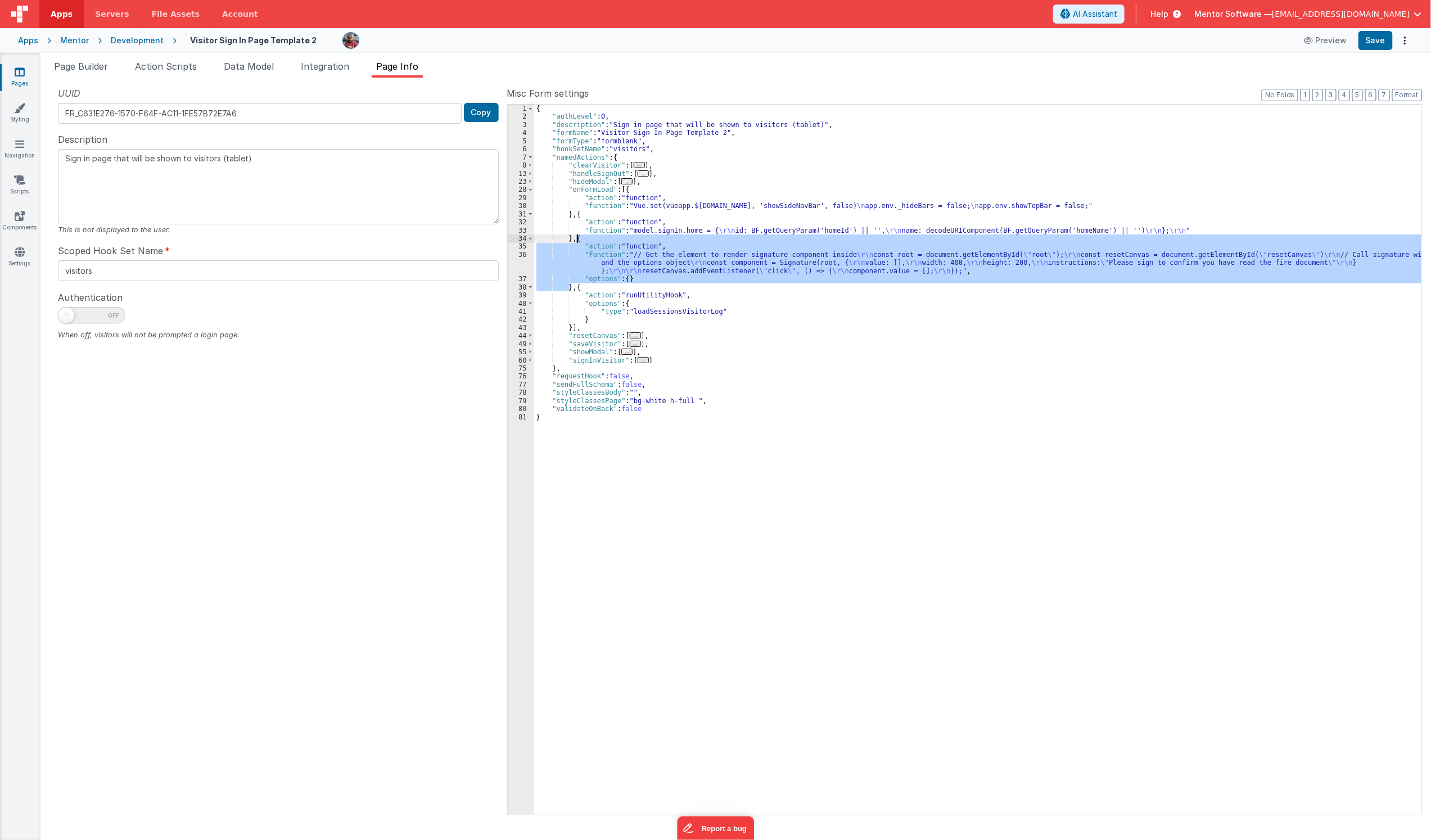
click at [526, 187] on div "28" at bounding box center [521, 189] width 27 height 8
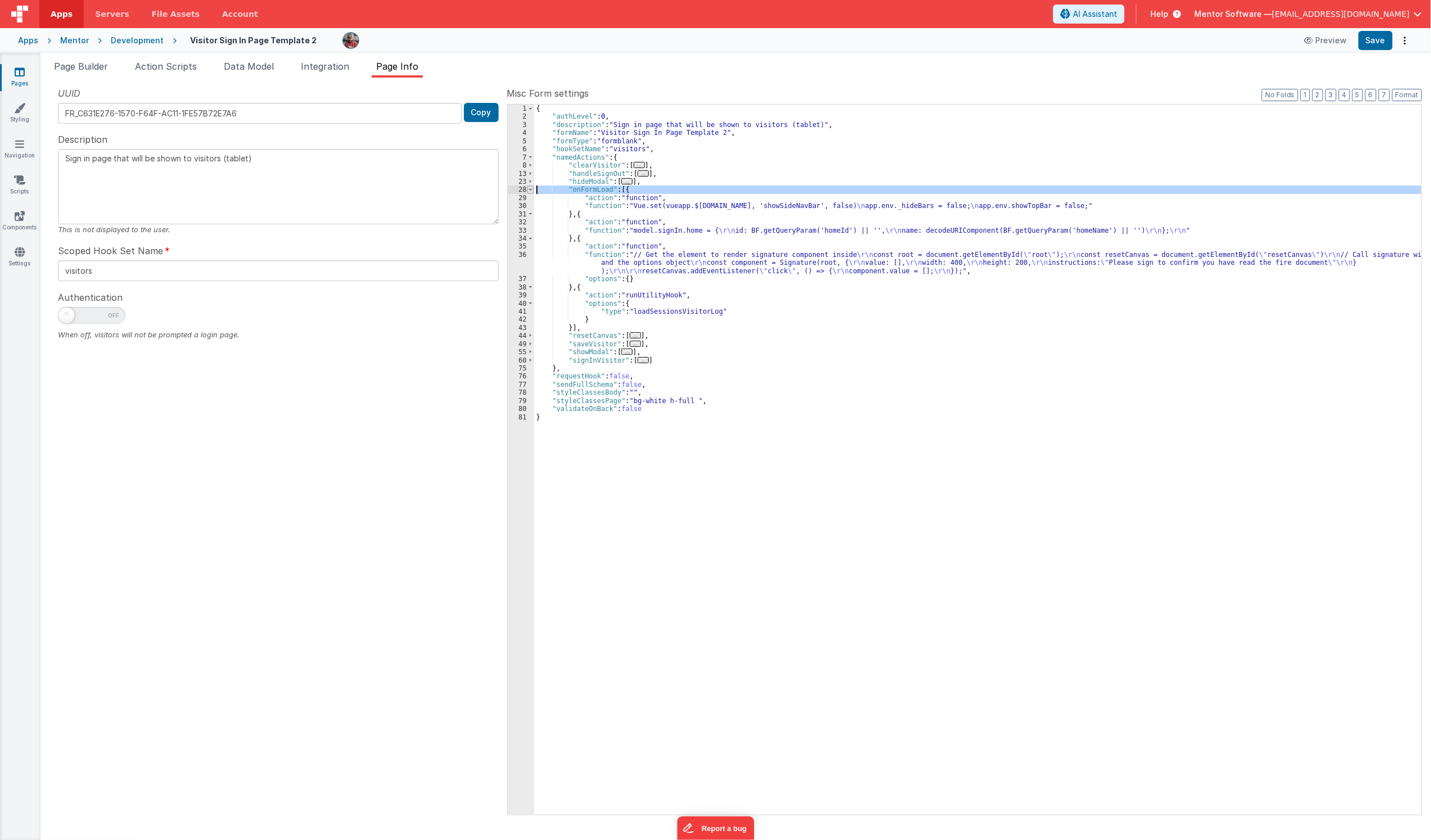
click at [531, 190] on span at bounding box center [530, 189] width 6 height 8
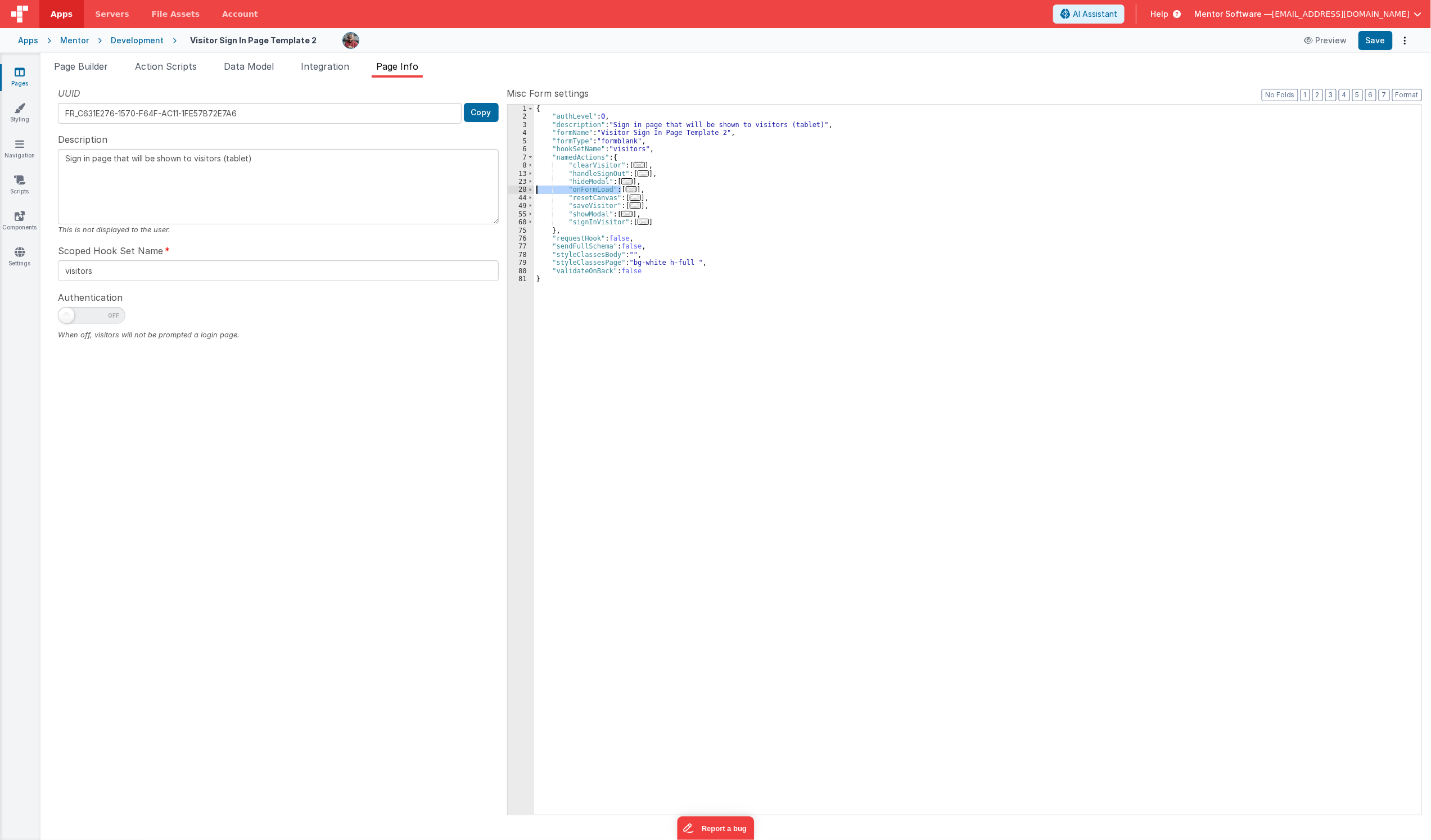
click at [724, 337] on div "{ "authLevel" : 0 , "description" : "Sign in page that will be shown to visitor…" at bounding box center [978, 468] width 888 height 727
click at [644, 323] on div "{ "authLevel" : 0 , "description" : "Sign in page that will be shown to visitor…" at bounding box center [978, 468] width 888 height 727
click at [581, 231] on div "{ "authLevel" : 0 , "description" : "Sign in page that will be shown to visitor…" at bounding box center [978, 468] width 888 height 727
click at [656, 255] on div "{ "authLevel" : 0 , "description" : "Sign in page that will be shown to visitor…" at bounding box center [978, 468] width 888 height 727
click at [685, 260] on div "{ "authLevel" : 0 , "description" : "Sign in page that will be shown to visitor…" at bounding box center [978, 468] width 888 height 727
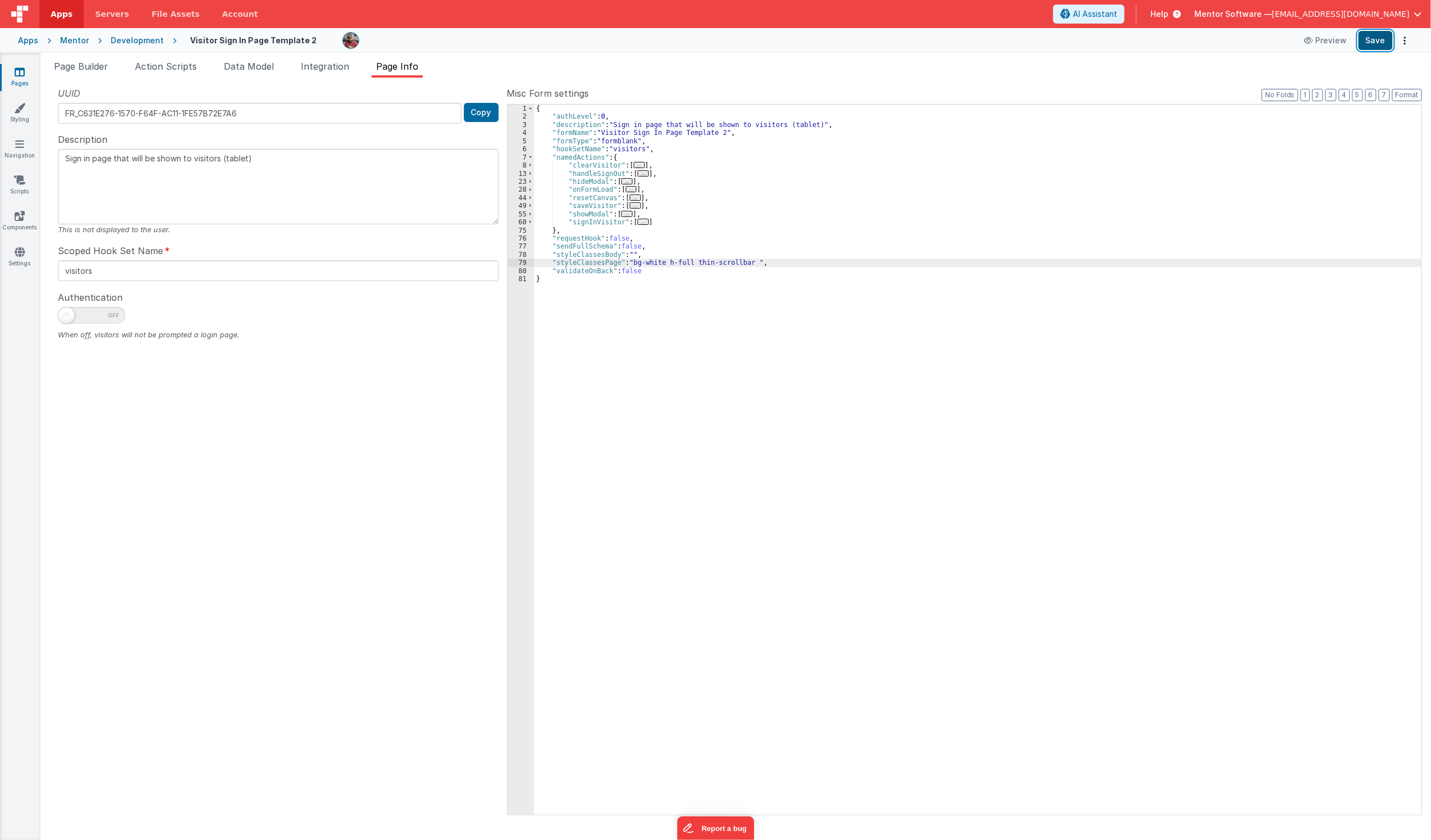
click at [1378, 34] on button "Save" at bounding box center [1375, 41] width 35 height 19
click at [701, 196] on div "{ "authLevel" : 0 , "description" : "Sign in page that will be shown to visitor…" at bounding box center [978, 468] width 888 height 727
click at [657, 225] on div "{ "authLevel" : 0 , "description" : "Sign in page that will be shown to visitor…" at bounding box center [978, 468] width 888 height 727
click at [268, 526] on div "UUID FR_C631E276-1570-F64F-AC11-1FE57B72E7A6 Copy Description Sign in page that…" at bounding box center [278, 450] width 458 height 727
click at [327, 457] on div "UUID FR_C631E276-1570-F64F-AC11-1FE57B72E7A6 Copy Description Sign in page that…" at bounding box center [278, 450] width 458 height 727
